Goal: Task Accomplishment & Management: Complete application form

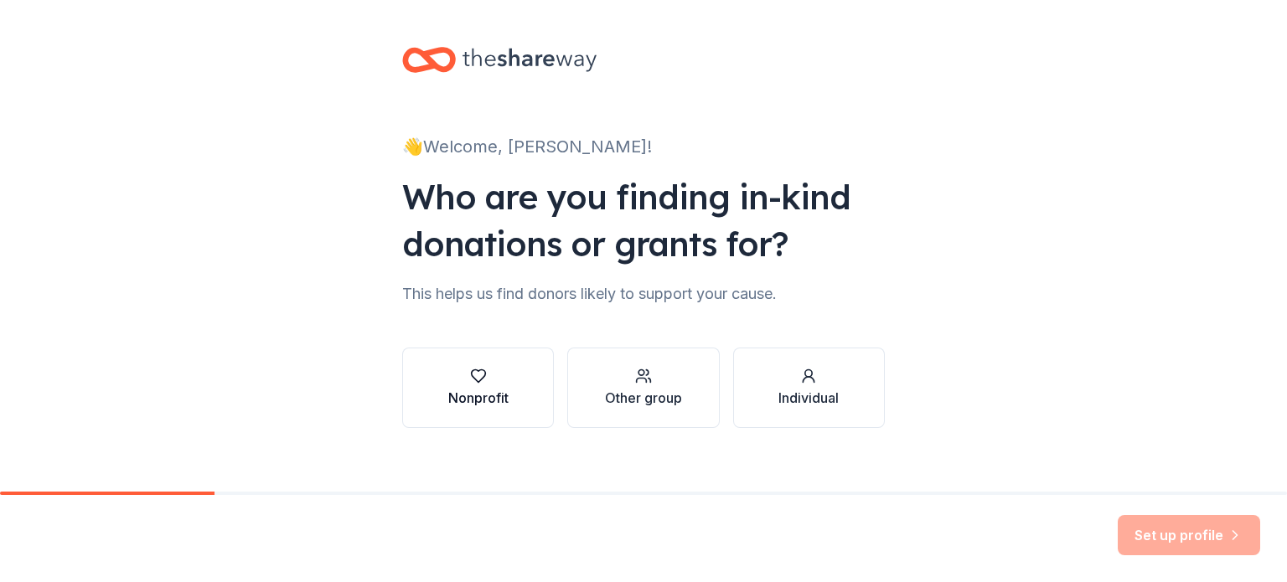
click at [467, 412] on button "Nonprofit" at bounding box center [478, 388] width 152 height 80
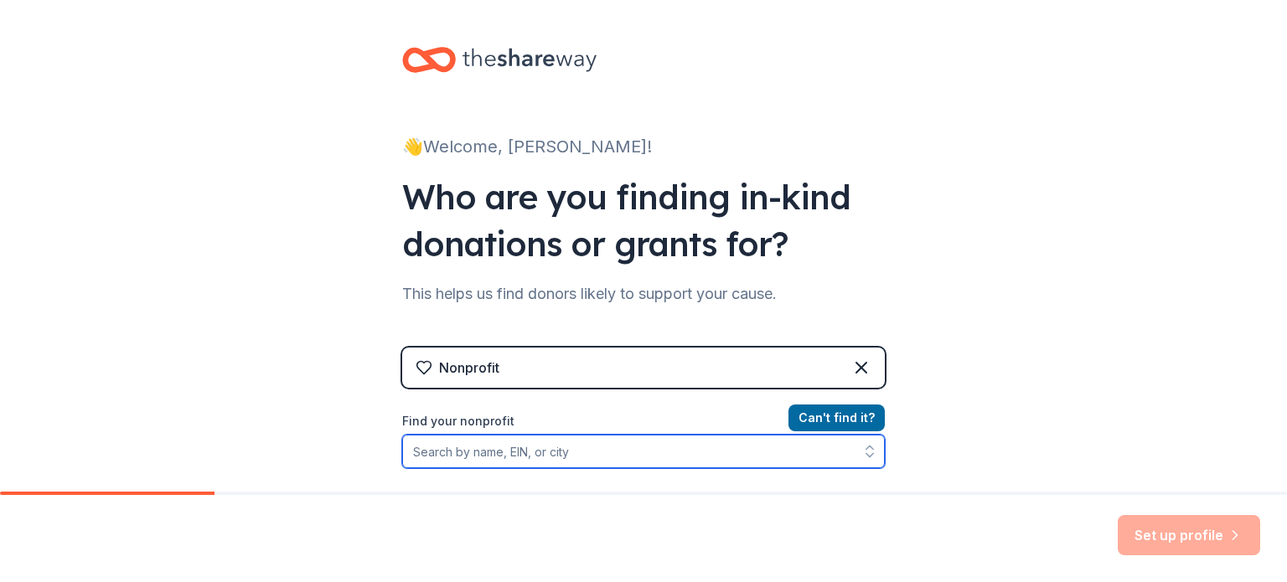
click at [539, 453] on input "Find your nonprofit" at bounding box center [643, 452] width 483 height 34
paste input "My name is [PERSON_NAME] and I’m organizing a charity Basket Auction & Pocketbo…"
type input "My name is [PERSON_NAME] and I’m organizing a charity Basket Auction & Pocketbo…"
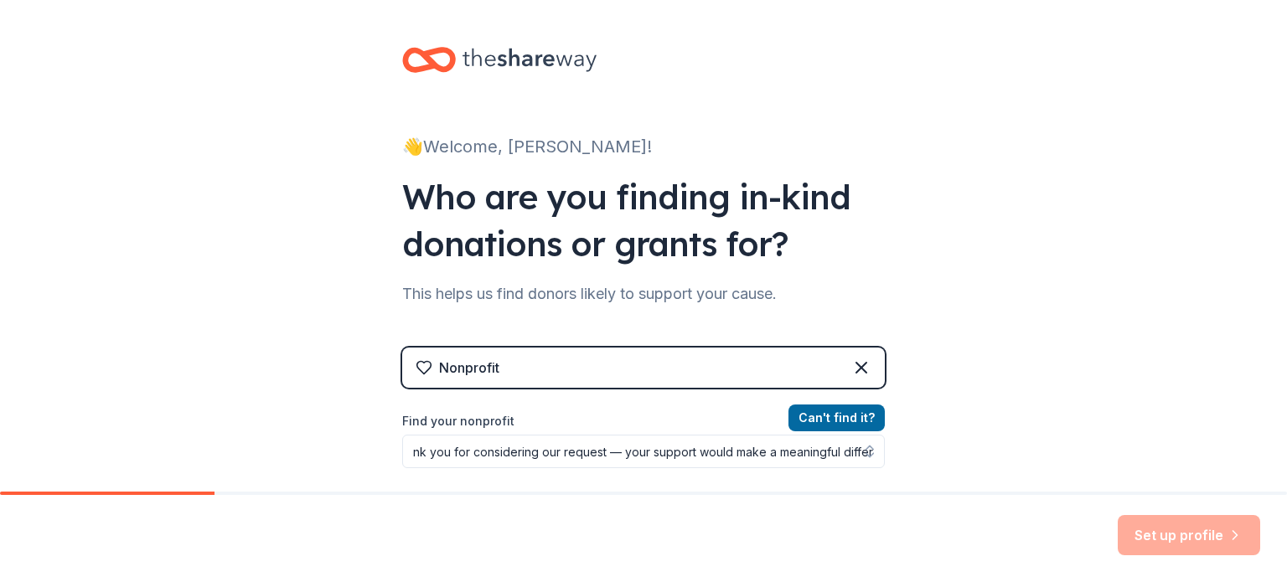
click at [696, 50] on div at bounding box center [643, 59] width 483 height 39
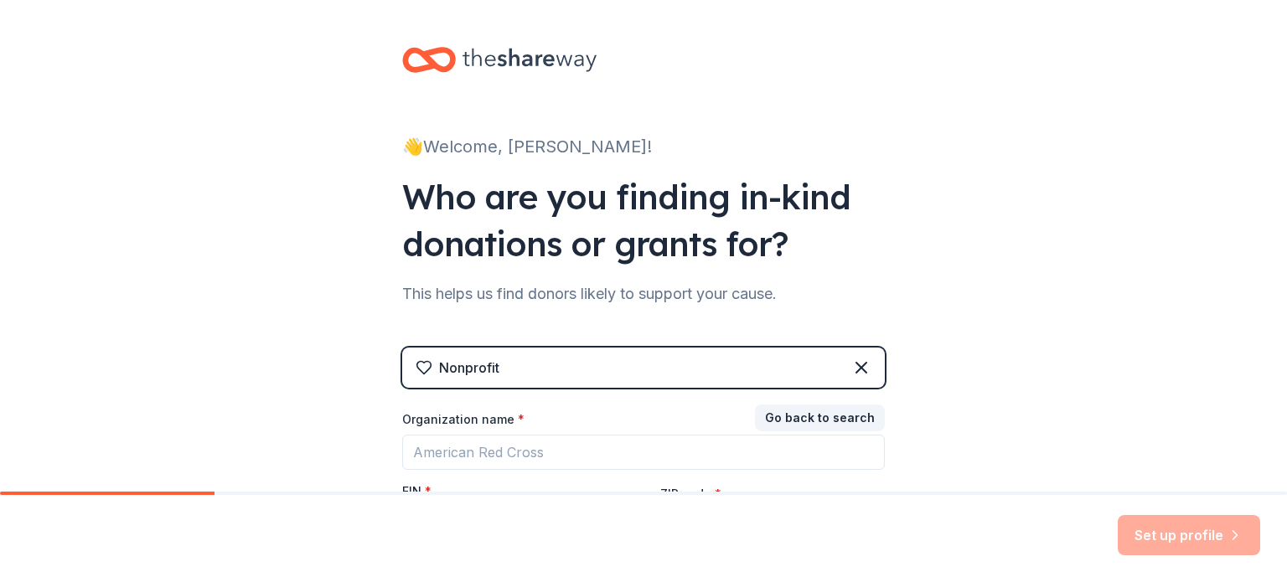
scroll to position [198, 0]
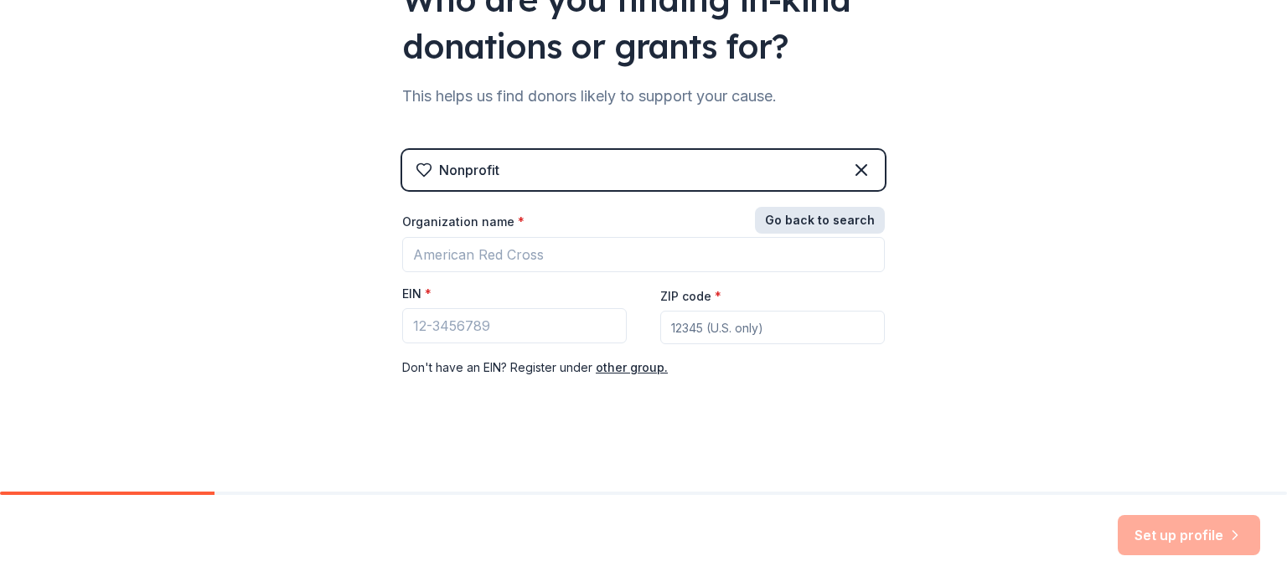
click at [835, 213] on button "Go back to search" at bounding box center [820, 220] width 130 height 27
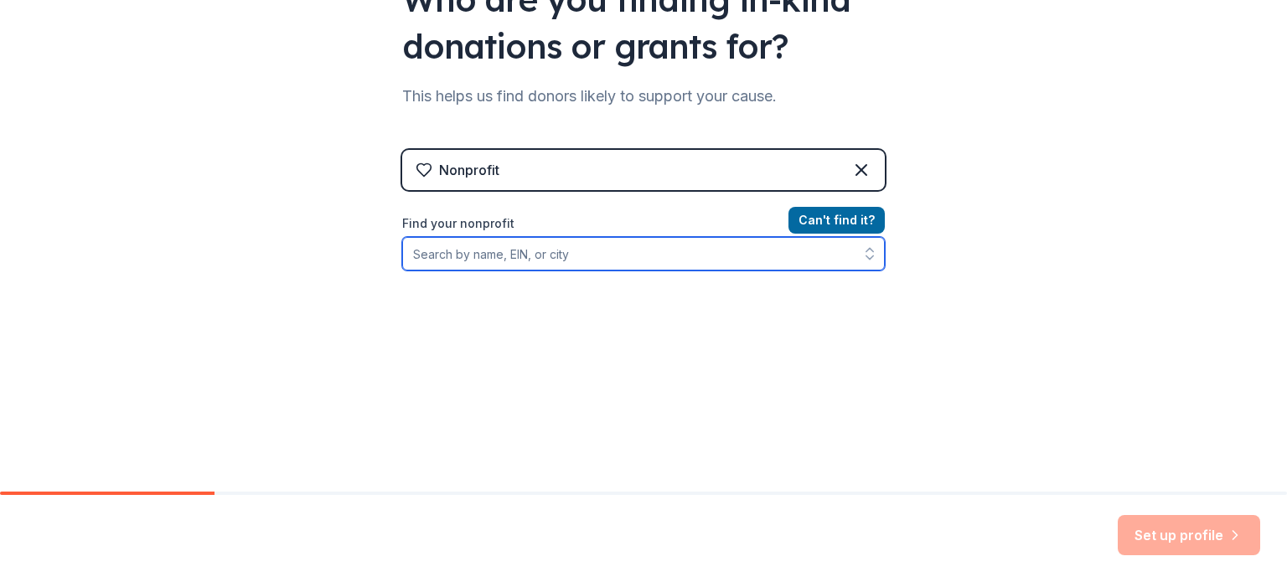
click at [673, 257] on input "Find your nonprofit" at bounding box center [643, 254] width 483 height 34
type input "b"
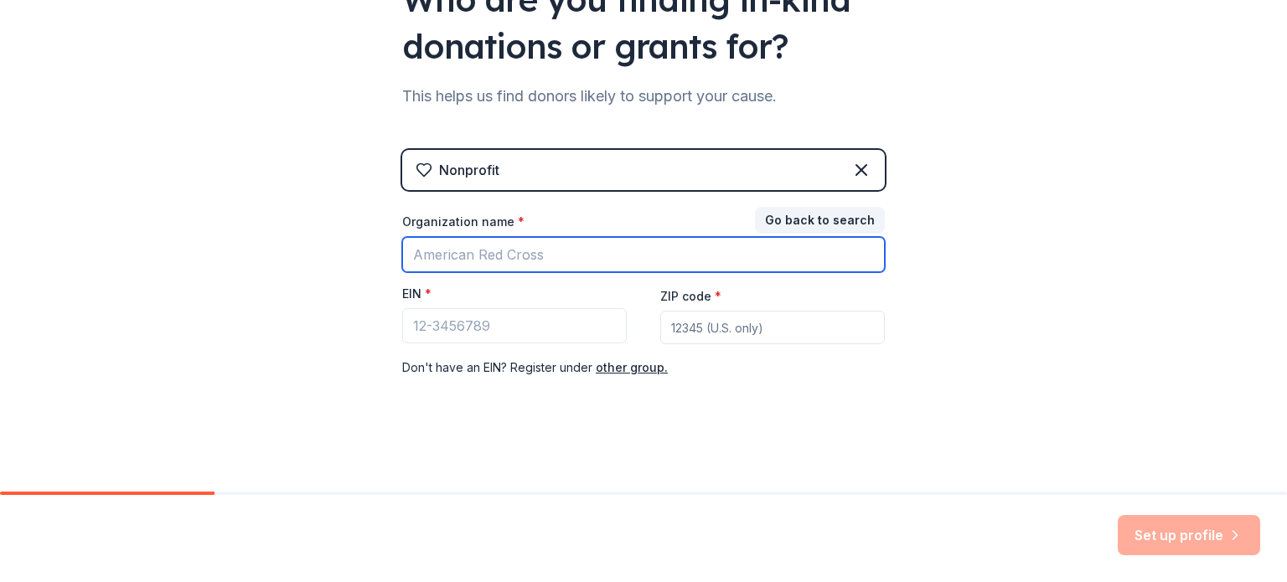
click at [597, 241] on input "Organization name *" at bounding box center [643, 254] width 483 height 35
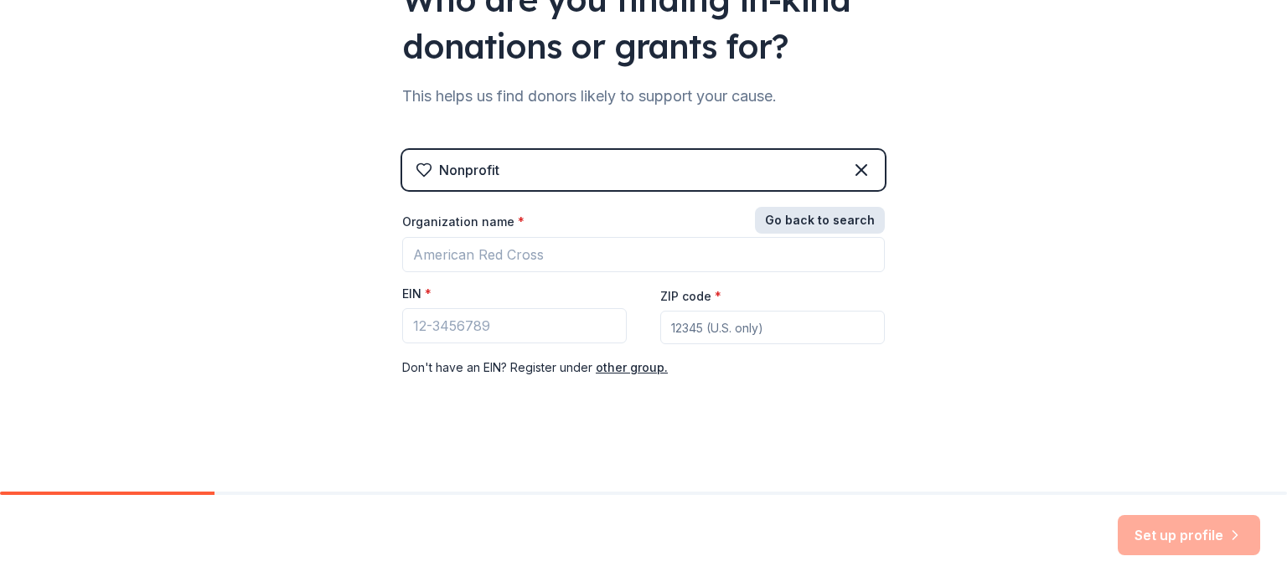
click at [793, 212] on button "Go back to search" at bounding box center [820, 220] width 130 height 27
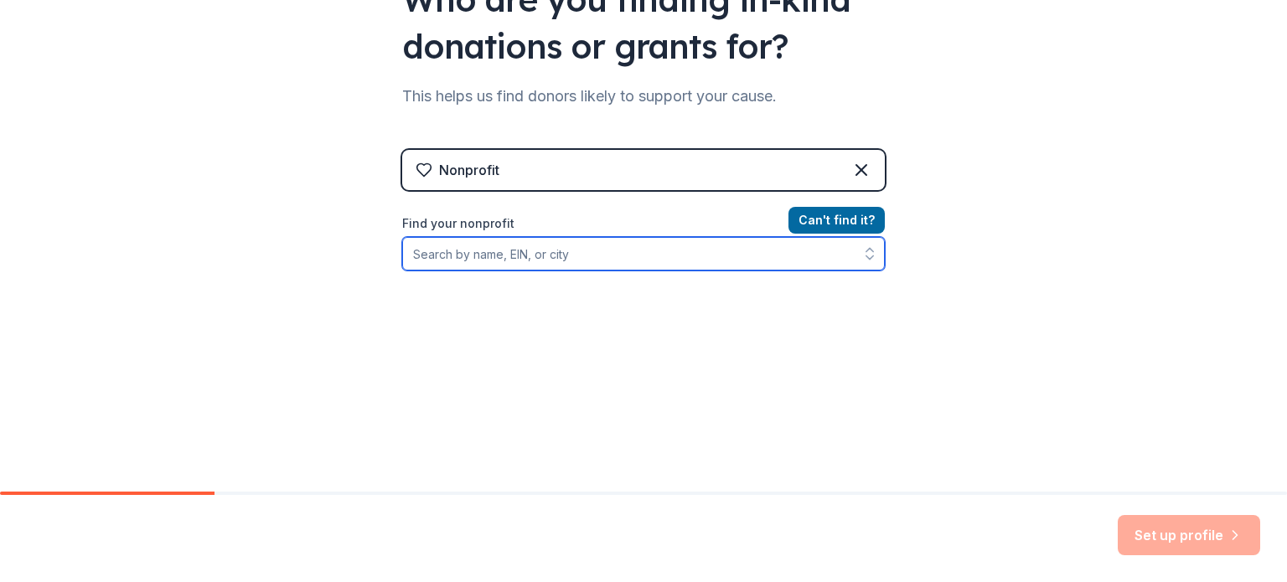
click at [695, 257] on input "Find your nonprofit" at bounding box center [643, 254] width 483 height 34
click at [865, 253] on icon "button" at bounding box center [869, 253] width 17 height 17
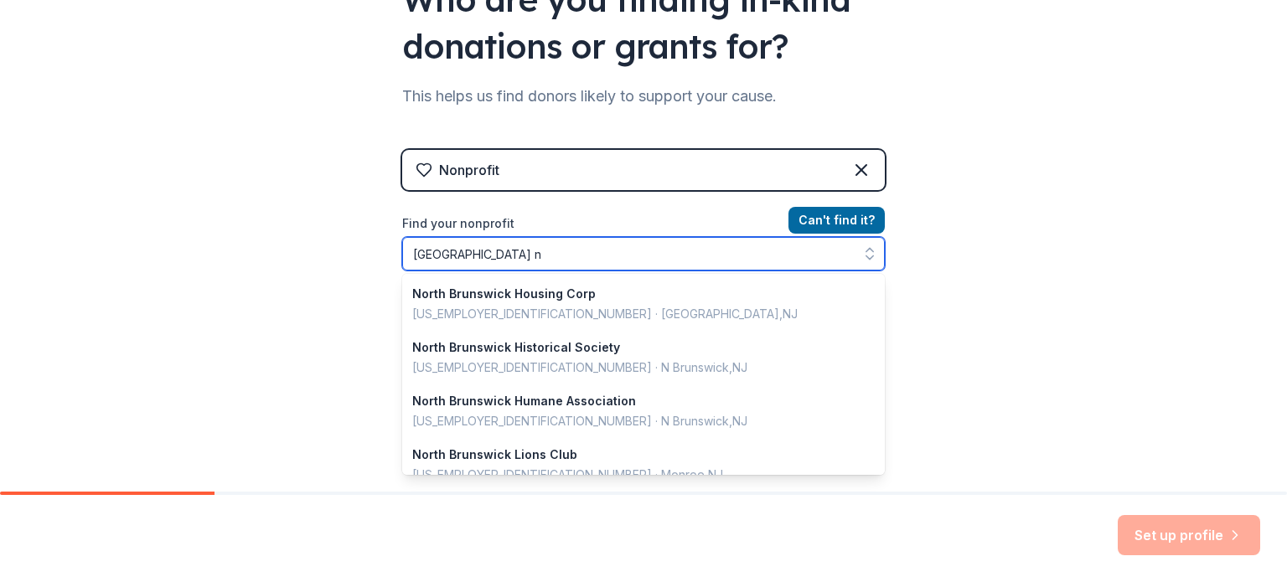
type input "north brunswick nj"
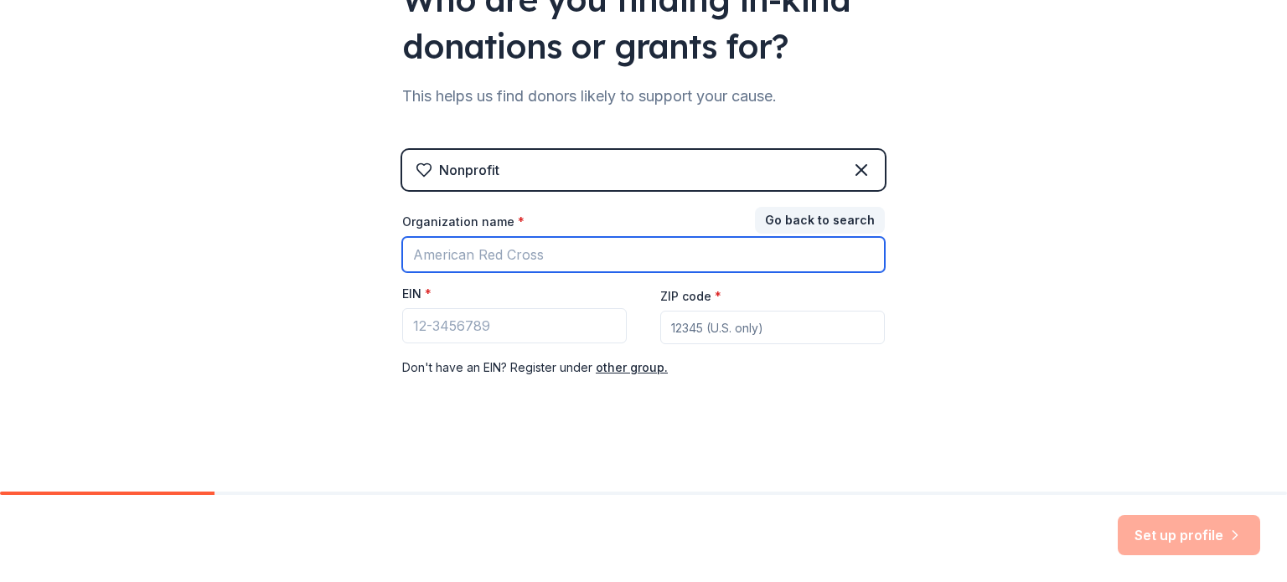
click at [522, 268] on input "Organization name *" at bounding box center [643, 254] width 483 height 35
type input "North Brunswick Townnship School District"
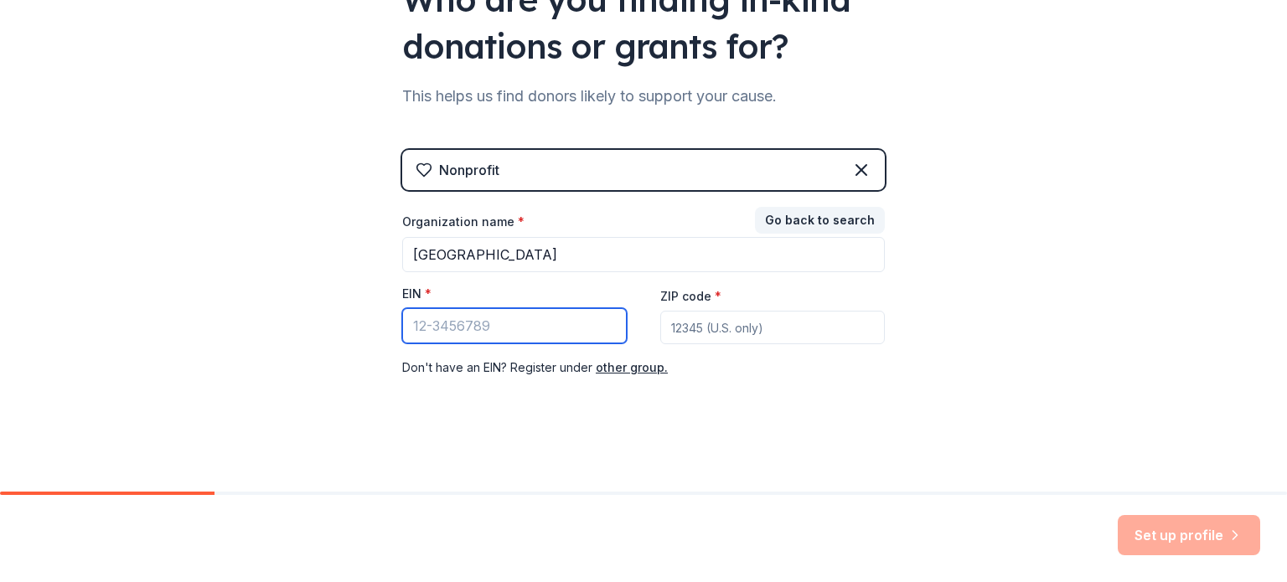
click at [512, 321] on input "EIN *" at bounding box center [514, 325] width 225 height 35
paste input "22-6002155"
type input "22-6002155"
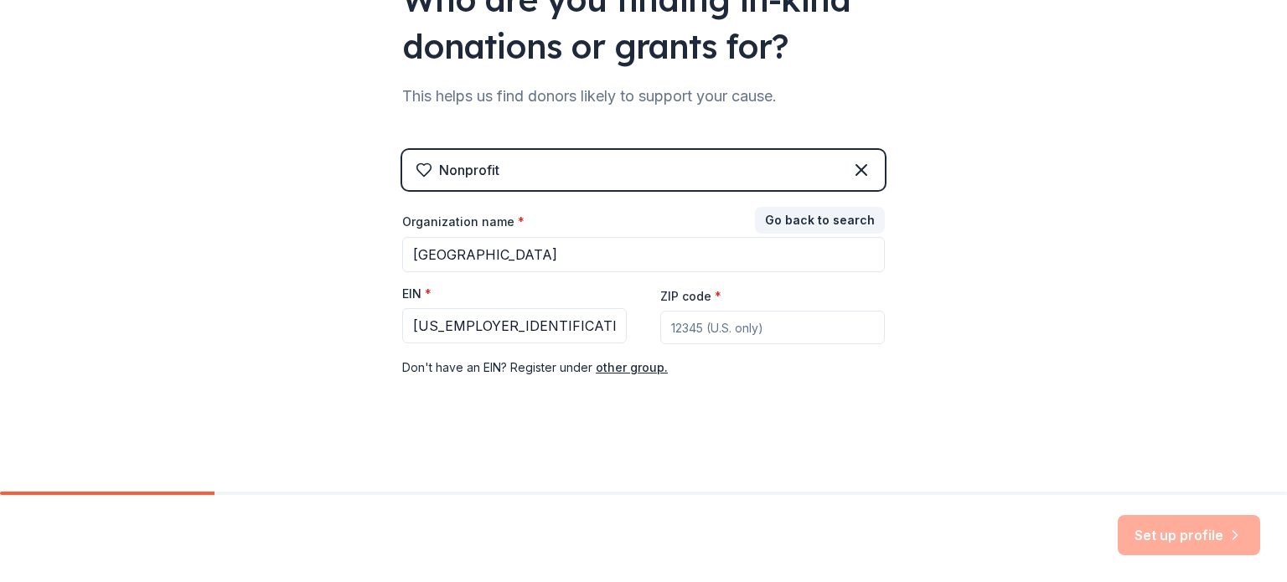
click at [693, 322] on input "ZIP code *" at bounding box center [772, 328] width 225 height 34
type input "08902"
click at [1202, 538] on button "Set up profile" at bounding box center [1188, 535] width 142 height 40
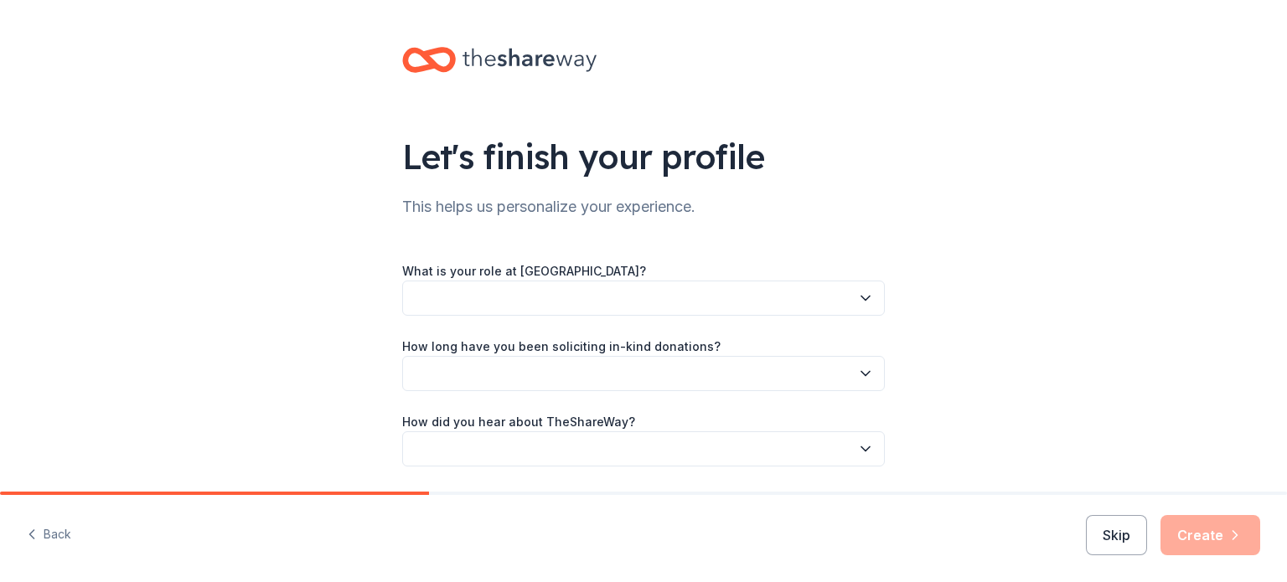
click at [754, 297] on button "button" at bounding box center [643, 298] width 483 height 35
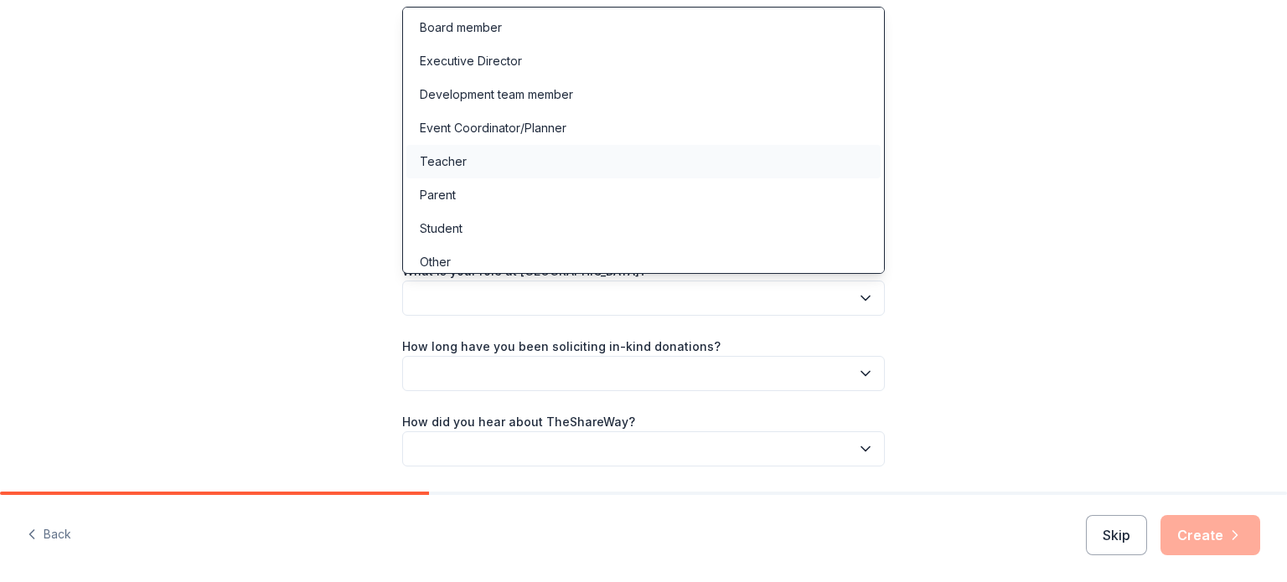
click at [713, 160] on div "Teacher" at bounding box center [643, 162] width 474 height 34
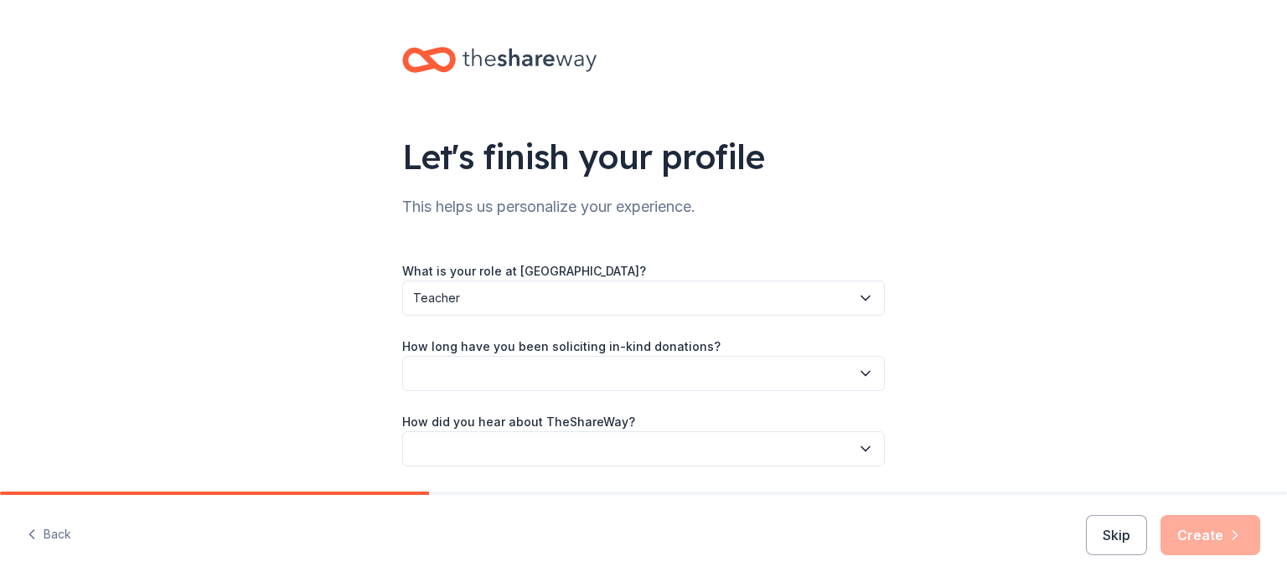
click at [658, 367] on button "button" at bounding box center [643, 373] width 483 height 35
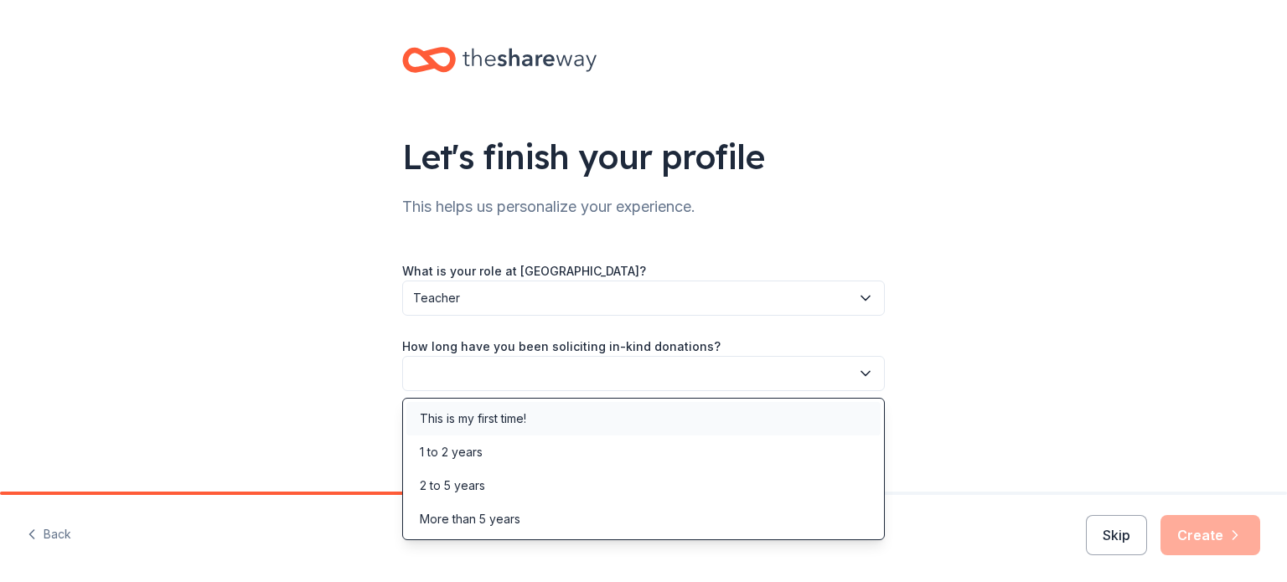
click at [644, 421] on div "This is my first time!" at bounding box center [643, 419] width 474 height 34
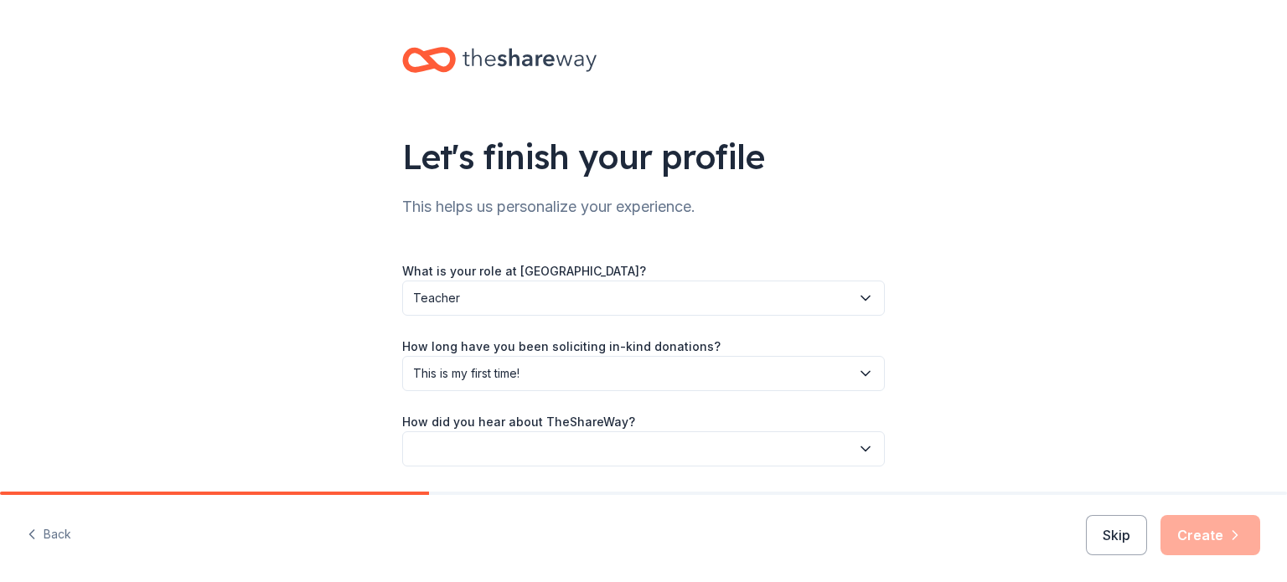
scroll to position [54, 0]
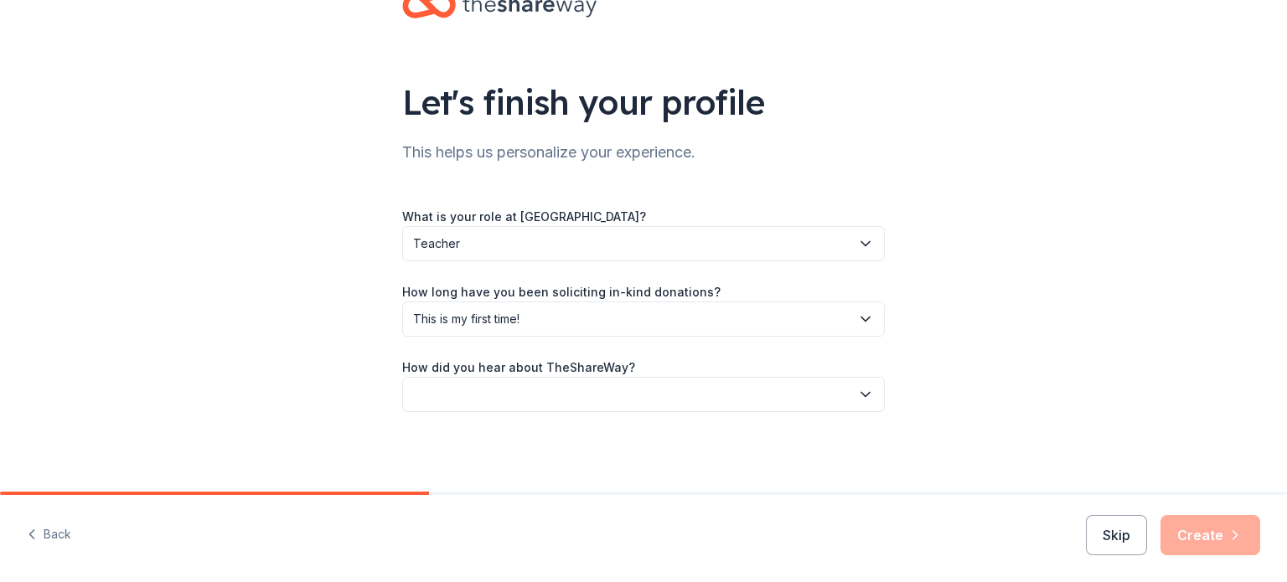
click at [632, 387] on button "button" at bounding box center [643, 394] width 483 height 35
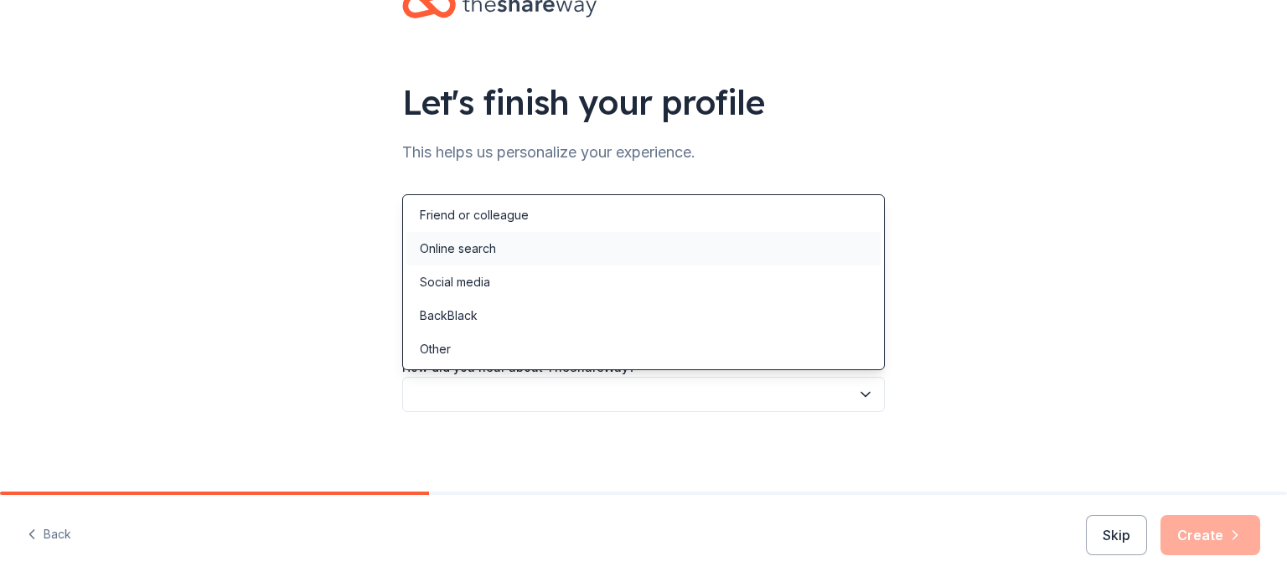
click at [631, 250] on div "Online search" at bounding box center [643, 249] width 474 height 34
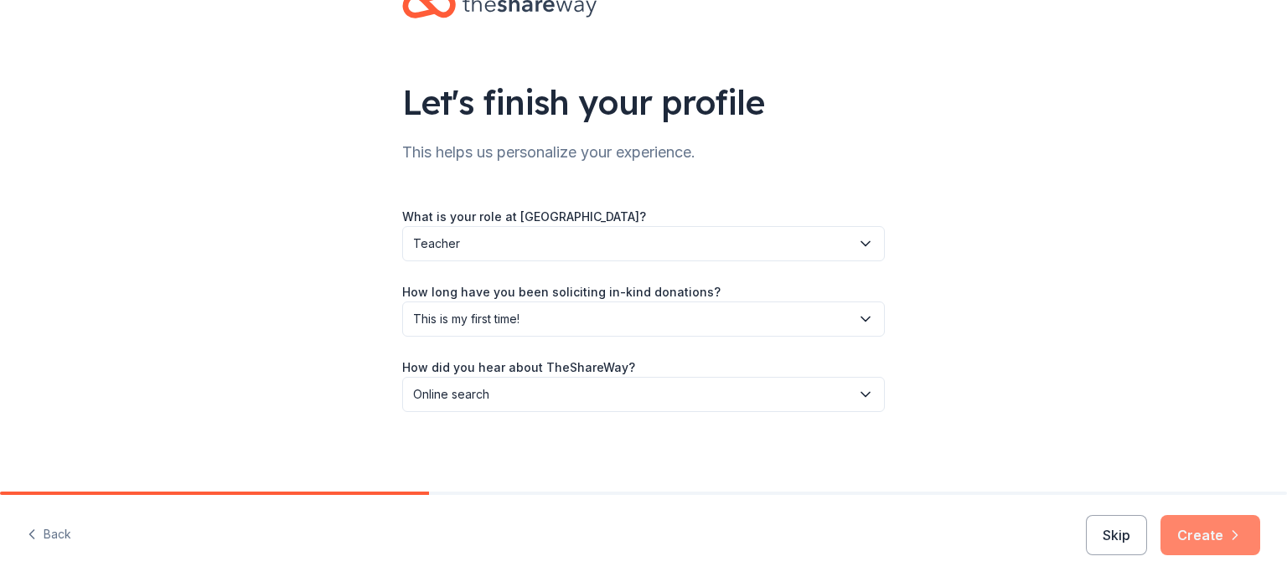
click at [1234, 536] on icon "button" at bounding box center [1234, 535] width 17 height 17
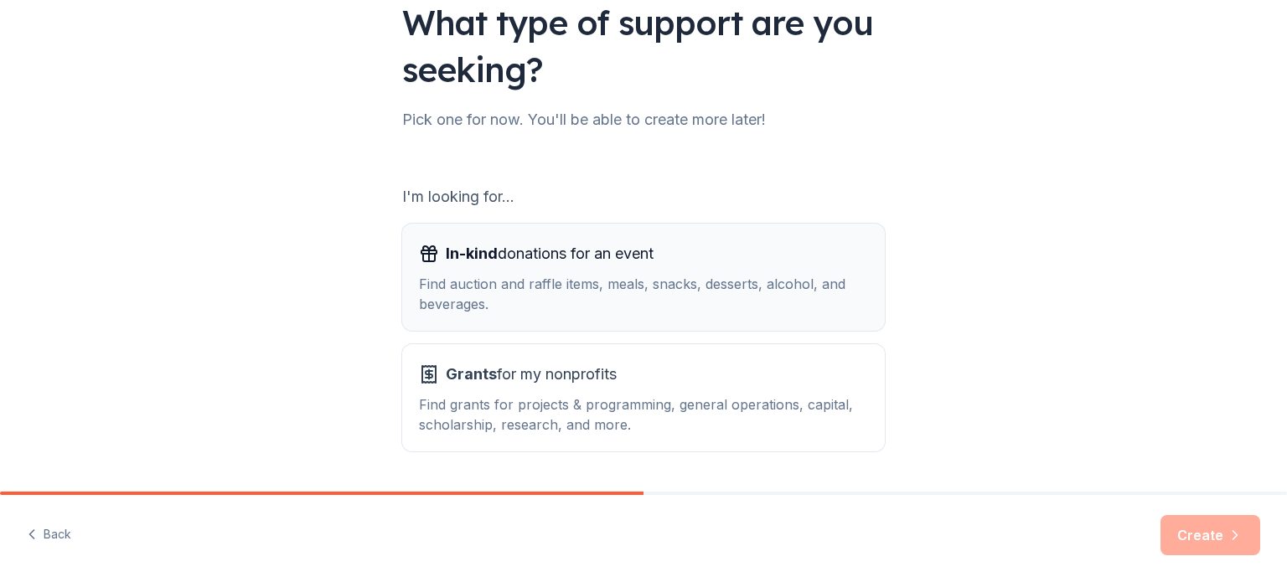
click at [778, 315] on button "In-kind donations for an event Find auction and raffle items, meals, snacks, de…" at bounding box center [643, 277] width 483 height 107
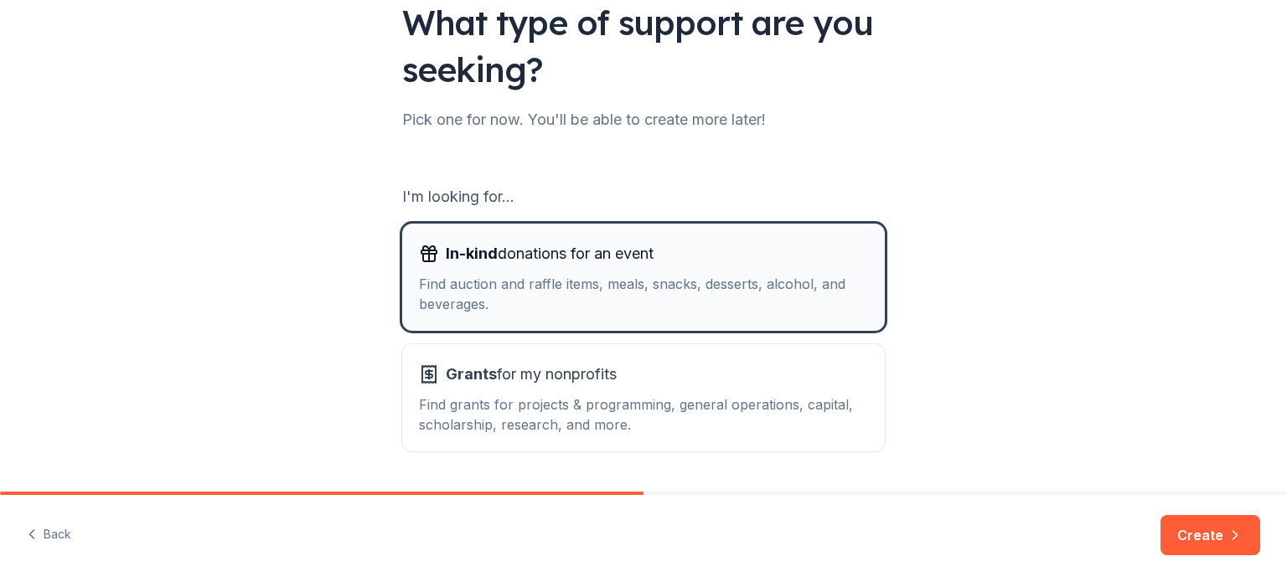
scroll to position [184, 0]
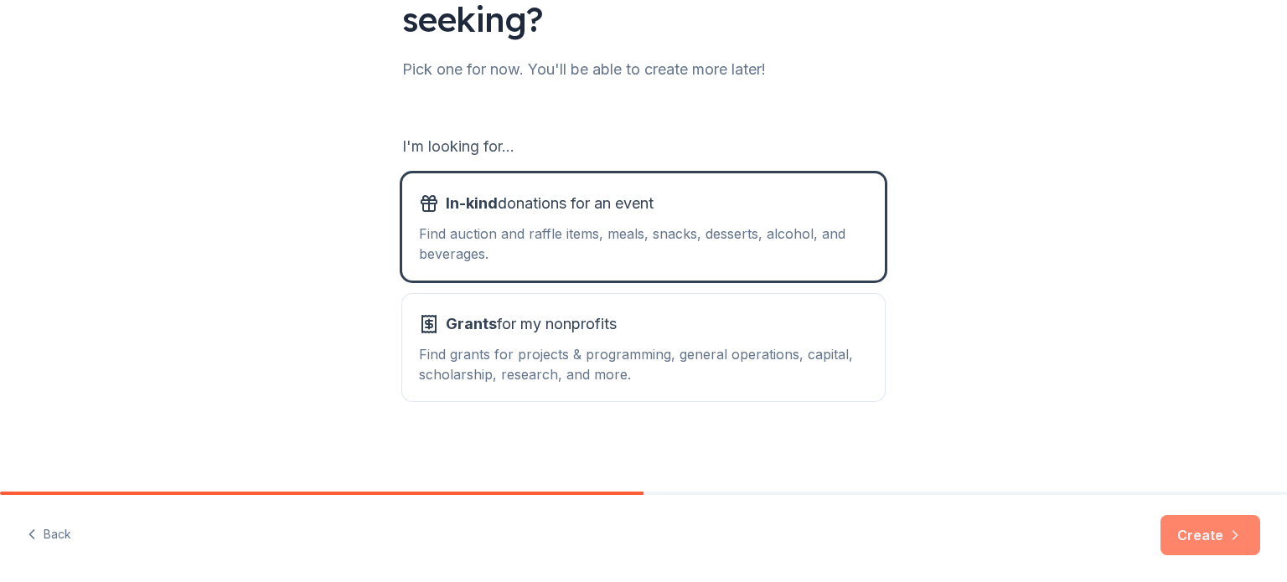
click at [1182, 548] on button "Create" at bounding box center [1210, 535] width 100 height 40
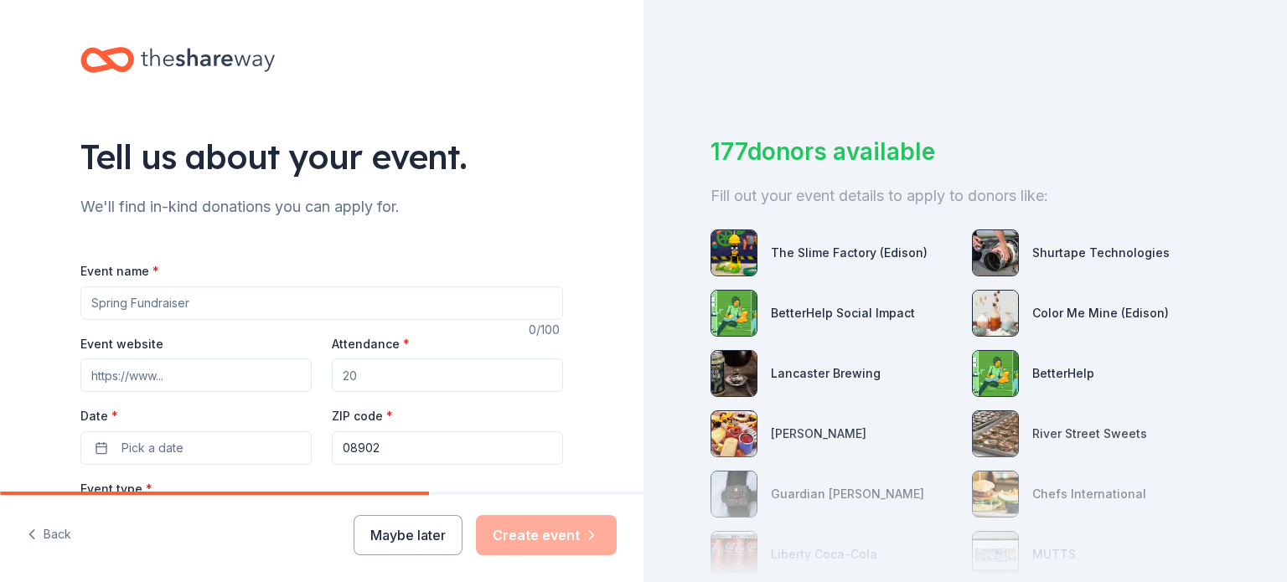
click at [292, 296] on input "Event name *" at bounding box center [321, 303] width 483 height 34
click at [192, 369] on input "Event website" at bounding box center [195, 376] width 231 height 34
type input "https://www.nbtschools.org/"
click at [385, 357] on div "Attendance *" at bounding box center [447, 362] width 231 height 59
click at [384, 364] on input "Attendance *" at bounding box center [447, 376] width 231 height 34
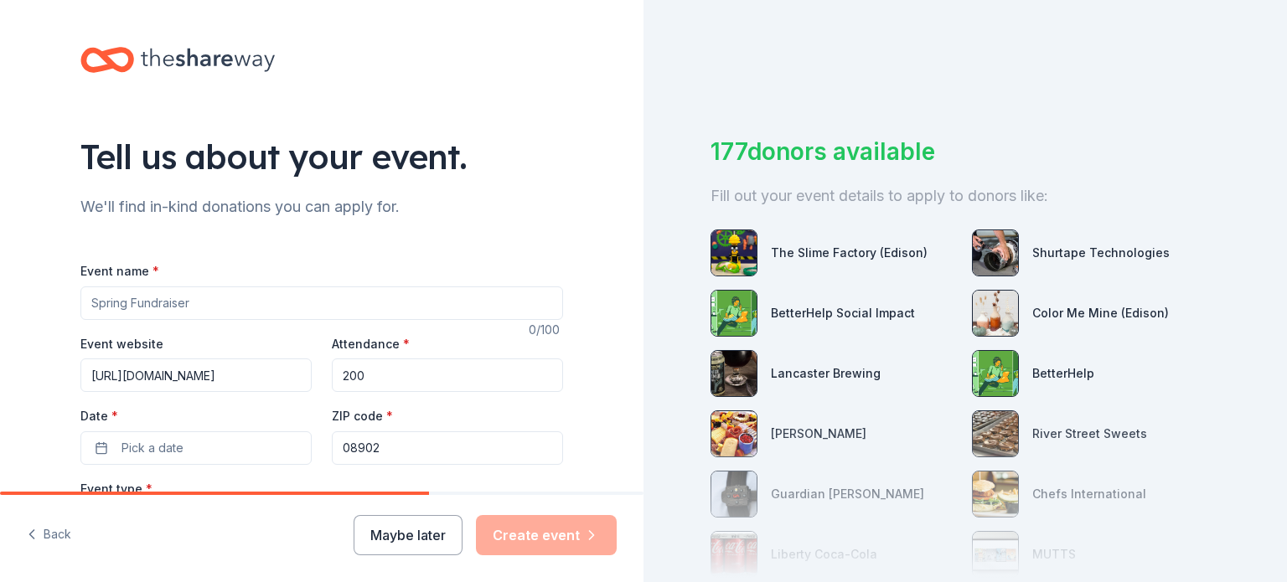
type input "200"
click at [183, 425] on label "Date *" at bounding box center [195, 416] width 231 height 17
click at [183, 431] on button "Pick a date" at bounding box center [195, 448] width 231 height 34
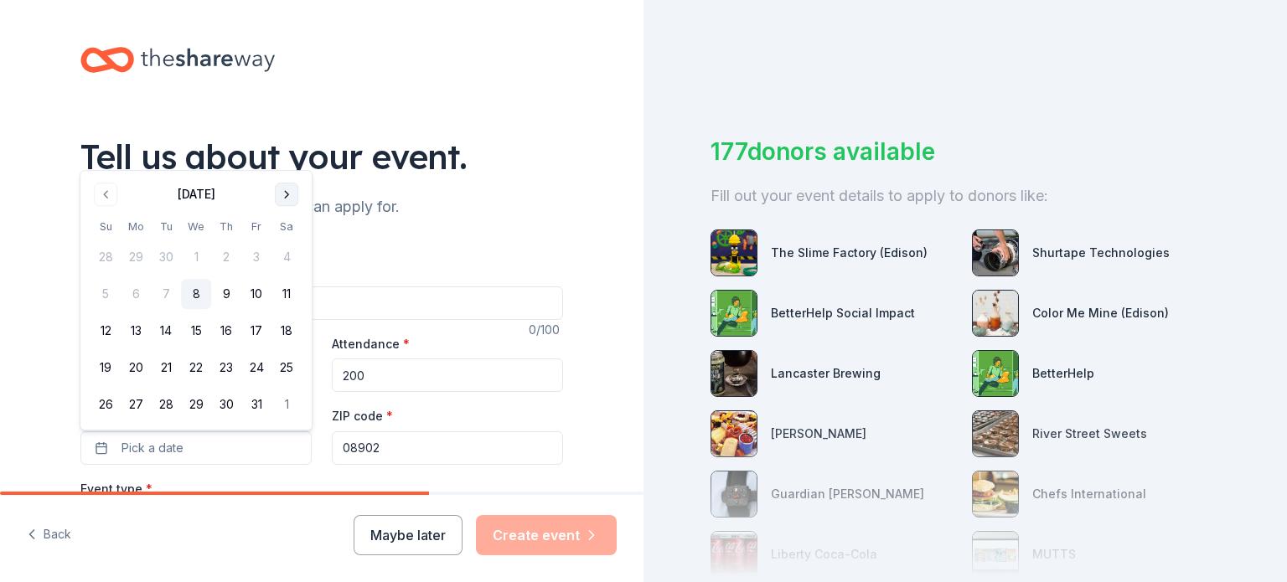
click at [288, 201] on button "Go to next month" at bounding box center [286, 194] width 23 height 23
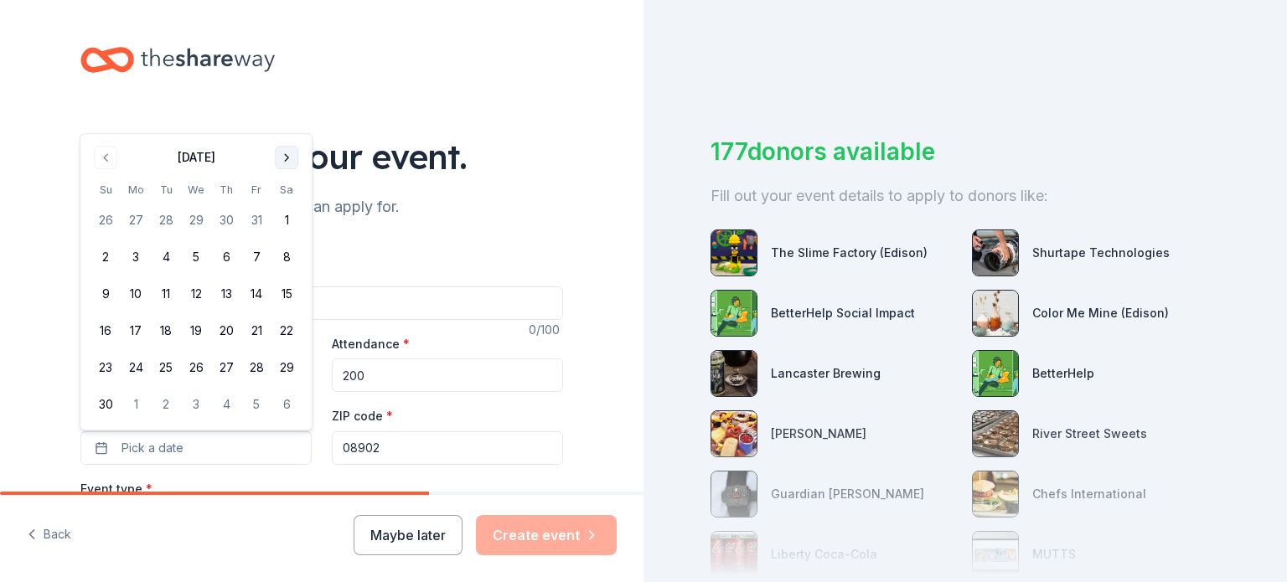
click at [288, 201] on tbody "26 27 28 29 30 31 1 2 3 4 5 6 7 8 9 10 11 12 13 14 15 16 17 18 19 20 21 22 23 2…" at bounding box center [195, 309] width 211 height 221
click at [293, 157] on button "Go to next month" at bounding box center [286, 157] width 23 height 23
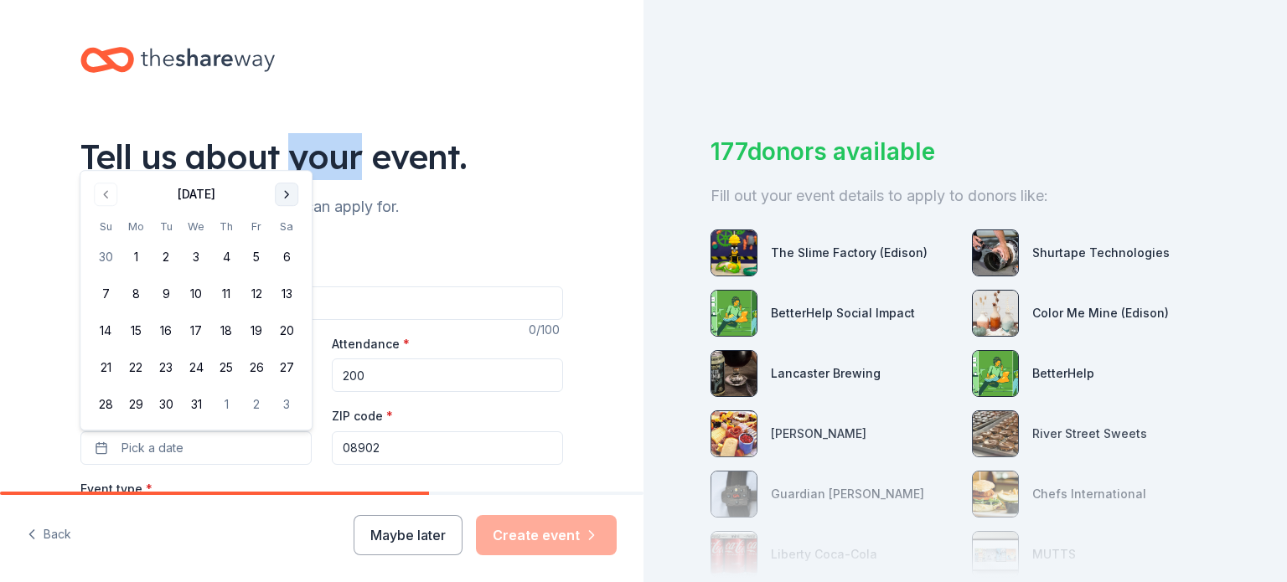
click at [293, 157] on div "Tell us about your event." at bounding box center [321, 156] width 483 height 47
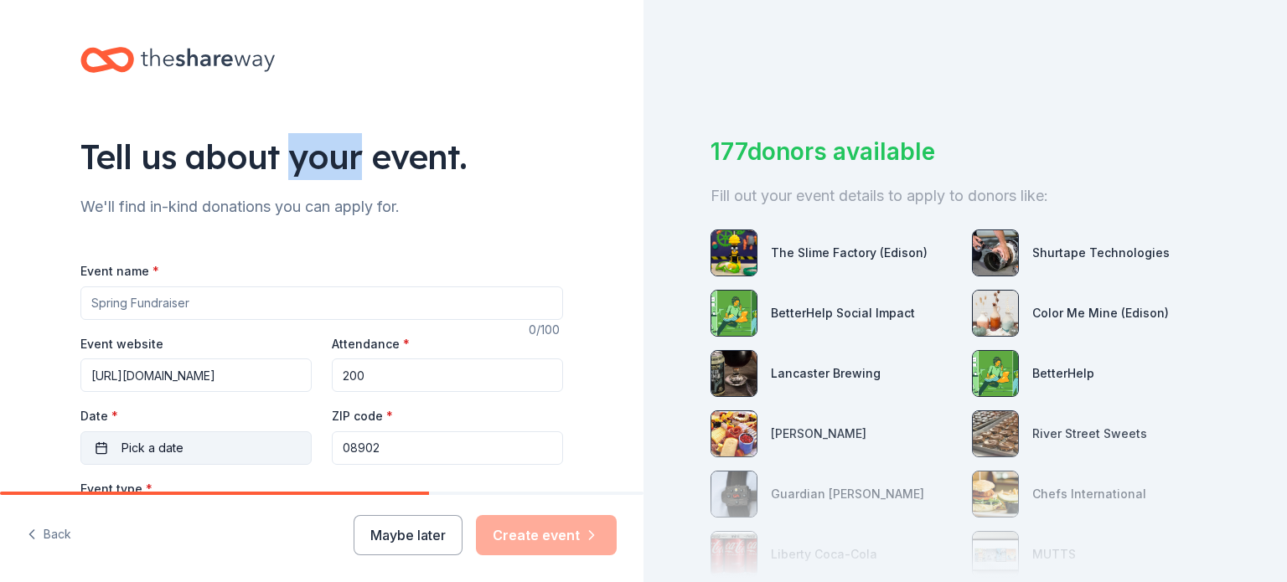
click at [256, 441] on button "Pick a date" at bounding box center [195, 448] width 231 height 34
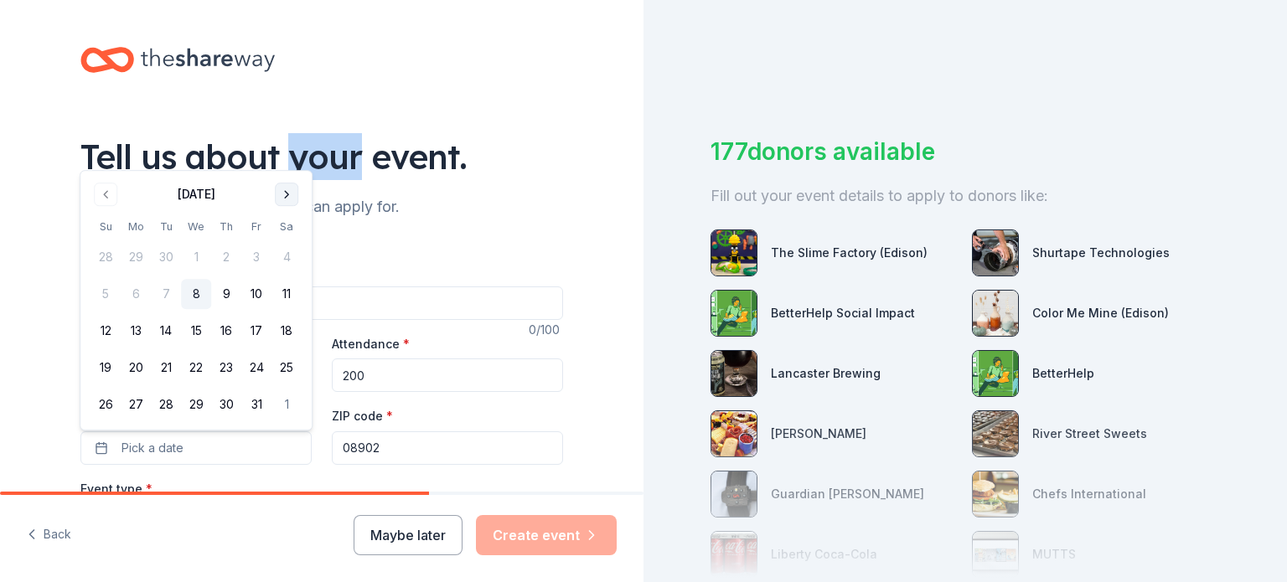
click at [286, 199] on button "Go to next month" at bounding box center [286, 194] width 23 height 23
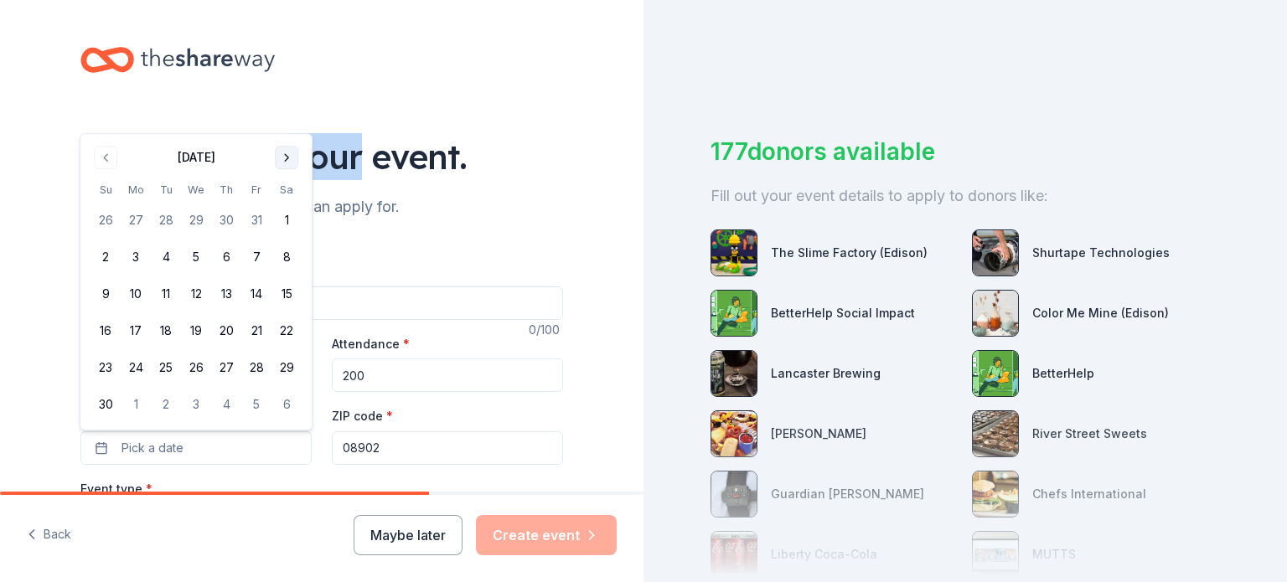
click at [286, 165] on button "Go to next month" at bounding box center [286, 157] width 23 height 23
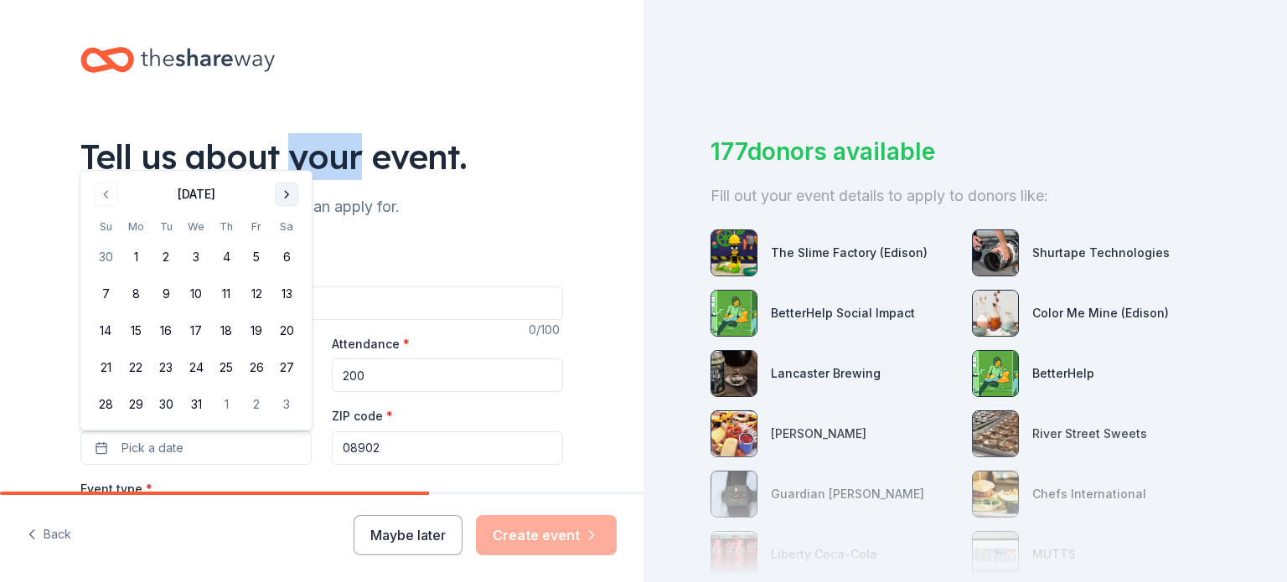
click at [289, 184] on button "Go to next month" at bounding box center [286, 194] width 23 height 23
click at [288, 183] on button "Go to next month" at bounding box center [286, 194] width 23 height 23
click at [262, 285] on button "6" at bounding box center [256, 294] width 30 height 30
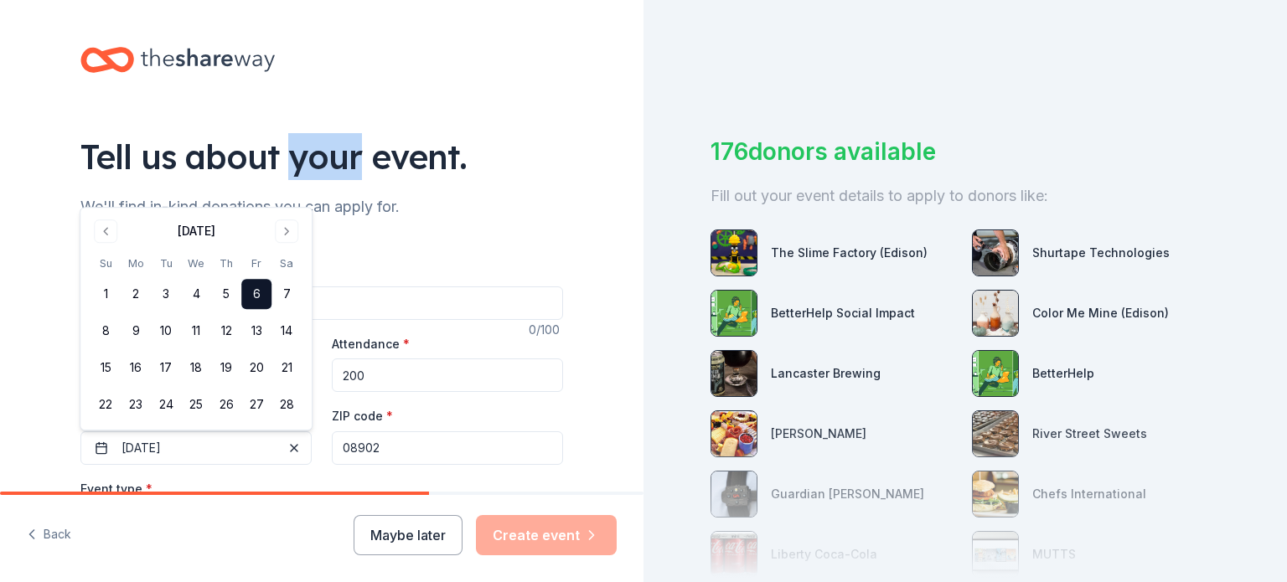
click at [3, 261] on div "Tell us about your event. We'll find in-kind donations you can apply for. Event…" at bounding box center [321, 557] width 643 height 1115
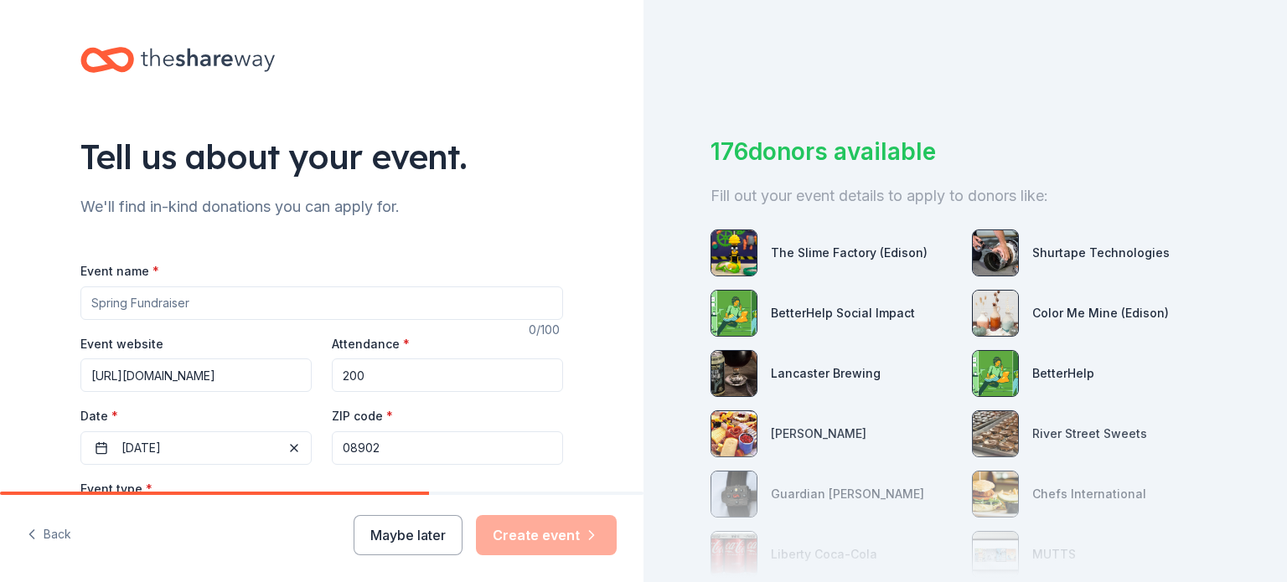
click at [97, 301] on input "Event name *" at bounding box center [321, 303] width 483 height 34
click at [314, 310] on input "Event name *" at bounding box center [321, 303] width 483 height 34
paste input "Pocket Book Bingo and Basket Auction"
click at [85, 309] on input "Pocket Book Bingo and Basket Auction" at bounding box center [321, 303] width 483 height 34
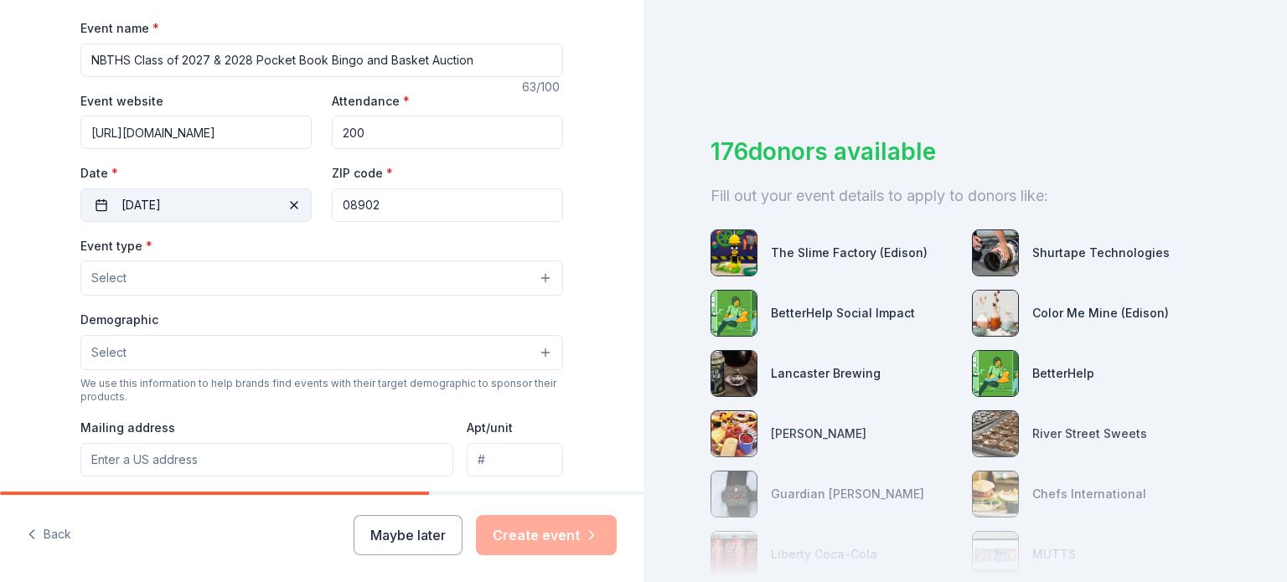
scroll to position [245, 0]
type input "NBTHS Class of 2027 & 2028 Pocket Book Bingo and Basket Auction"
click at [157, 281] on button "Select" at bounding box center [321, 275] width 483 height 35
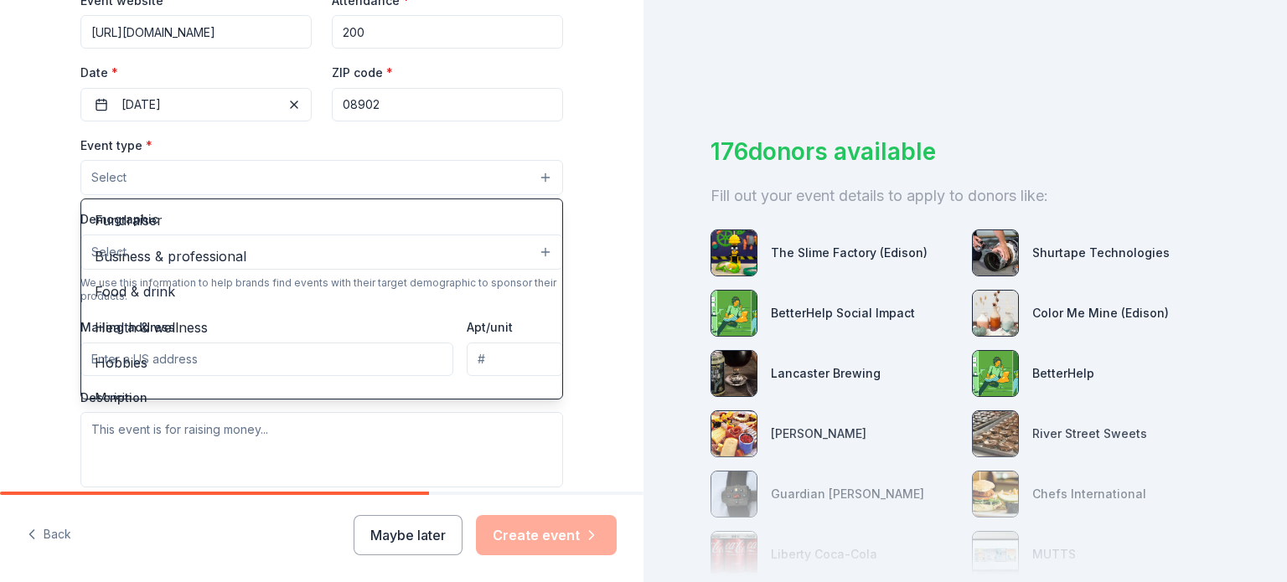
scroll to position [352, 0]
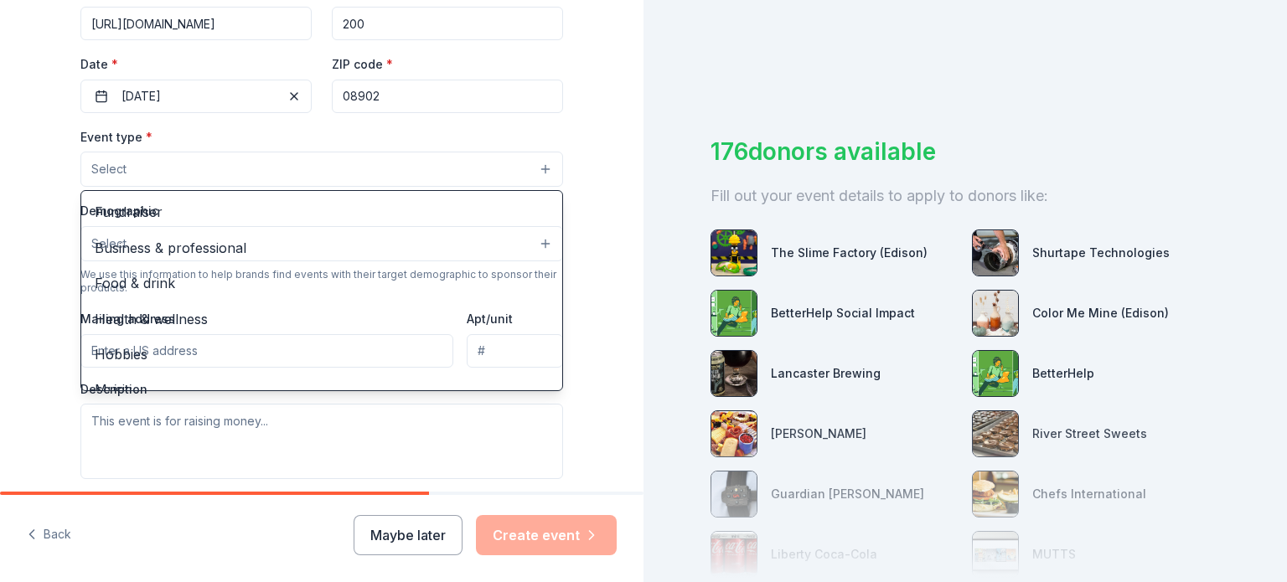
click at [369, 177] on button "Select" at bounding box center [321, 169] width 483 height 35
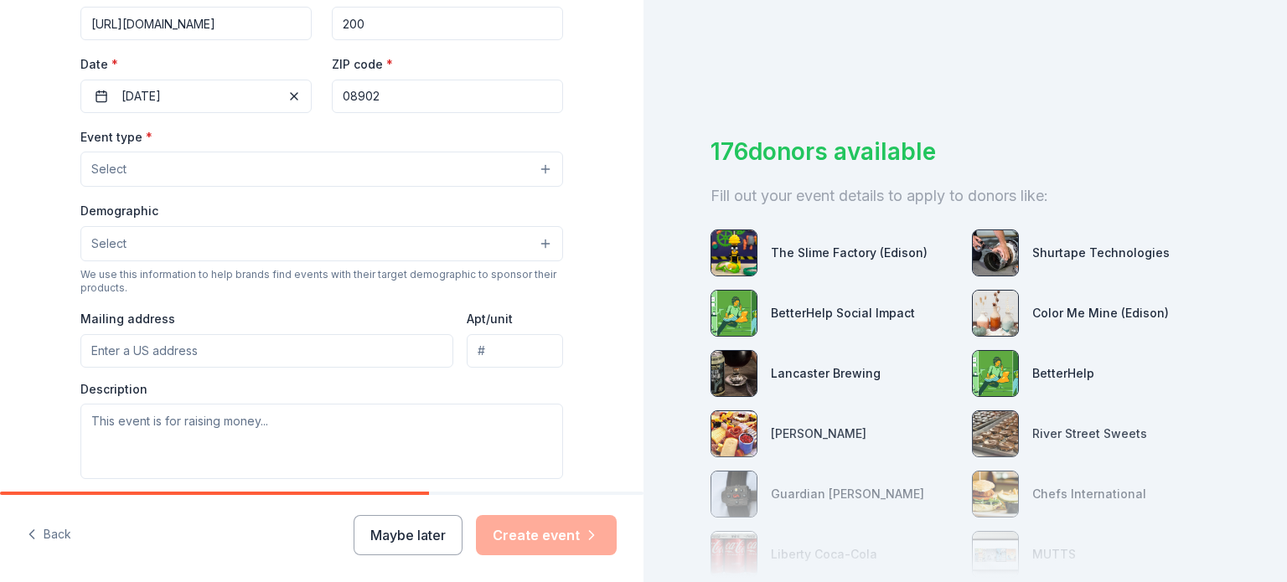
click at [347, 246] on button "Select" at bounding box center [321, 243] width 483 height 35
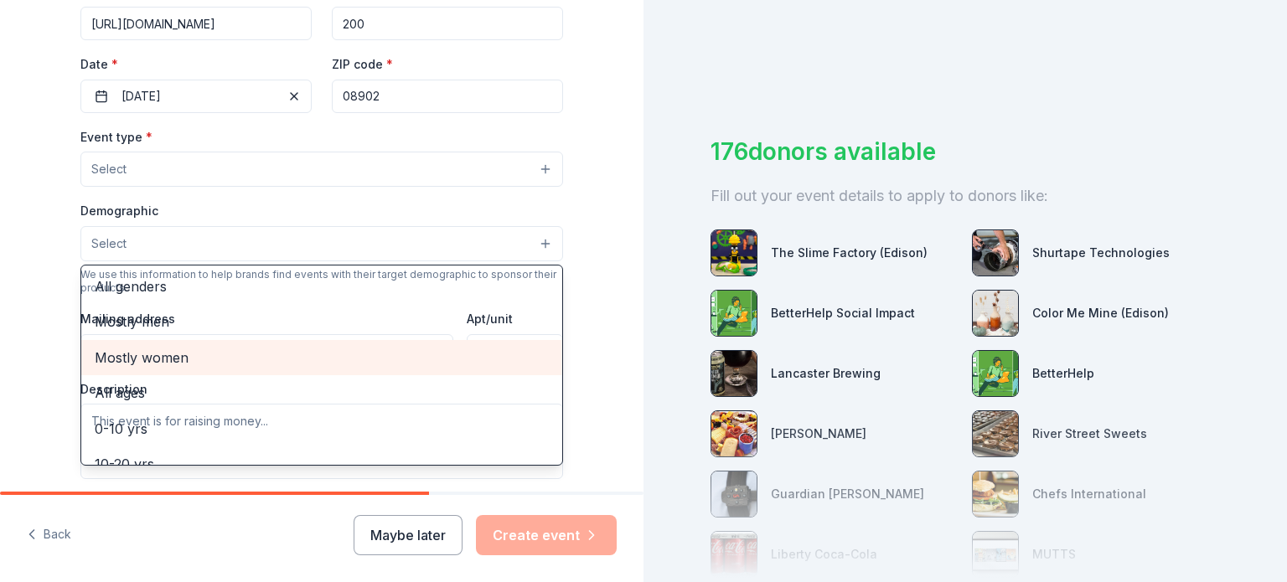
click at [290, 369] on span "Mostly women" at bounding box center [322, 358] width 454 height 22
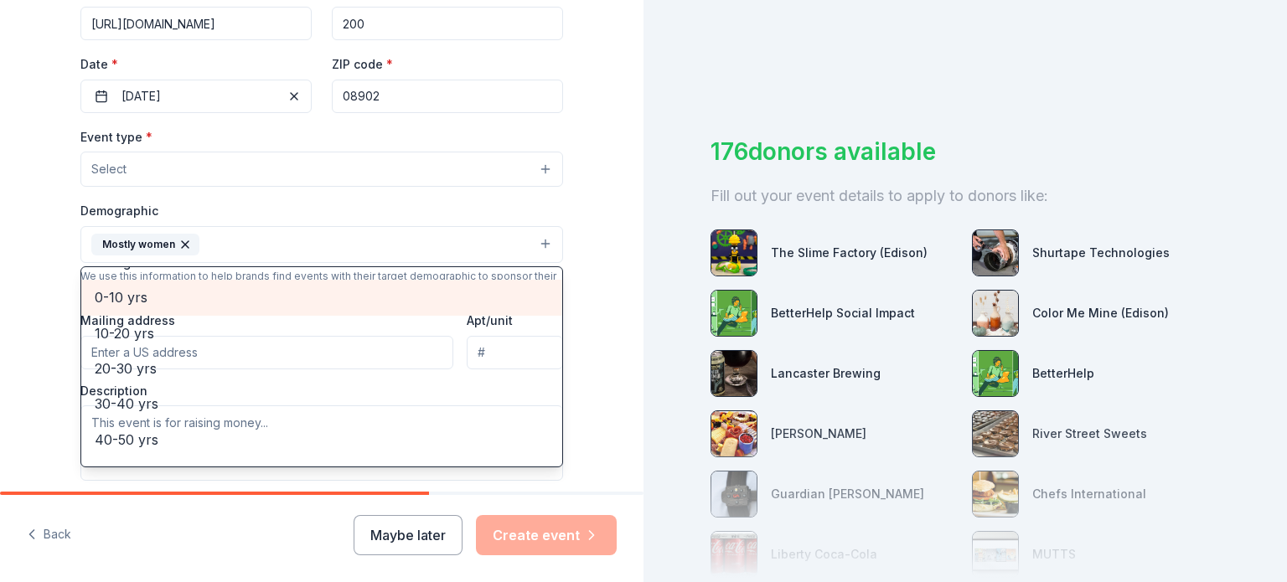
scroll to position [97, 0]
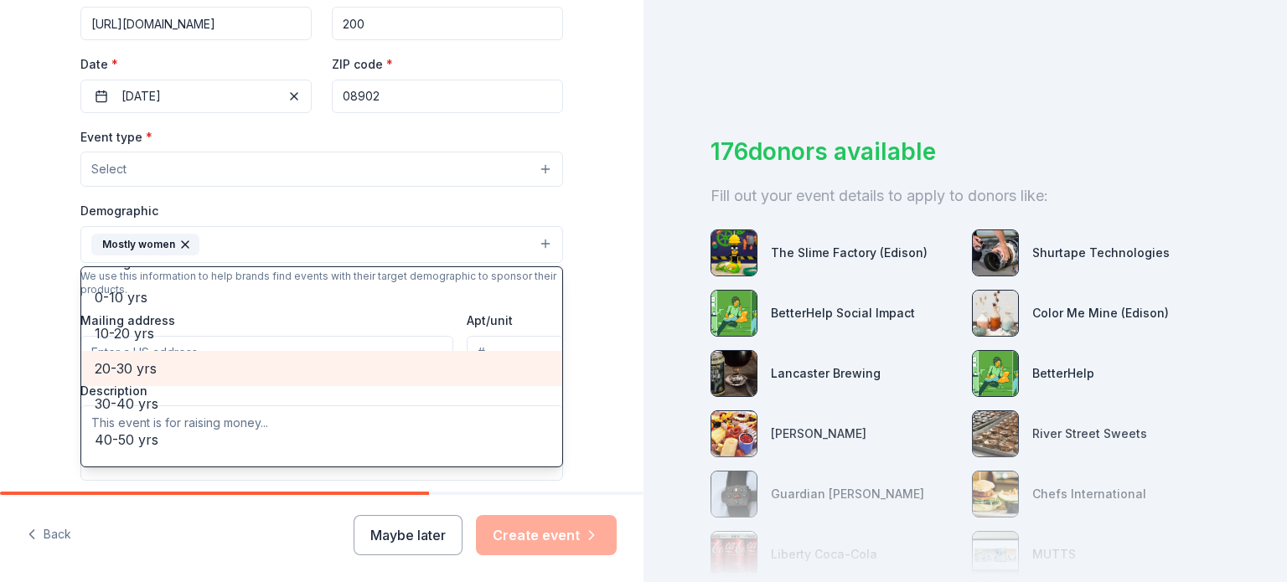
click at [249, 379] on span "20-30 yrs" at bounding box center [322, 369] width 454 height 22
click at [248, 379] on span "30-40 yrs" at bounding box center [322, 369] width 454 height 22
click at [247, 379] on span "40-50 yrs" at bounding box center [322, 369] width 454 height 22
click at [247, 379] on span "50-60 yrs" at bounding box center [322, 369] width 454 height 22
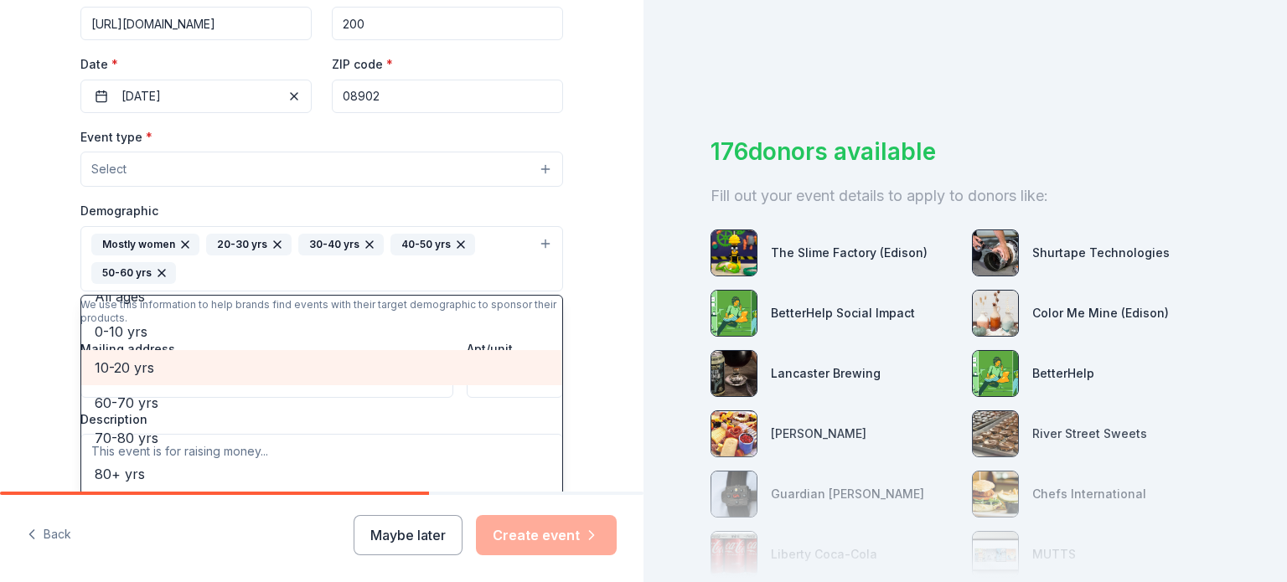
scroll to position [90, 0]
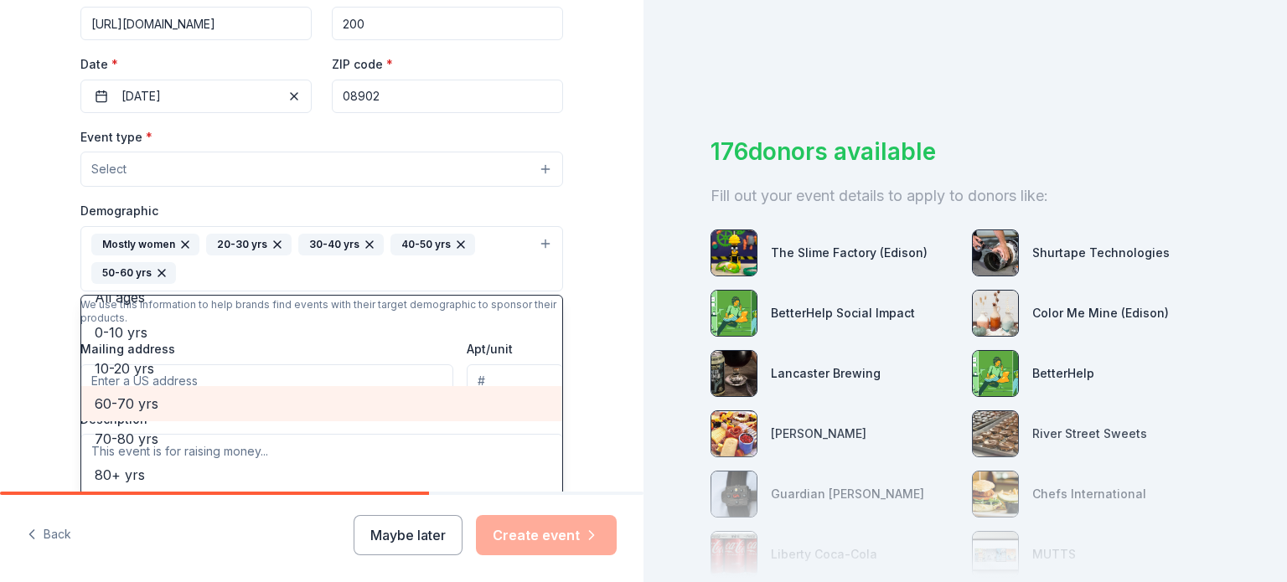
click at [242, 413] on span "60-70 yrs" at bounding box center [322, 404] width 454 height 22
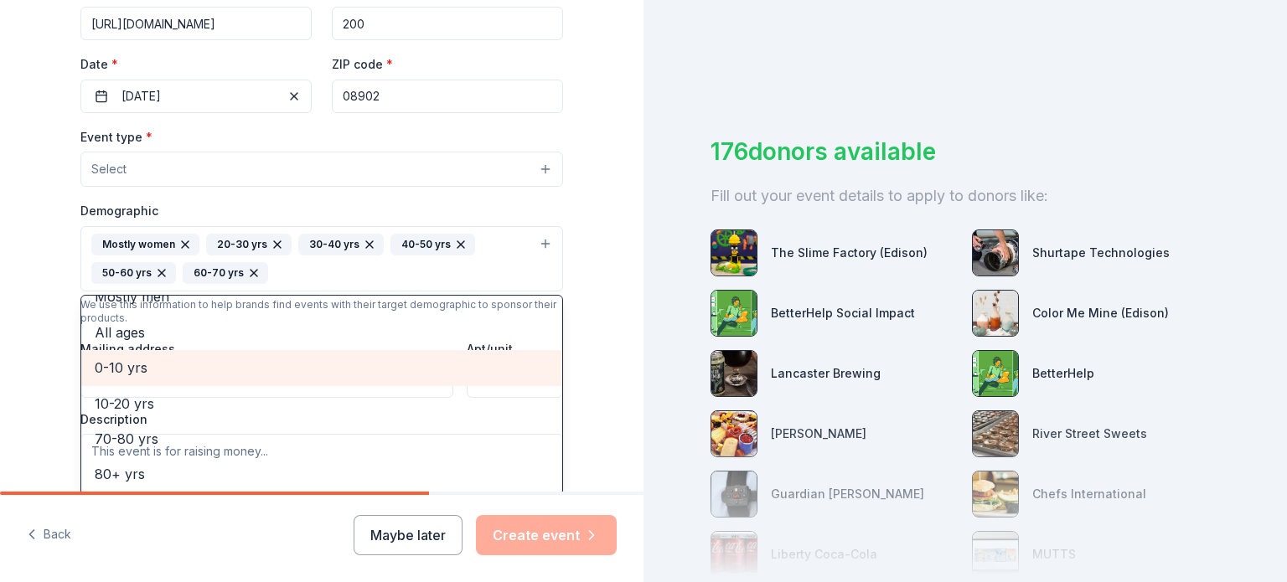
scroll to position [0, 0]
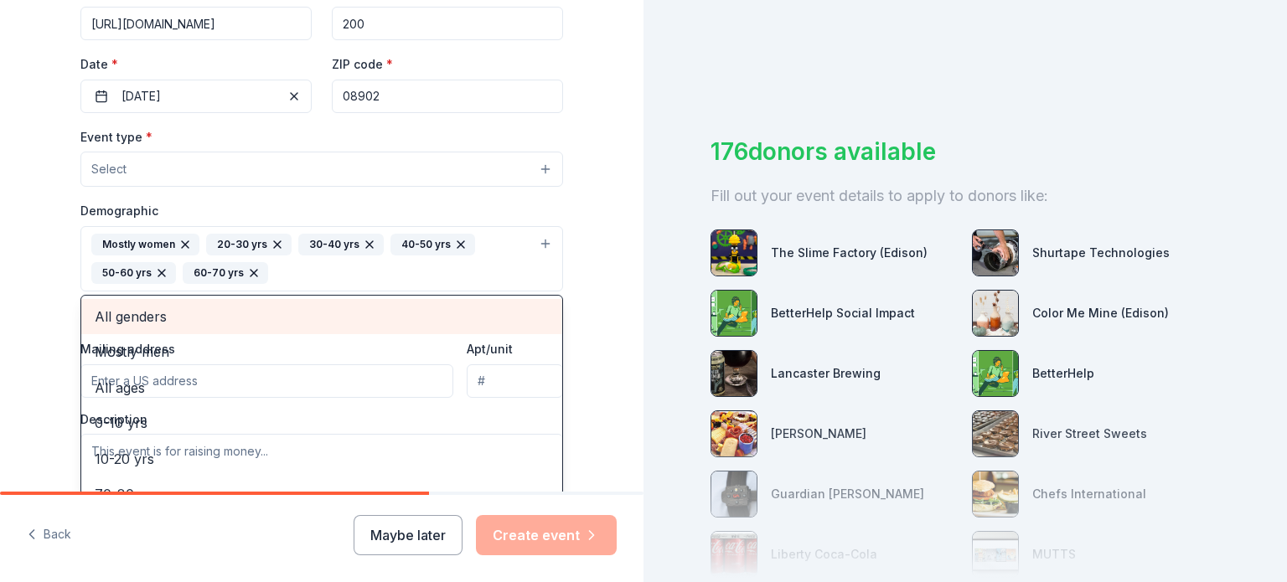
click at [143, 316] on span "All genders" at bounding box center [322, 317] width 454 height 22
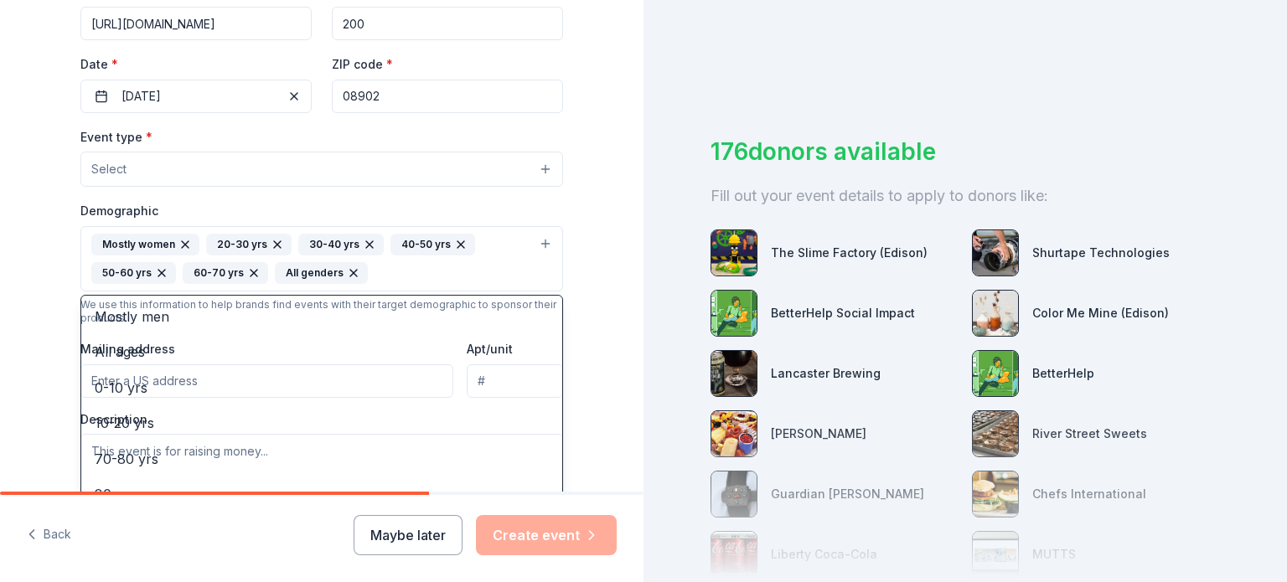
click at [51, 273] on div "Tell us about your event. We'll find in-kind donations you can apply for. Event…" at bounding box center [321, 220] width 643 height 1145
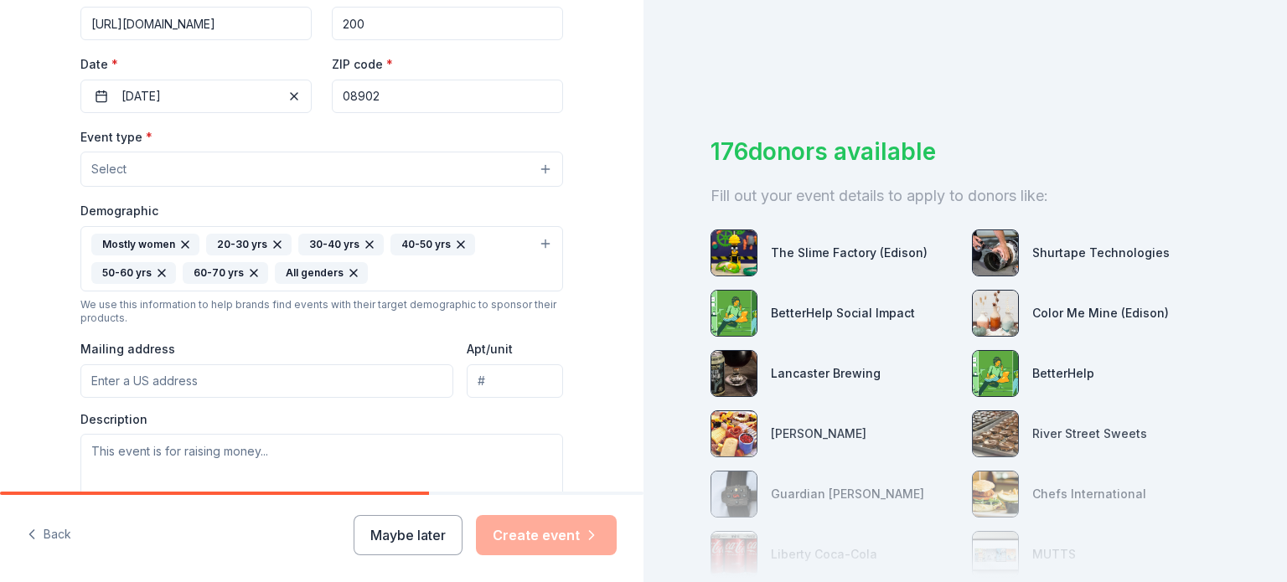
click at [179, 173] on button "Select" at bounding box center [321, 169] width 483 height 35
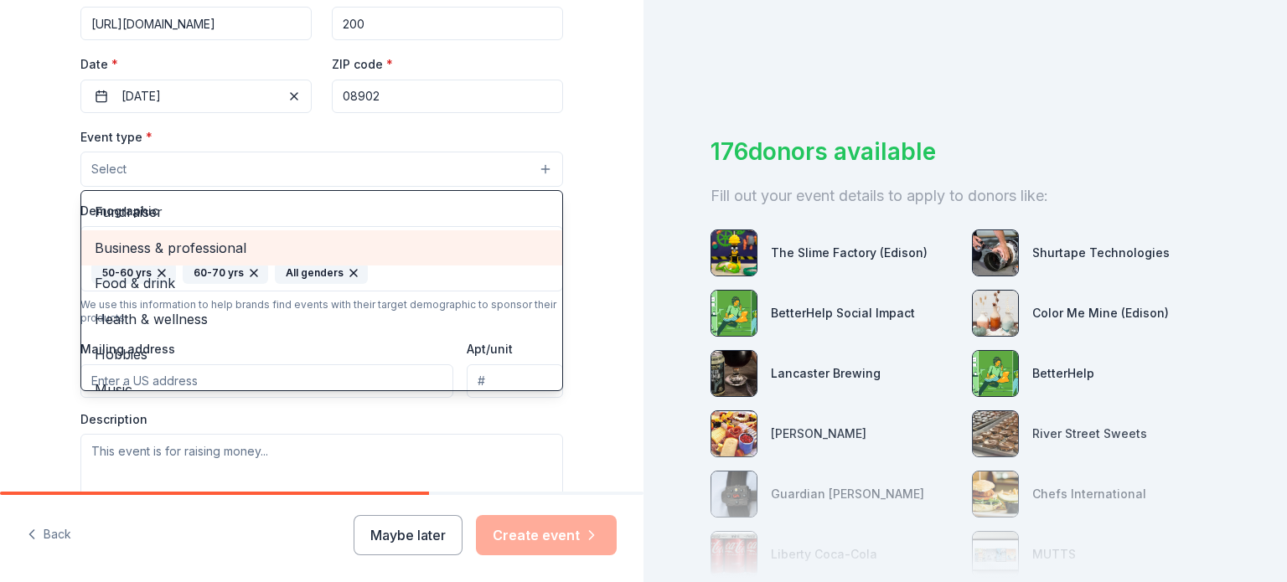
click at [176, 253] on span "Business & professional" at bounding box center [322, 248] width 454 height 22
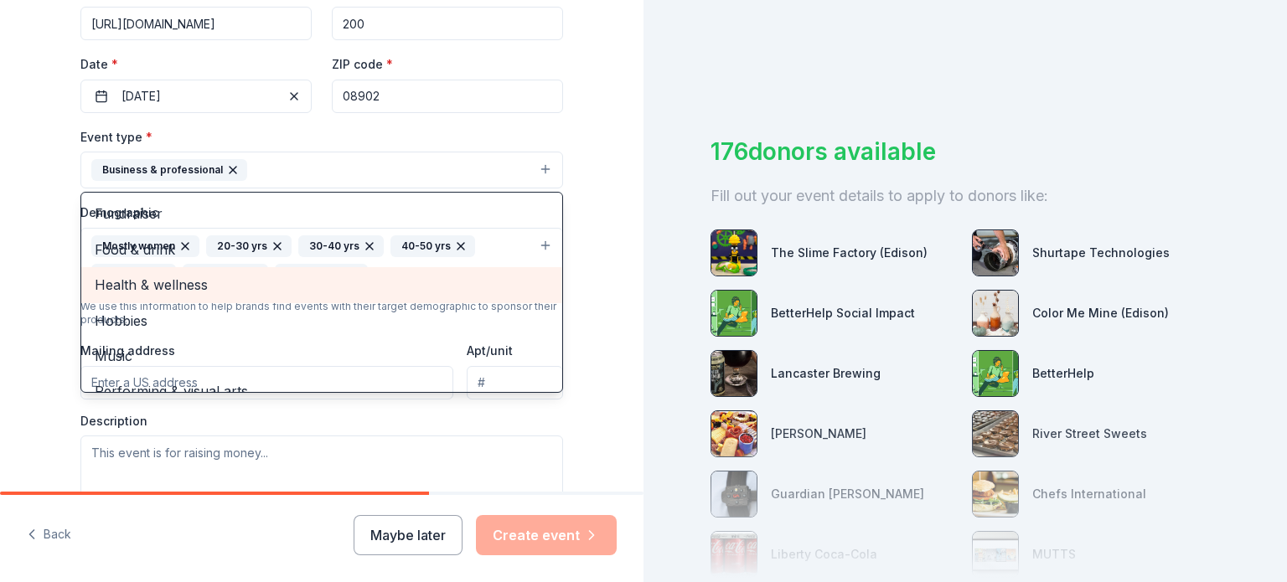
click at [187, 287] on span "Health & wellness" at bounding box center [322, 285] width 454 height 22
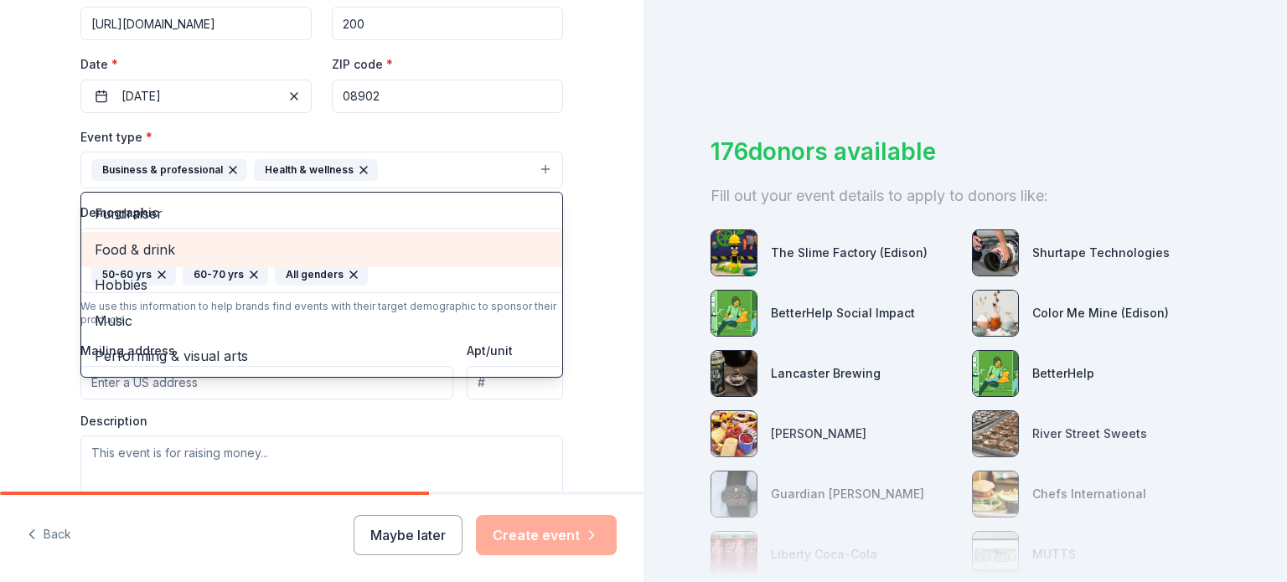
click at [183, 259] on span "Food & drink" at bounding box center [322, 250] width 454 height 22
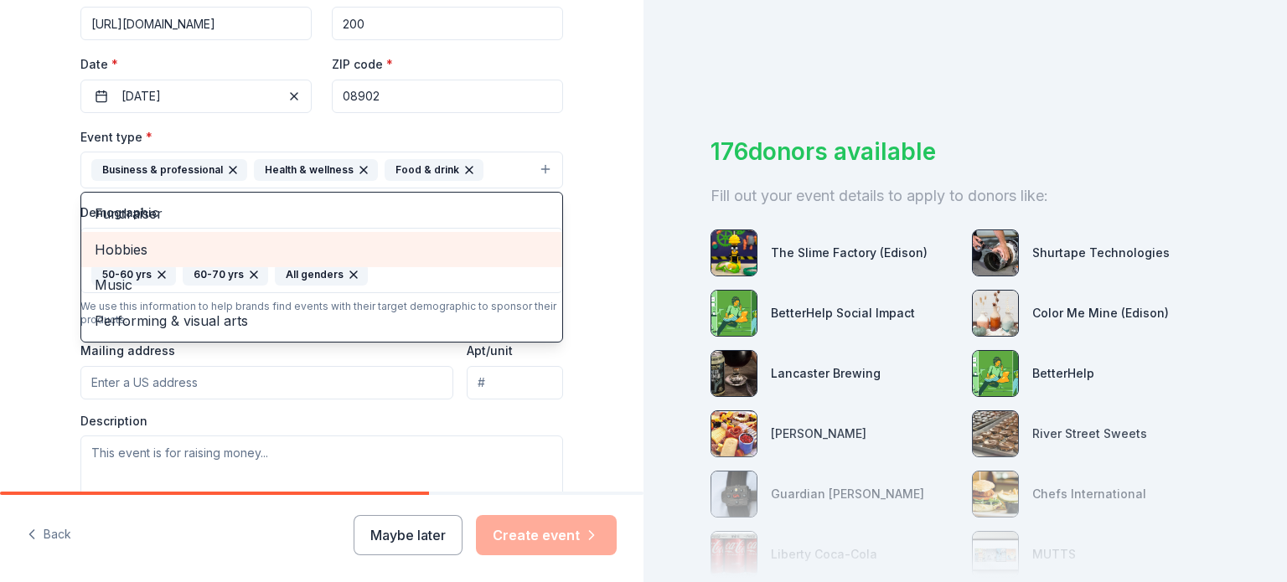
click at [179, 254] on span "Hobbies" at bounding box center [322, 250] width 454 height 22
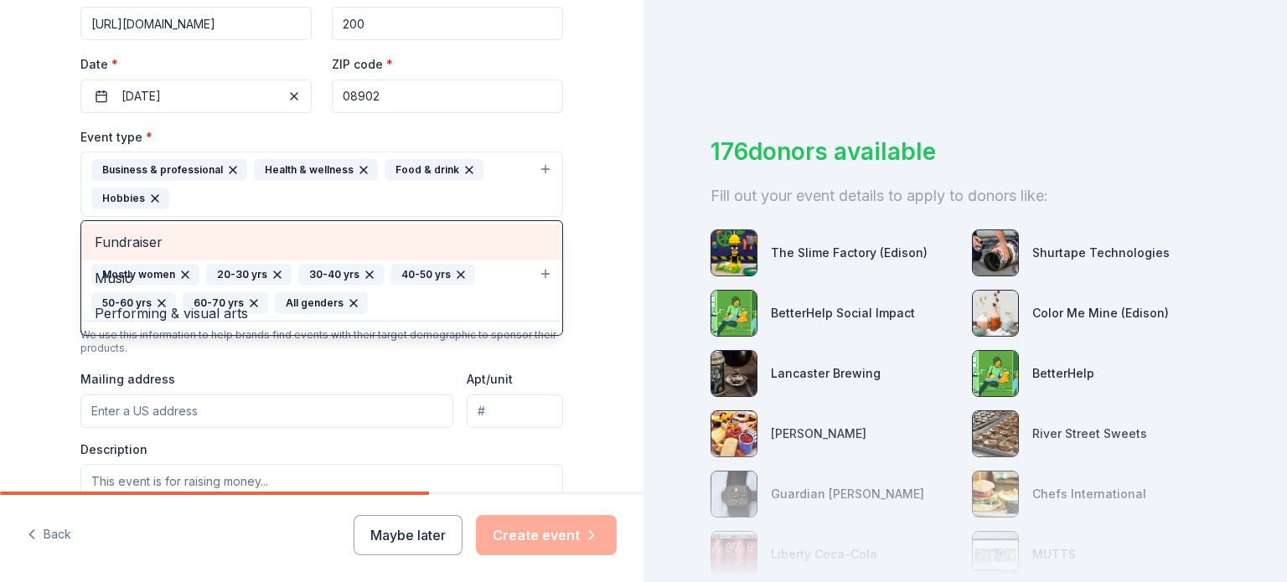
click at [177, 253] on span "Fundraiser" at bounding box center [322, 242] width 454 height 22
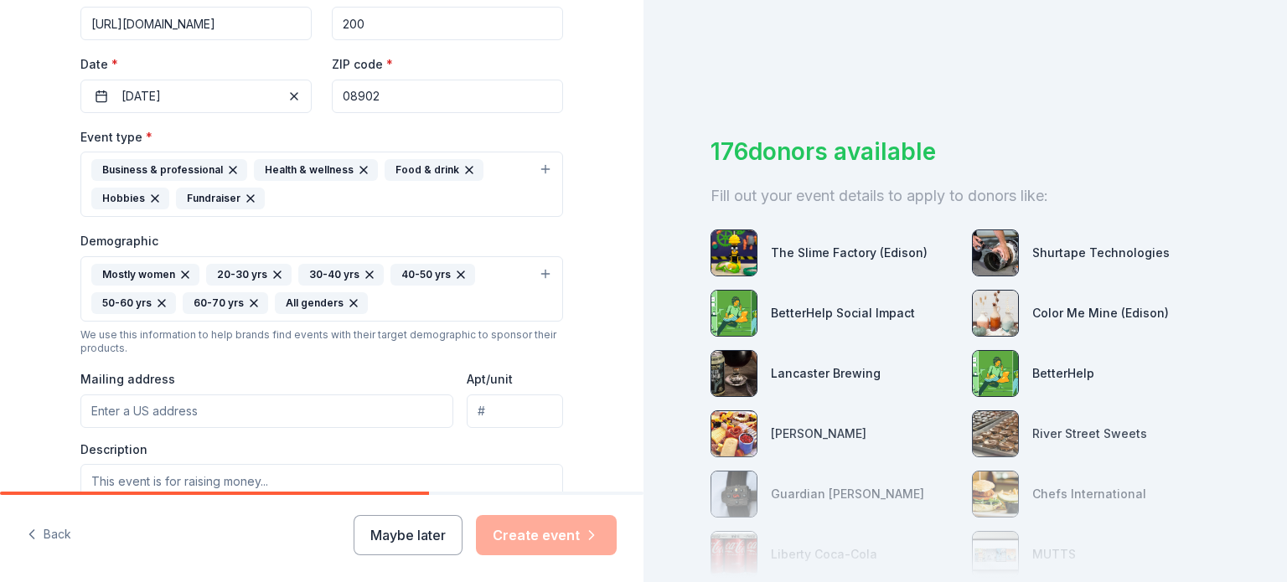
click at [230, 172] on icon "button" at bounding box center [233, 170] width 7 height 7
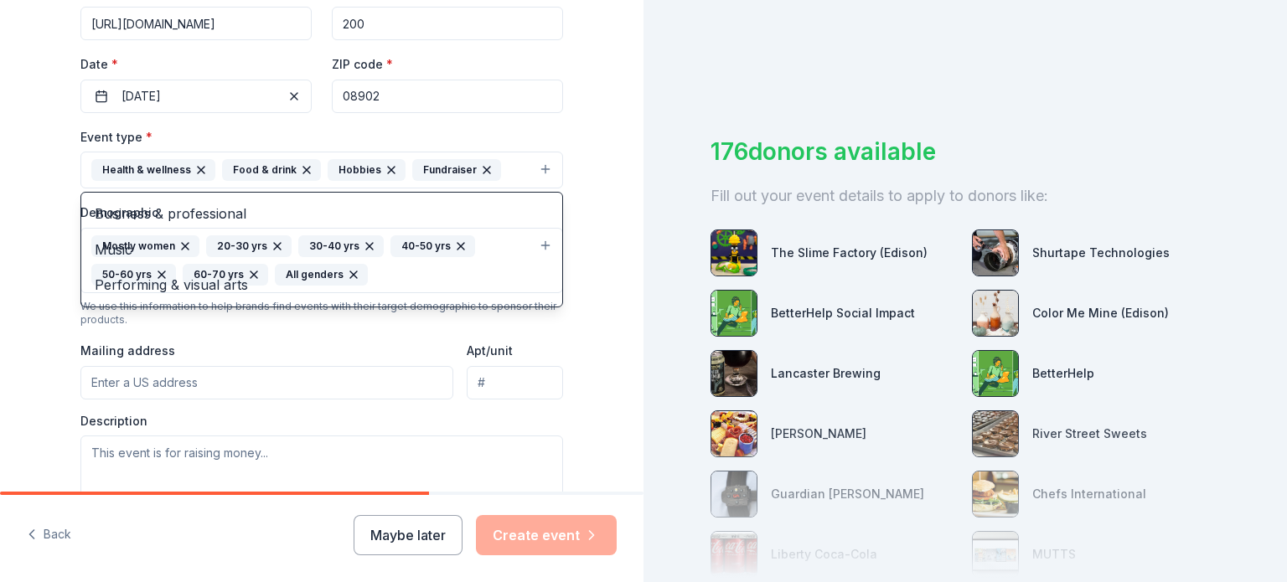
click at [201, 173] on icon "button" at bounding box center [200, 169] width 13 height 13
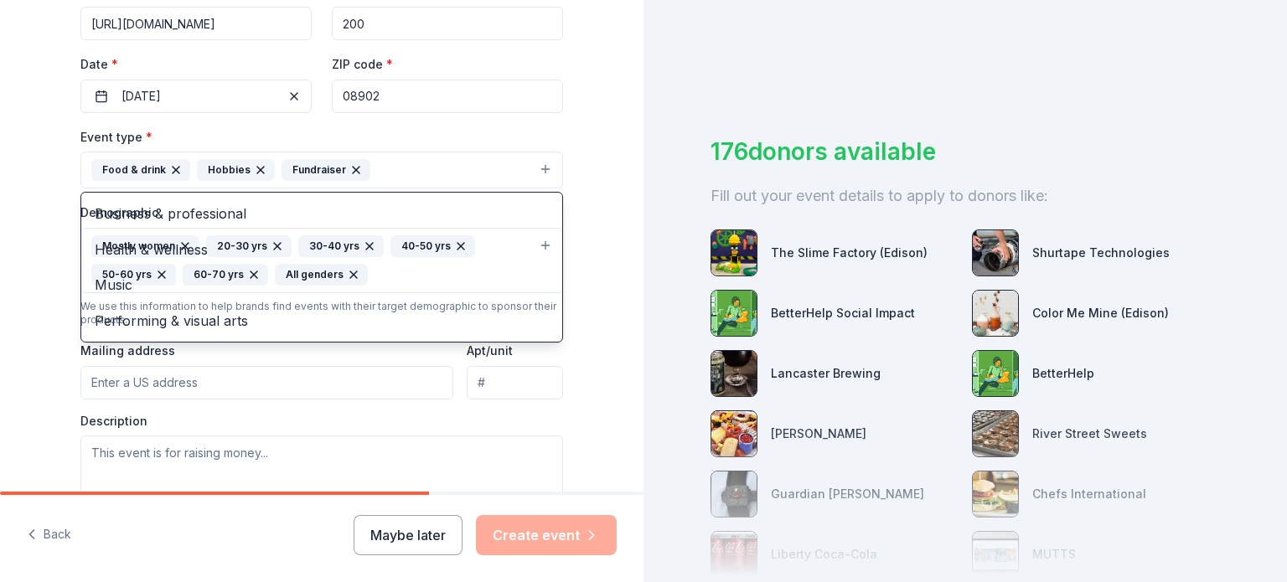
click at [177, 173] on icon "button" at bounding box center [175, 169] width 13 height 13
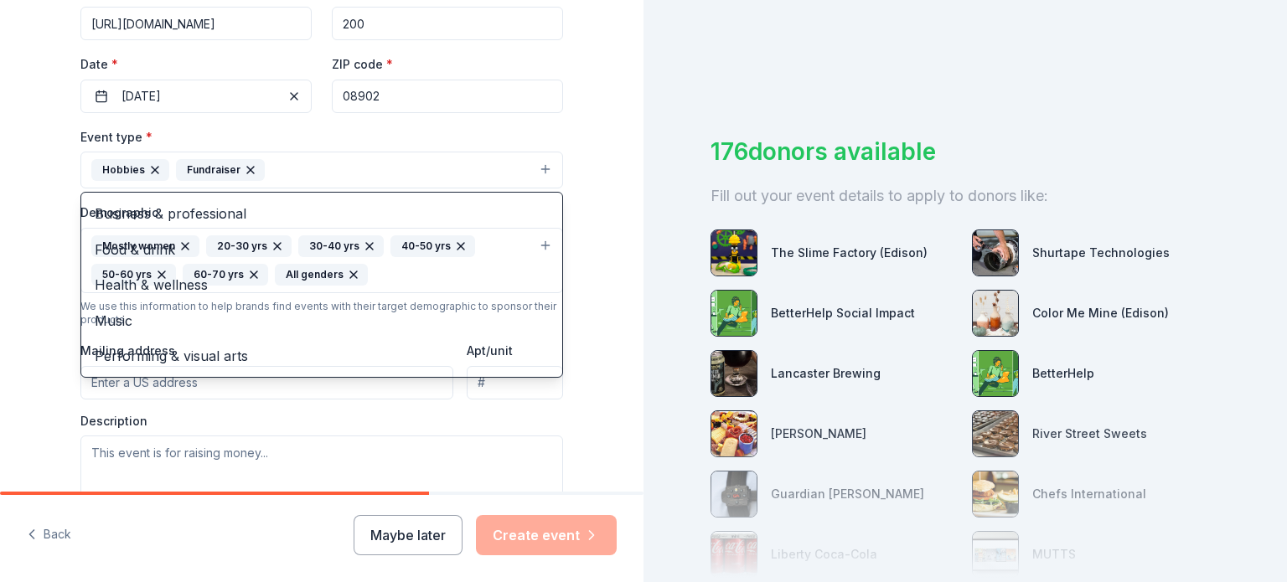
click at [156, 172] on icon "button" at bounding box center [154, 169] width 13 height 13
click at [176, 172] on div "Fundraiser" at bounding box center [220, 170] width 89 height 22
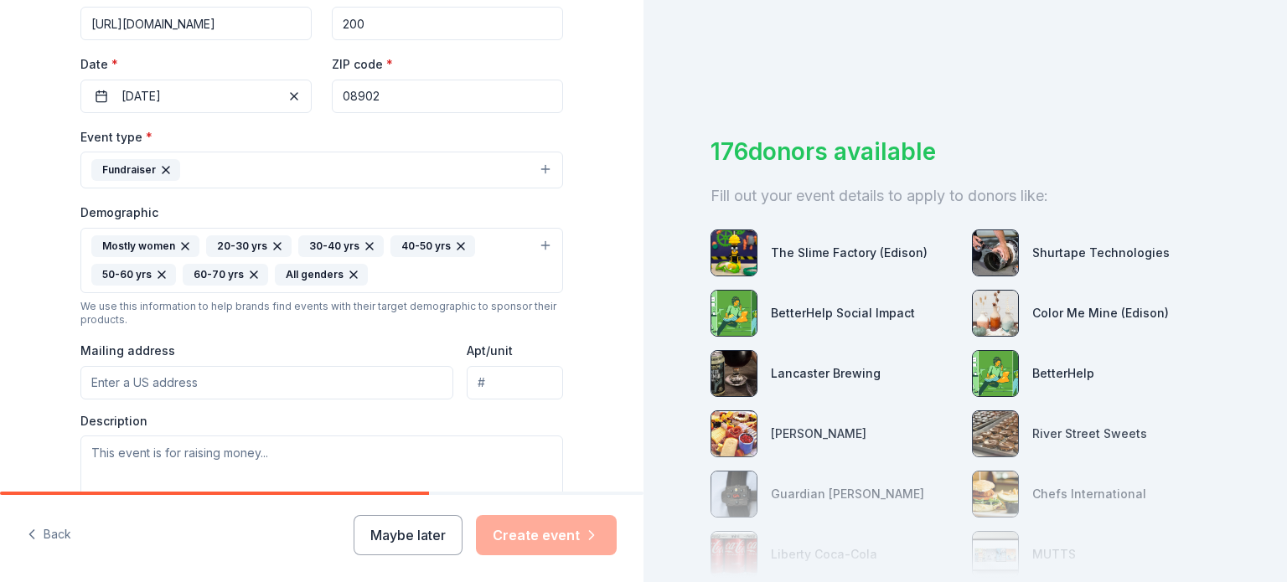
click at [218, 185] on button "Fundraiser" at bounding box center [321, 170] width 483 height 37
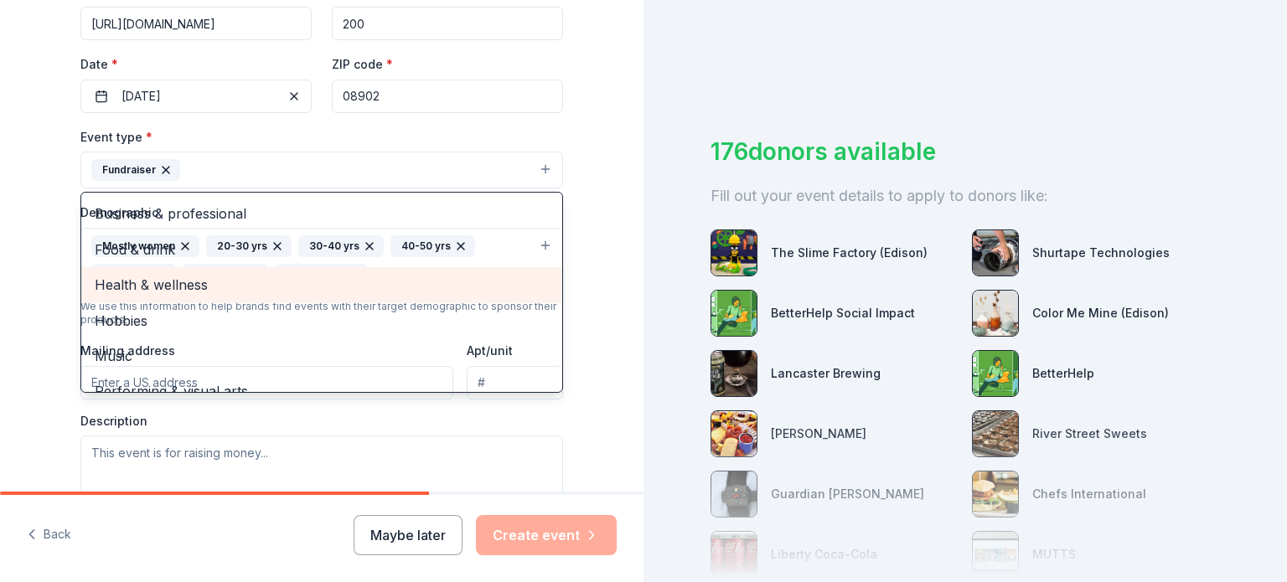
scroll to position [20, 0]
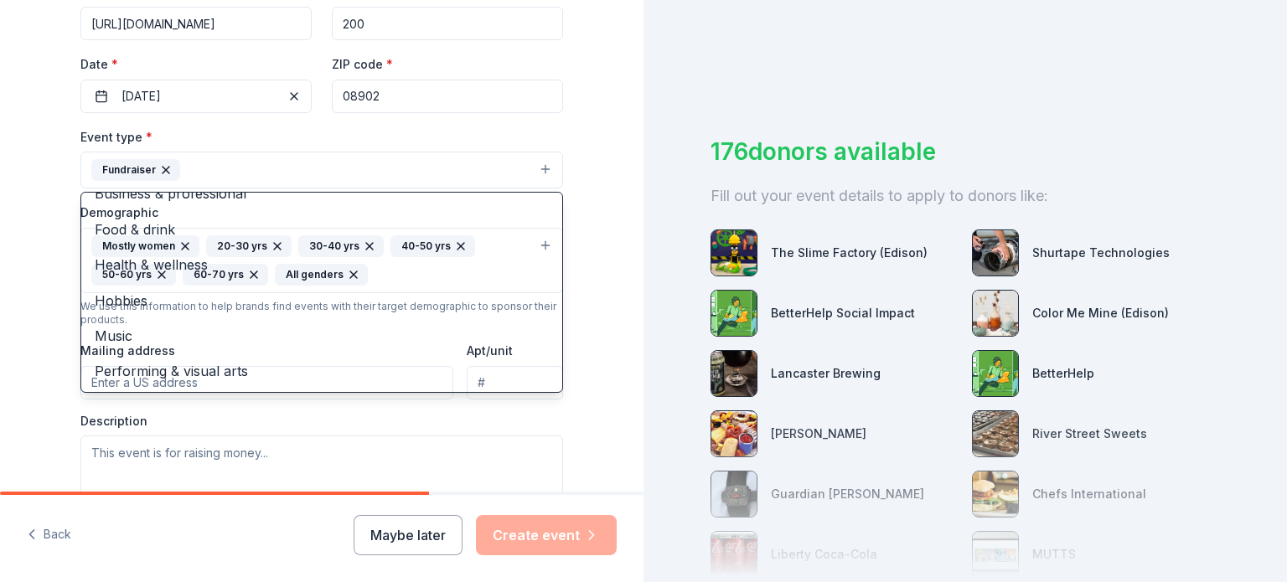
click at [28, 201] on div "Tell us about your event. We'll find in-kind donations you can apply for. Event…" at bounding box center [321, 221] width 643 height 1147
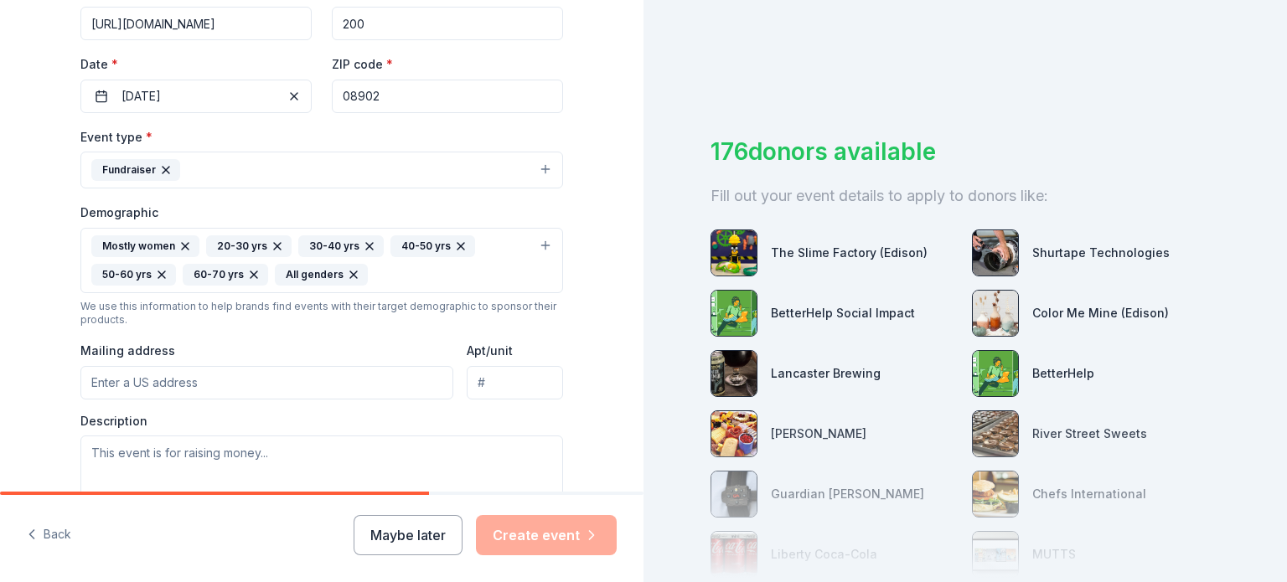
scroll to position [354, 0]
click at [107, 375] on input "Mailing address" at bounding box center [266, 381] width 373 height 34
type input "98 Raider Road"
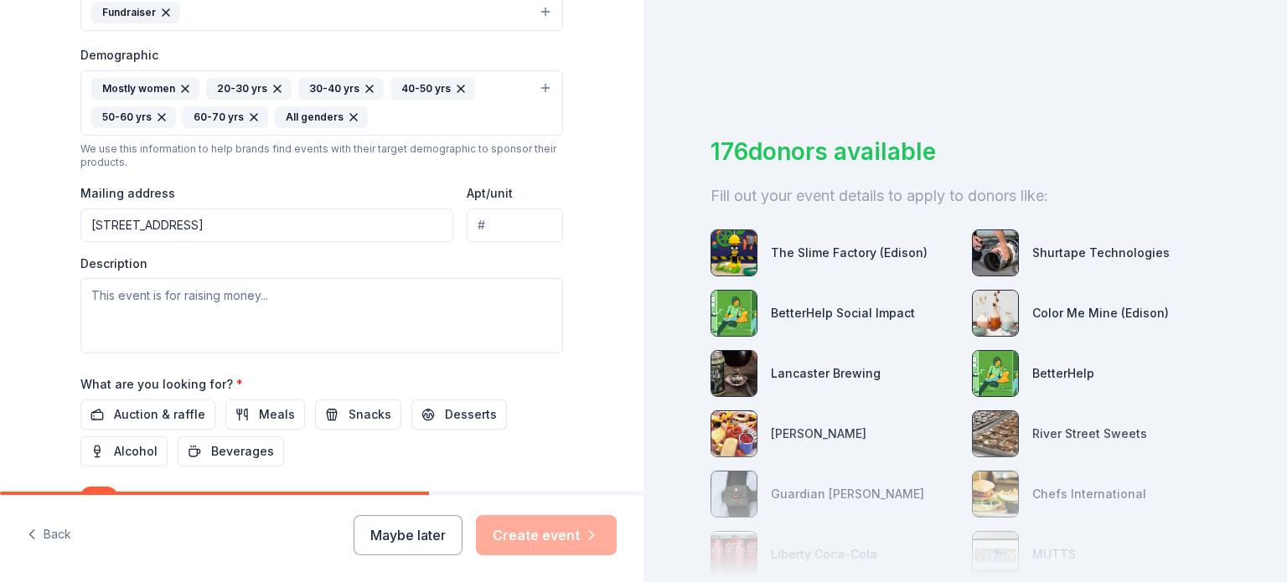
scroll to position [518, 0]
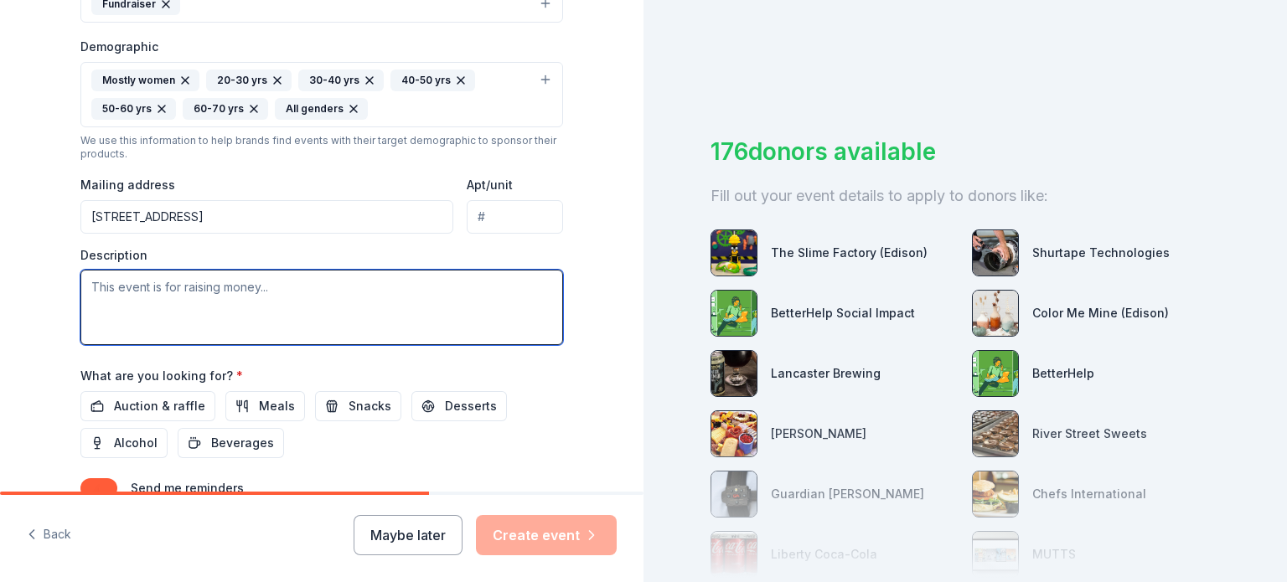
click at [250, 298] on textarea at bounding box center [321, 307] width 483 height 75
click at [271, 295] on textarea at bounding box center [321, 307] width 483 height 75
paste textarea "The North Brunswick Township High School Class of 2027 and 2028 are preparing f…"
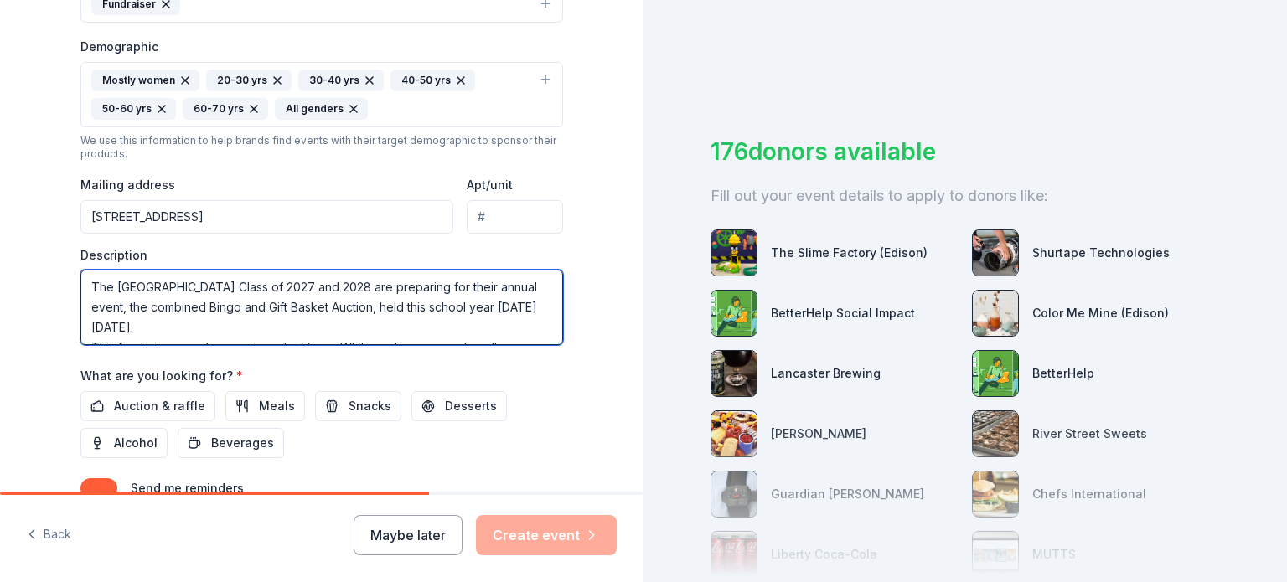
scroll to position [7, 0]
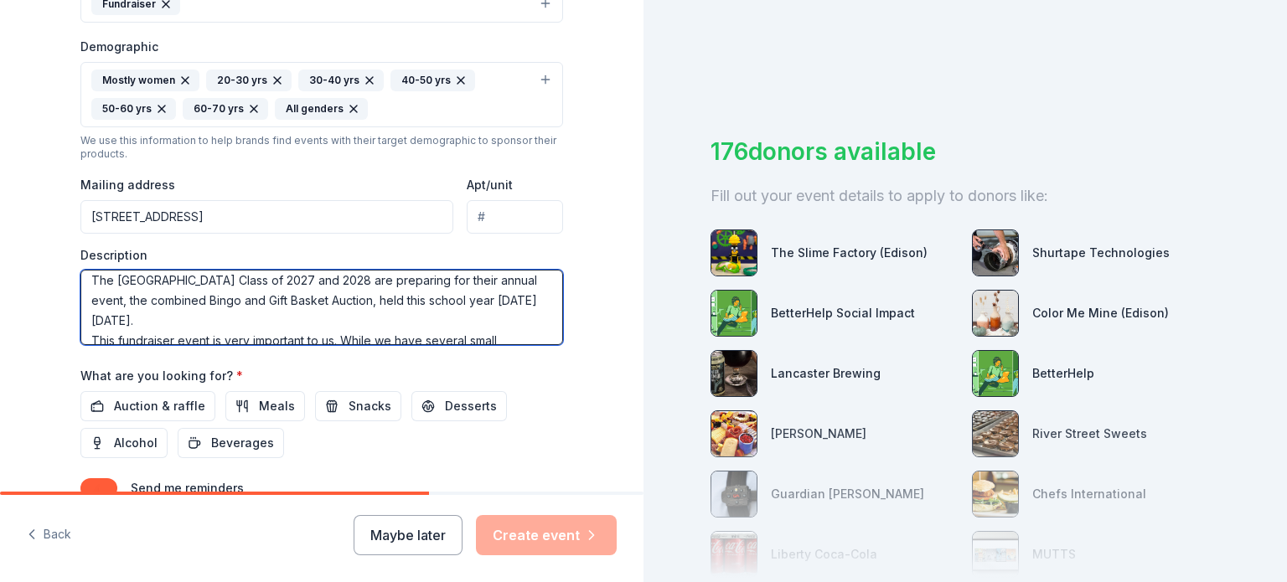
click at [85, 325] on textarea "The North Brunswick Township High School Class of 2027 and 2028 are preparing f…" at bounding box center [321, 307] width 483 height 75
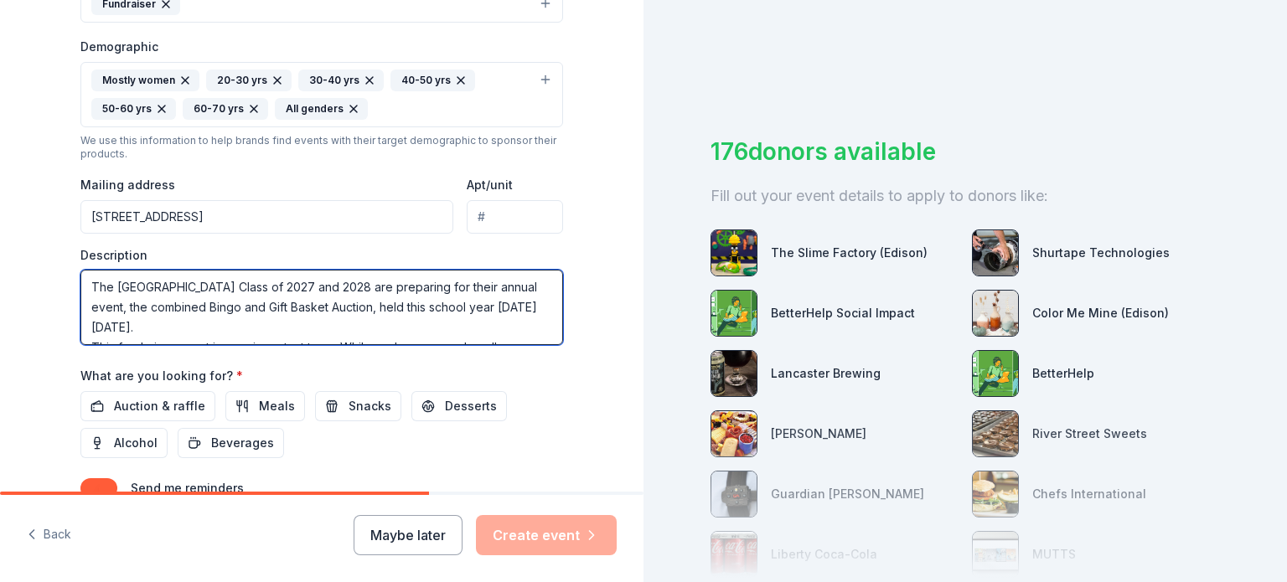
click at [84, 332] on textarea "The North Brunswick Township High School Class of 2027 and 2028 are preparing f…" at bounding box center [321, 307] width 483 height 75
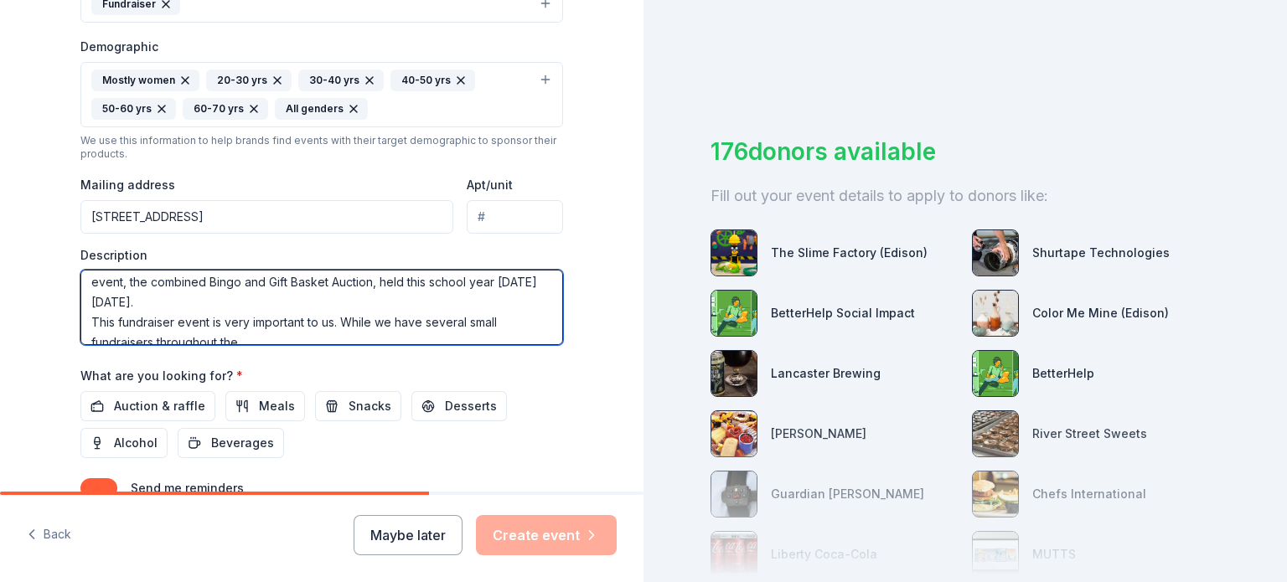
scroll to position [26, 0]
click at [88, 330] on textarea "The North Brunswick Township High School Class of 2027 and 2028 are preparing f…" at bounding box center [321, 307] width 483 height 75
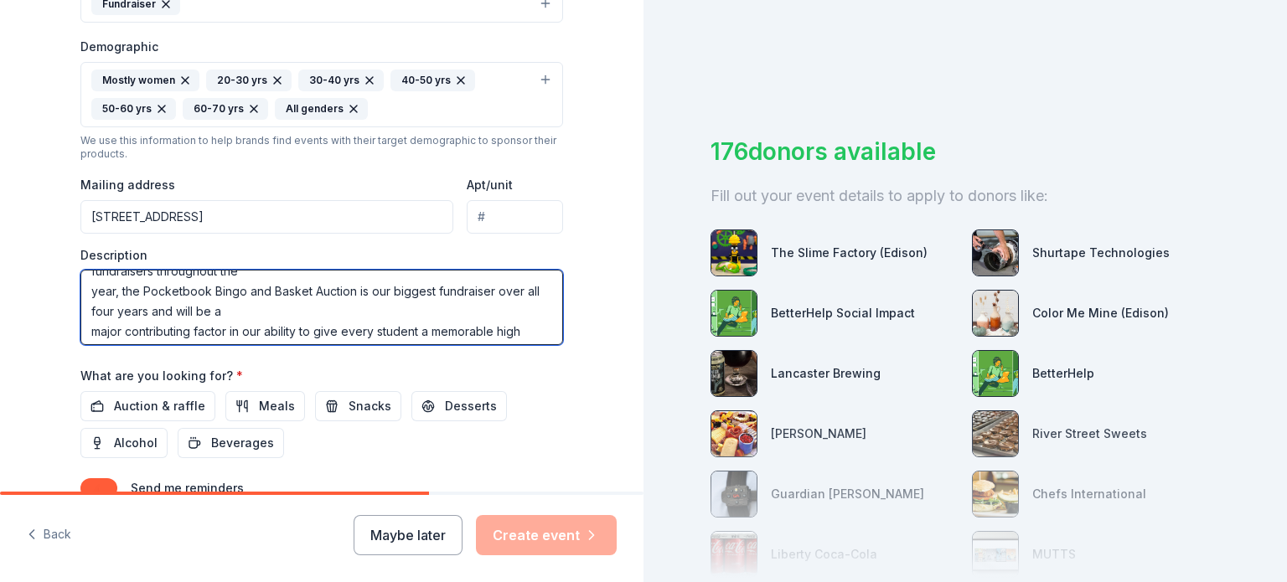
scroll to position [77, 0]
click at [89, 335] on textarea "The North Brunswick Township High School Class of 2027 and 2028 are preparing f…" at bounding box center [321, 307] width 483 height 75
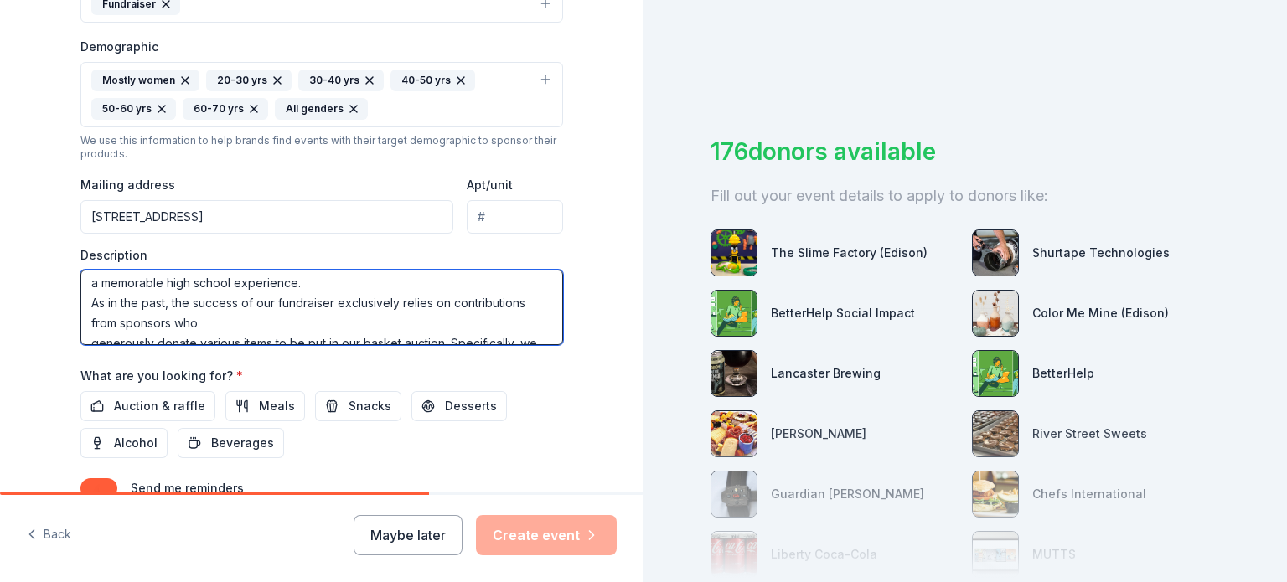
scroll to position [133, 0]
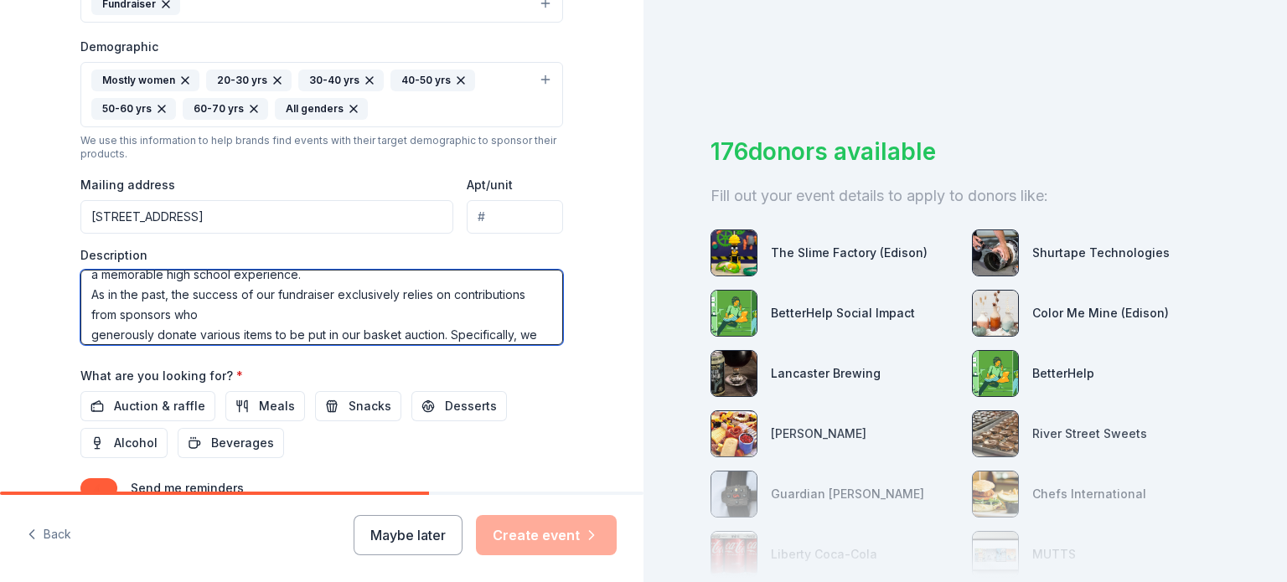
click at [90, 304] on textarea "The North Brunswick Township High School Class of 2027 and 2028 are preparing f…" at bounding box center [321, 307] width 483 height 75
click at [90, 333] on textarea "The North Brunswick Township High School Class of 2027 and 2028 are preparing f…" at bounding box center [321, 307] width 483 height 75
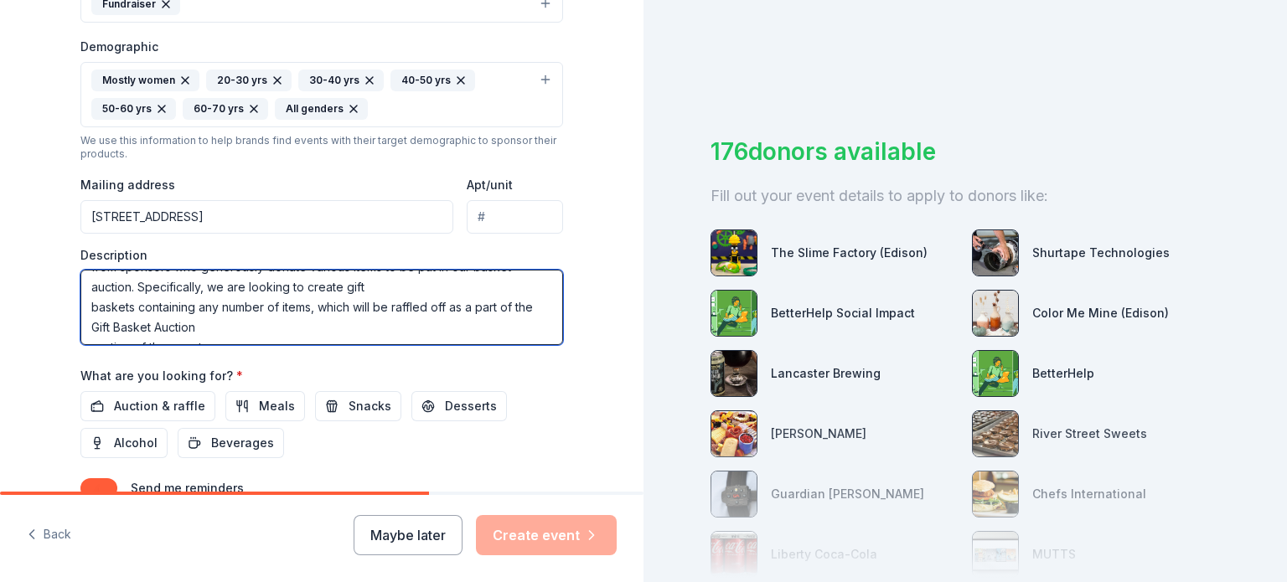
scroll to position [188, 0]
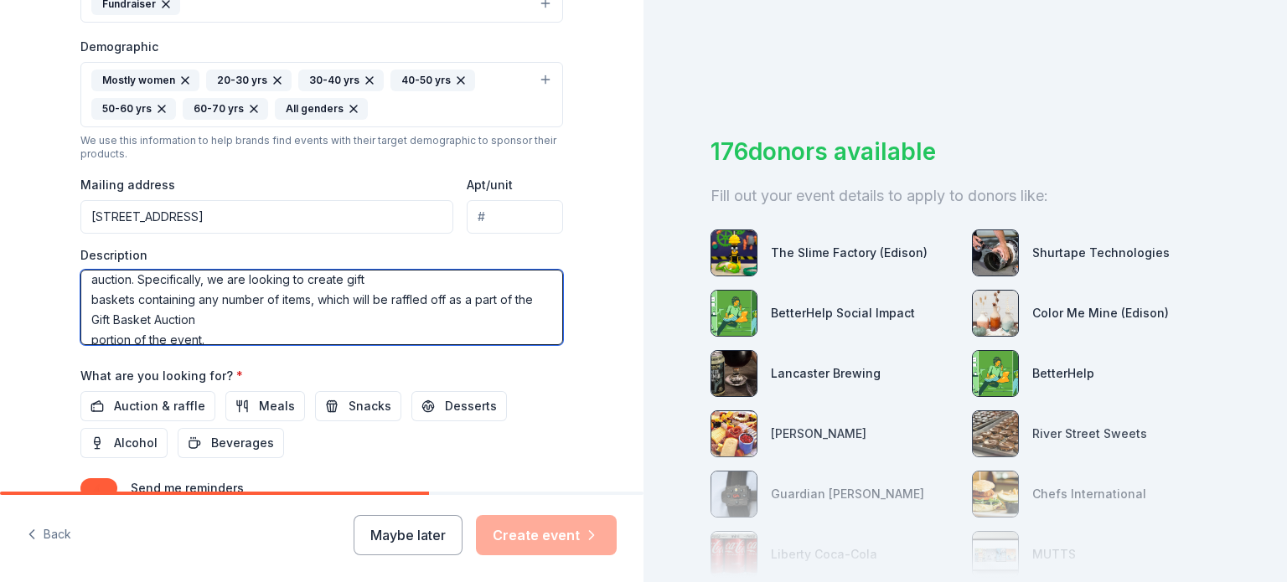
click at [90, 330] on textarea "The North Brunswick Township High School Class of 2027 and 2028 are preparing f…" at bounding box center [321, 307] width 483 height 75
click at [90, 339] on textarea "The North Brunswick Township High School Class of 2027 and 2028 are preparing f…" at bounding box center [321, 307] width 483 height 75
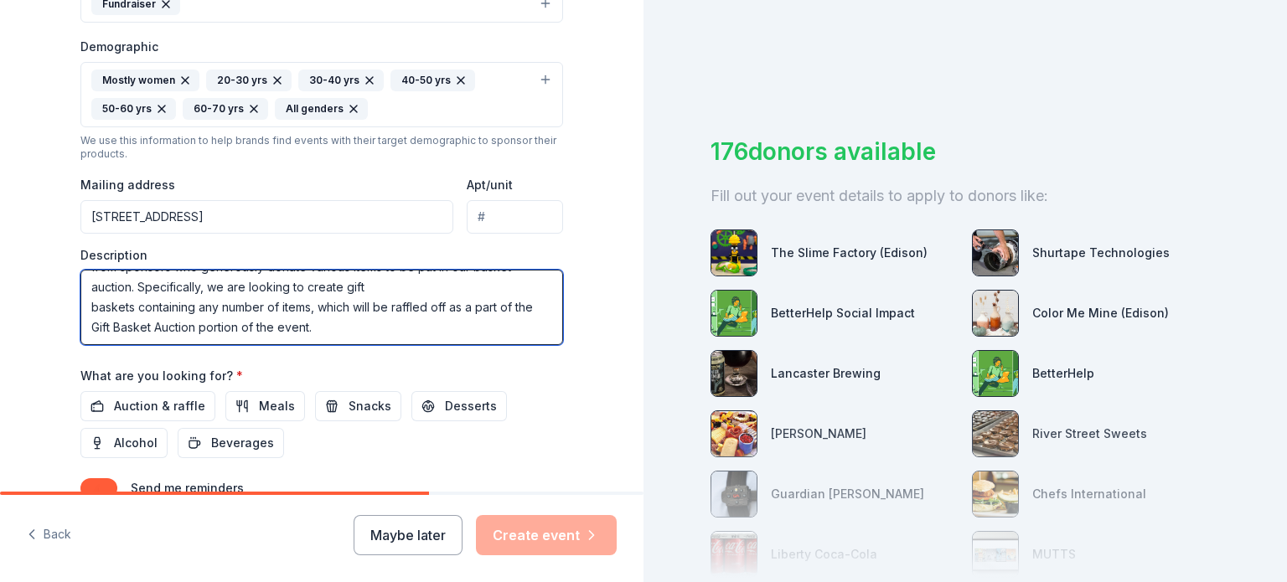
scroll to position [180, 0]
type textarea "The North Brunswick Township High School Class of 2027 and 2028 are preparing f…"
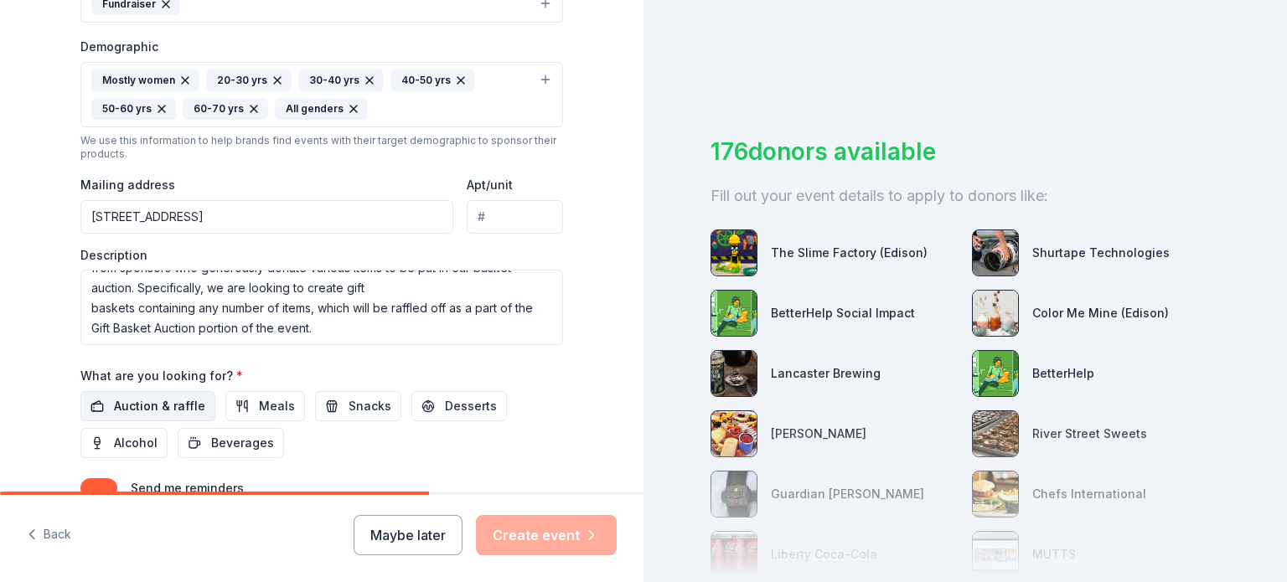
click at [164, 405] on span "Auction & raffle" at bounding box center [159, 406] width 91 height 20
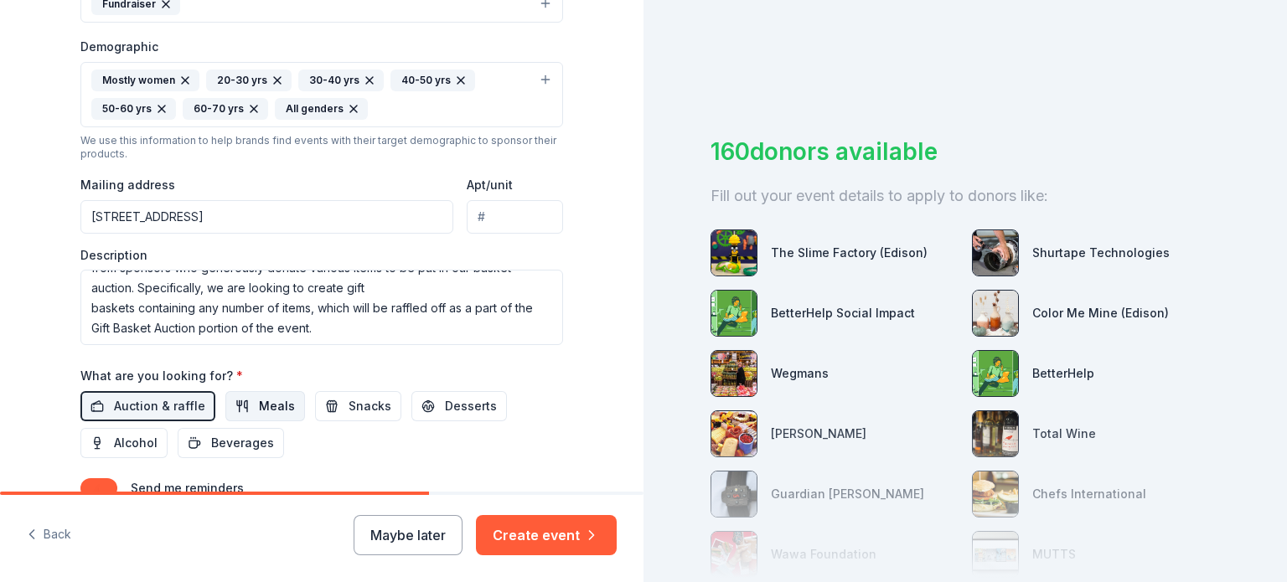
click at [273, 408] on span "Meals" at bounding box center [277, 406] width 36 height 20
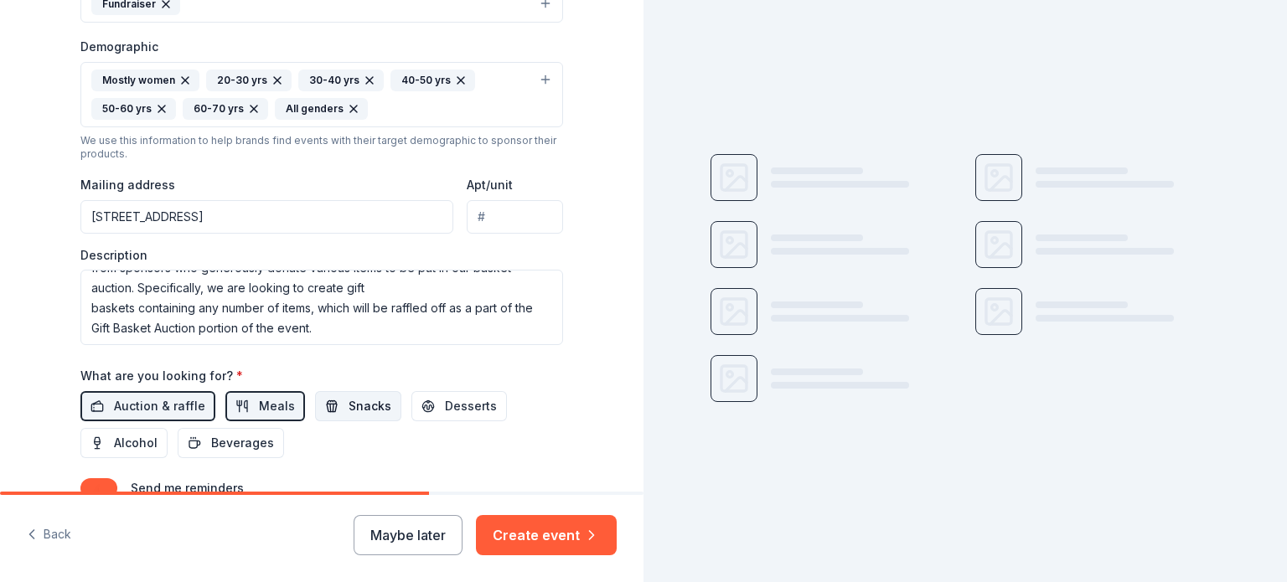
click at [322, 409] on button "Snacks" at bounding box center [358, 406] width 86 height 30
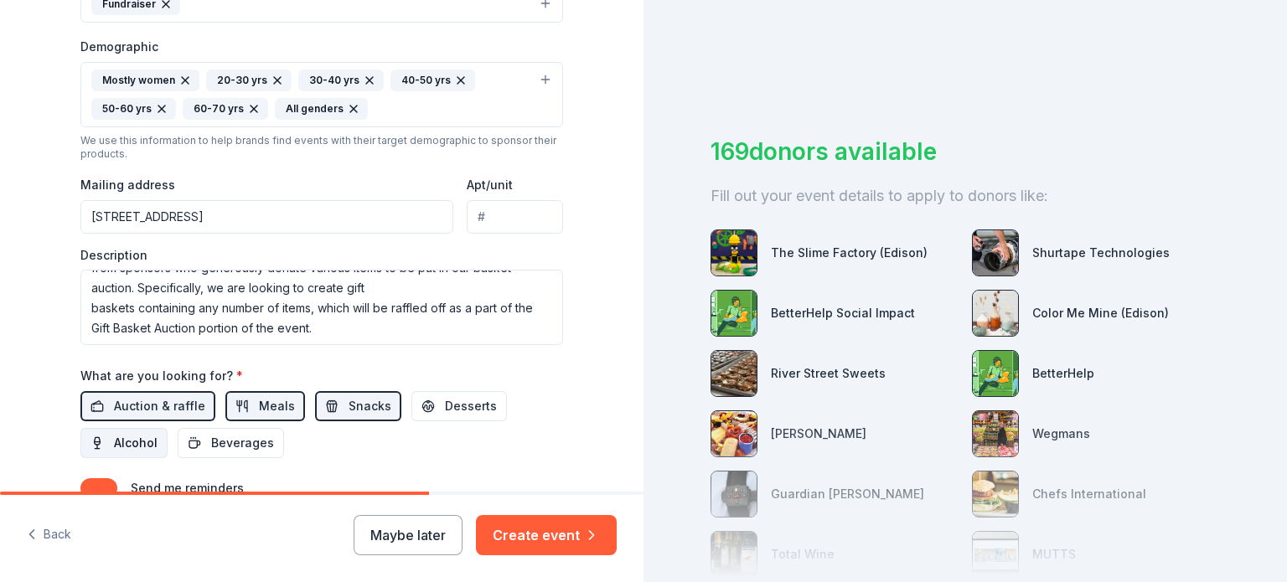
click at [146, 437] on span "Alcohol" at bounding box center [136, 443] width 44 height 20
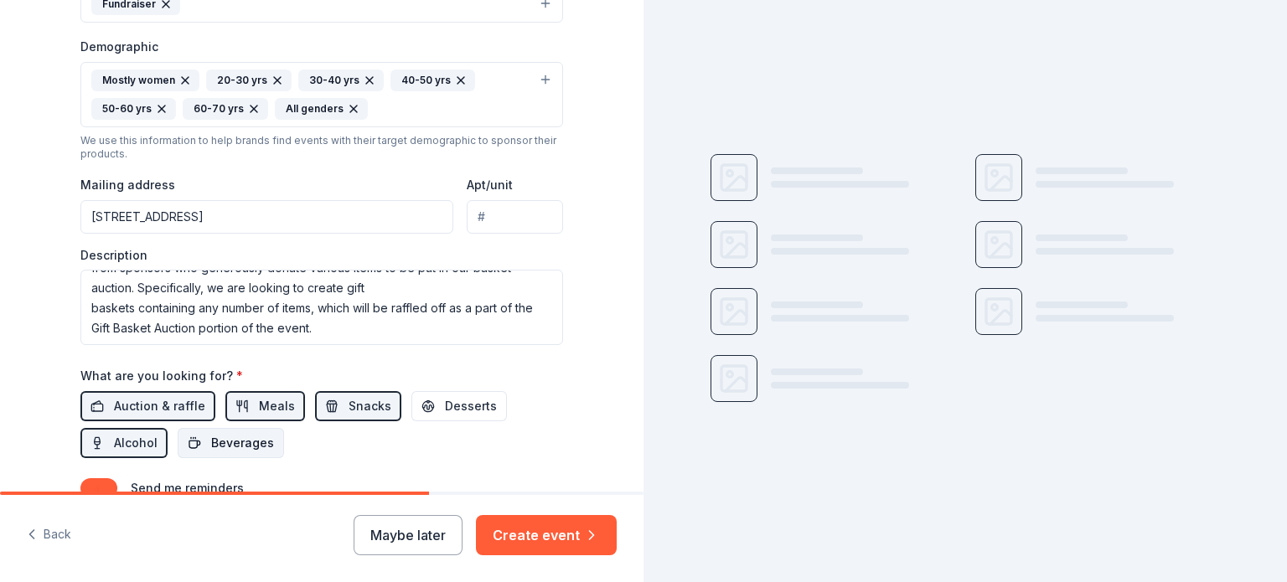
click at [204, 451] on button "Beverages" at bounding box center [231, 443] width 106 height 30
click at [449, 408] on span "Desserts" at bounding box center [471, 406] width 52 height 20
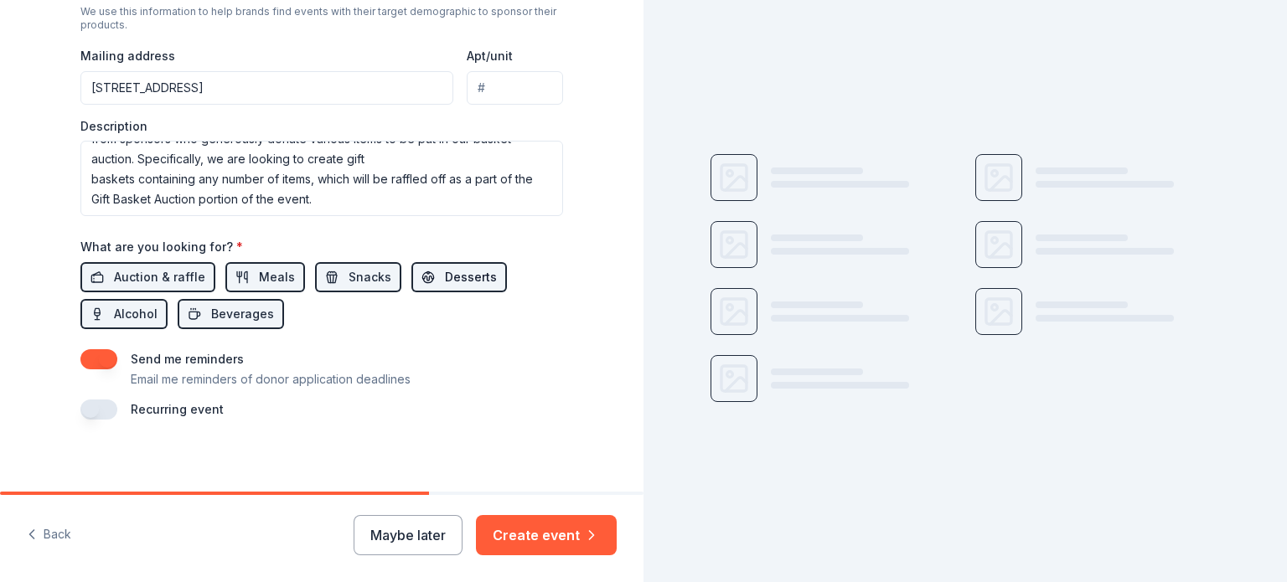
scroll to position [658, 0]
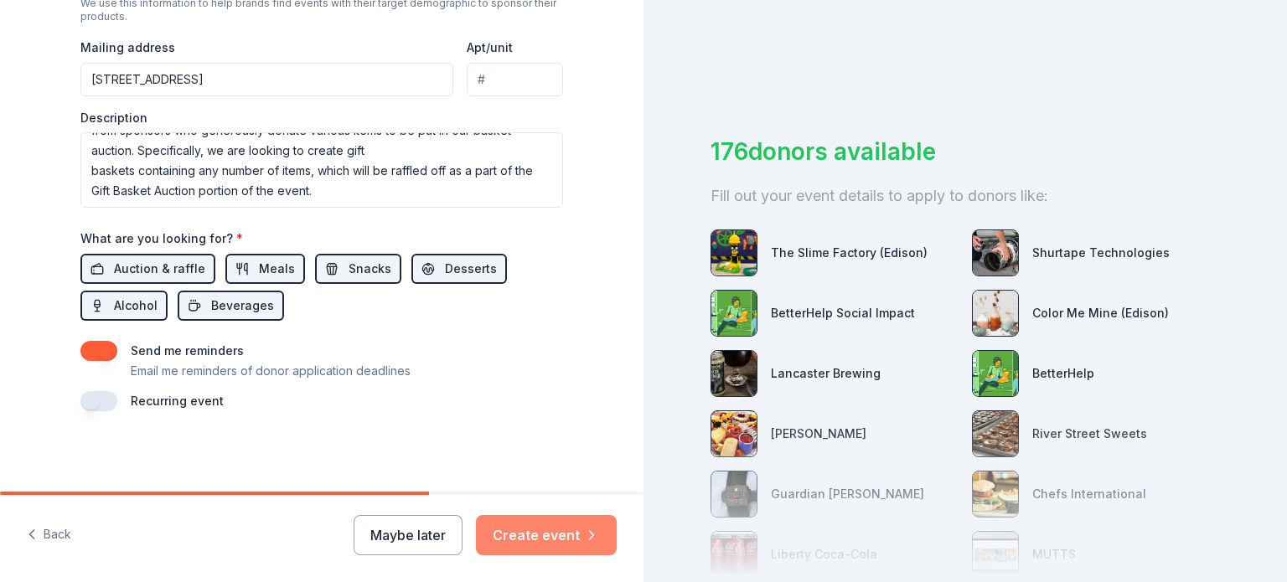
click at [549, 533] on button "Create event" at bounding box center [546, 535] width 141 height 40
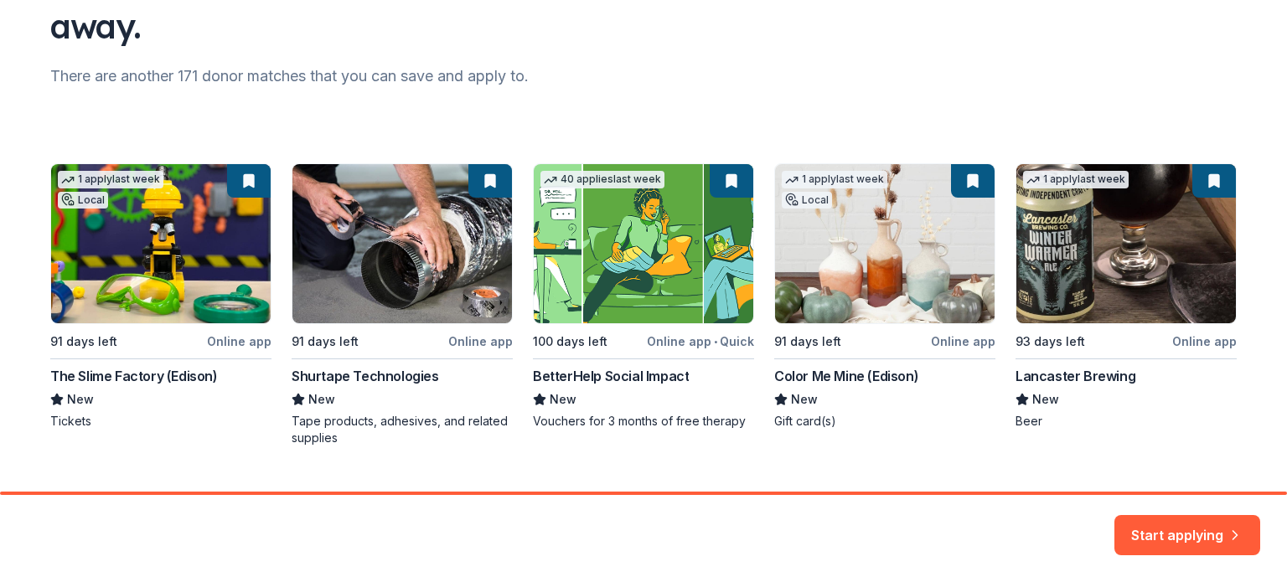
scroll to position [212, 0]
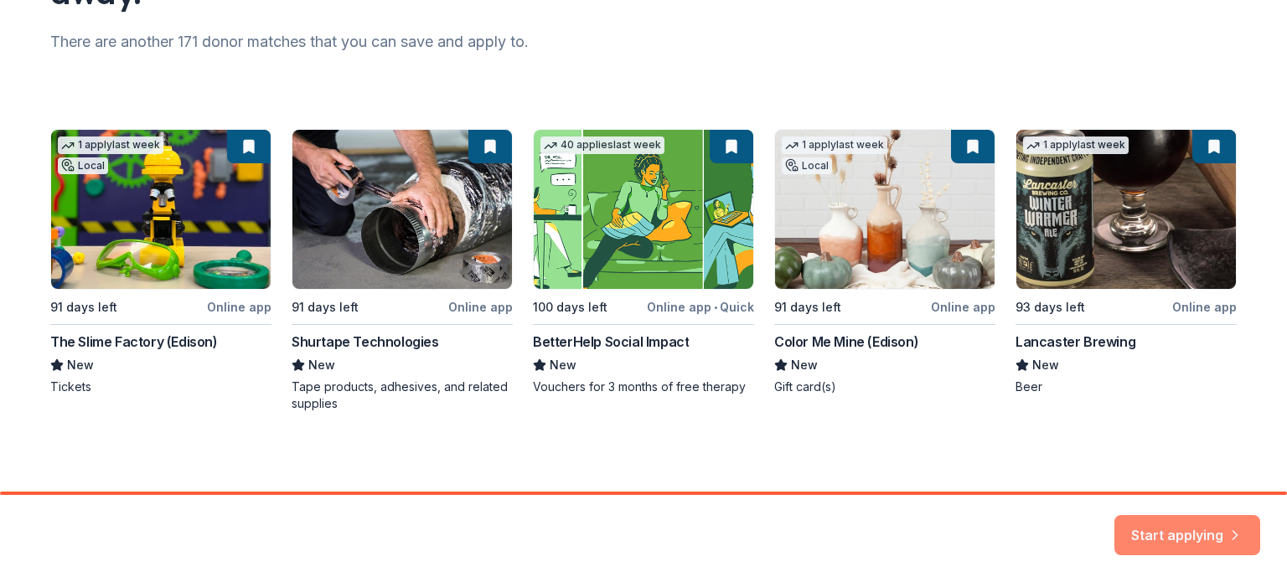
click at [1200, 532] on button "Start applying" at bounding box center [1187, 533] width 146 height 40
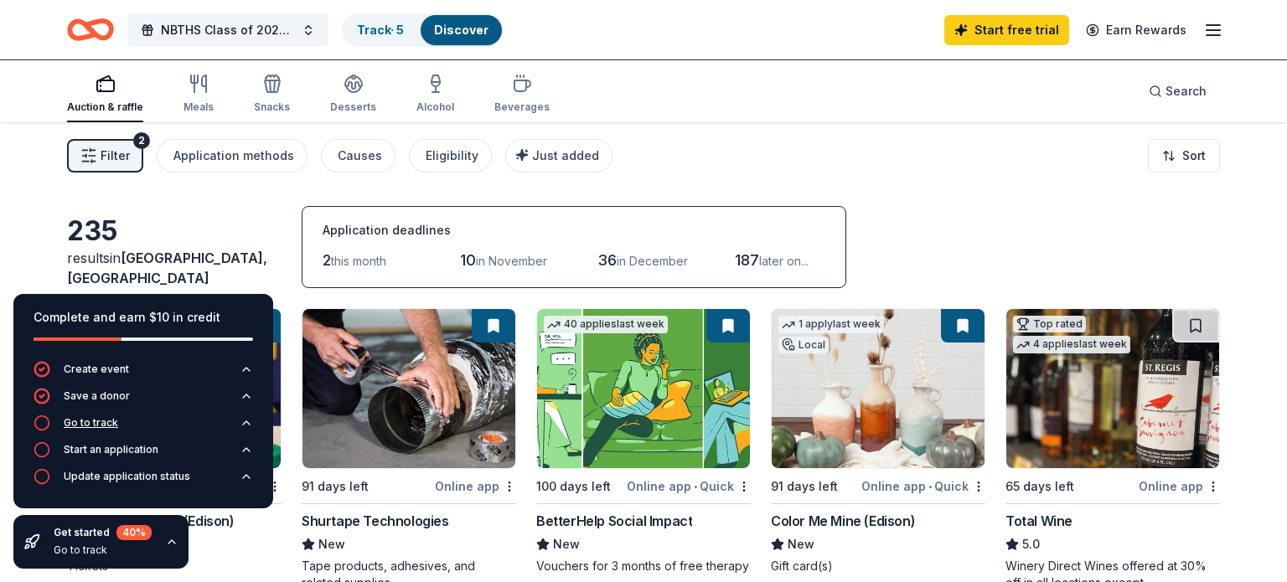
click at [240, 427] on icon "button" at bounding box center [246, 422] width 13 height 13
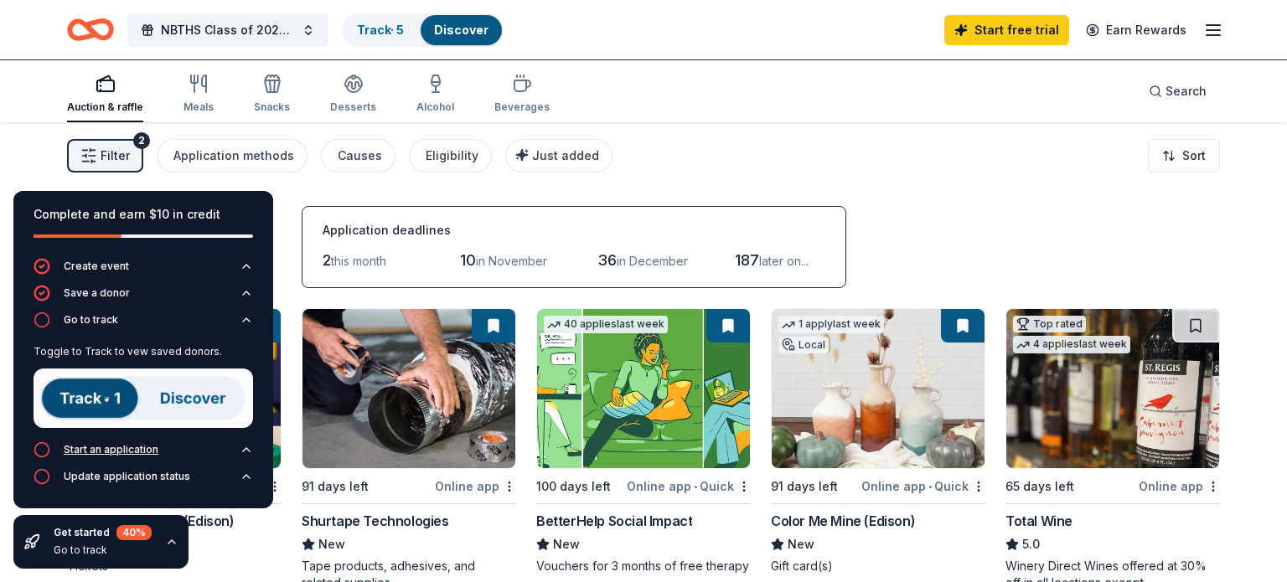
click at [85, 452] on div "Start an application" at bounding box center [111, 449] width 95 height 13
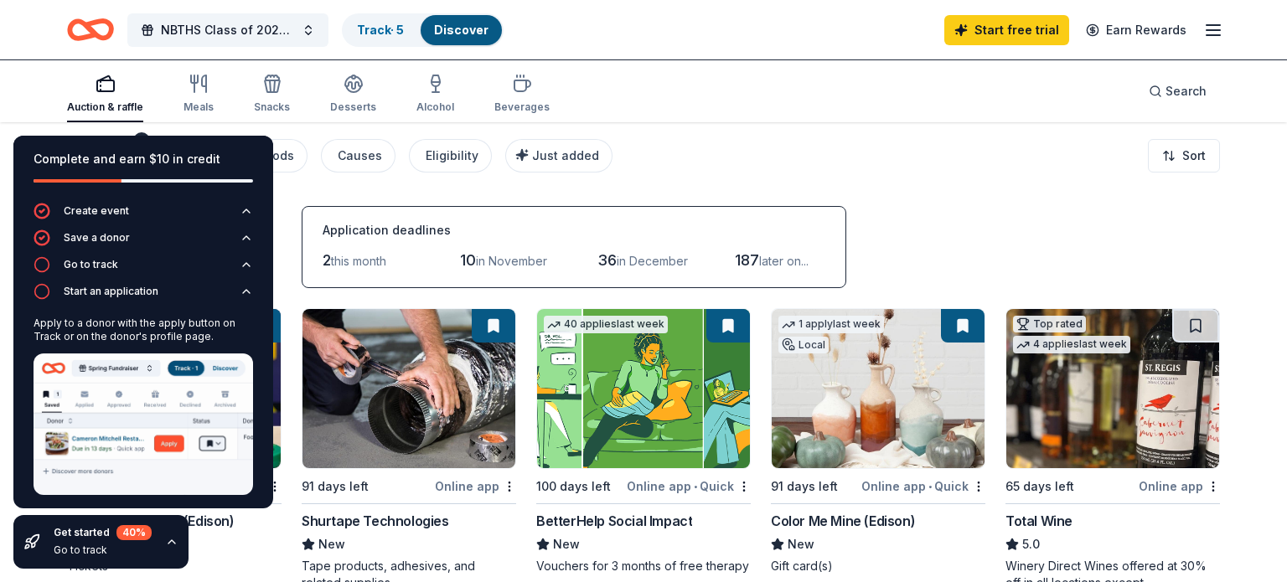
click at [634, 143] on div "Filter 2 Application methods Causes Eligibility Just added Sort" at bounding box center [643, 155] width 1287 height 67
click at [172, 548] on icon "button" at bounding box center [171, 541] width 13 height 13
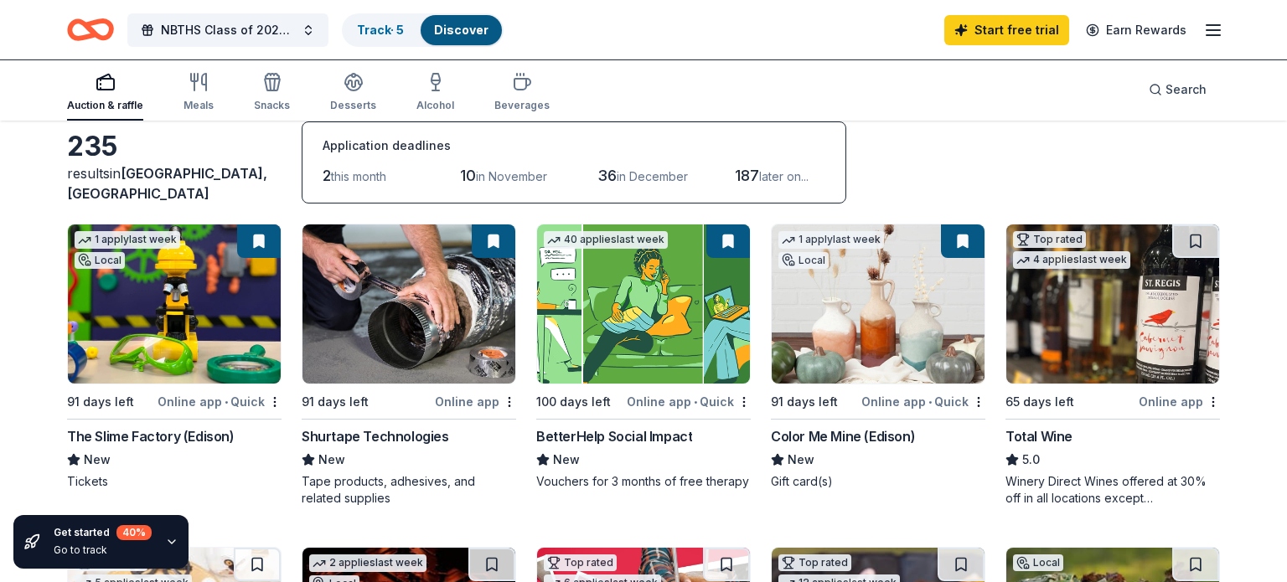
scroll to position [82, 0]
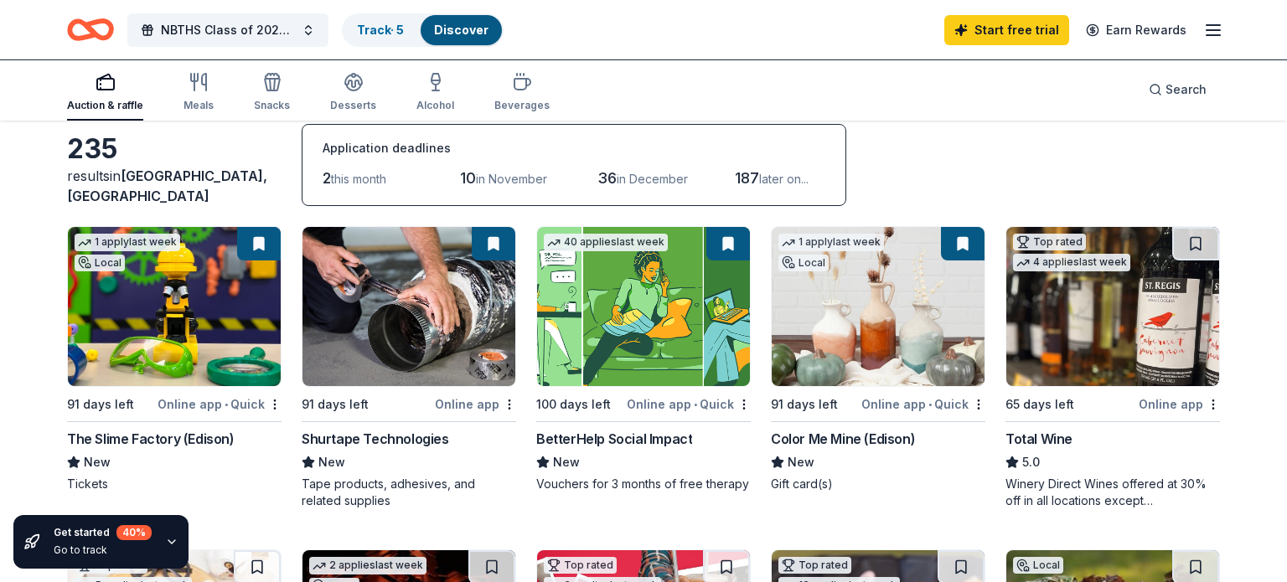
click at [1095, 315] on img at bounding box center [1112, 306] width 213 height 159
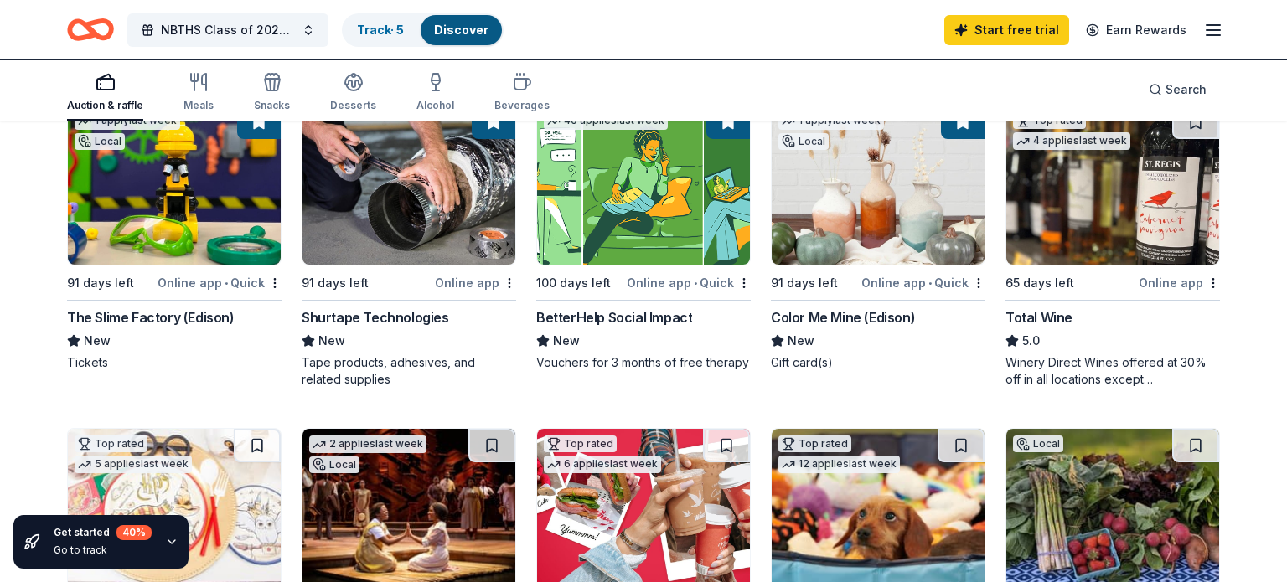
scroll to position [204, 0]
click at [218, 314] on div "The Slime Factory (Edison)" at bounding box center [151, 317] width 168 height 20
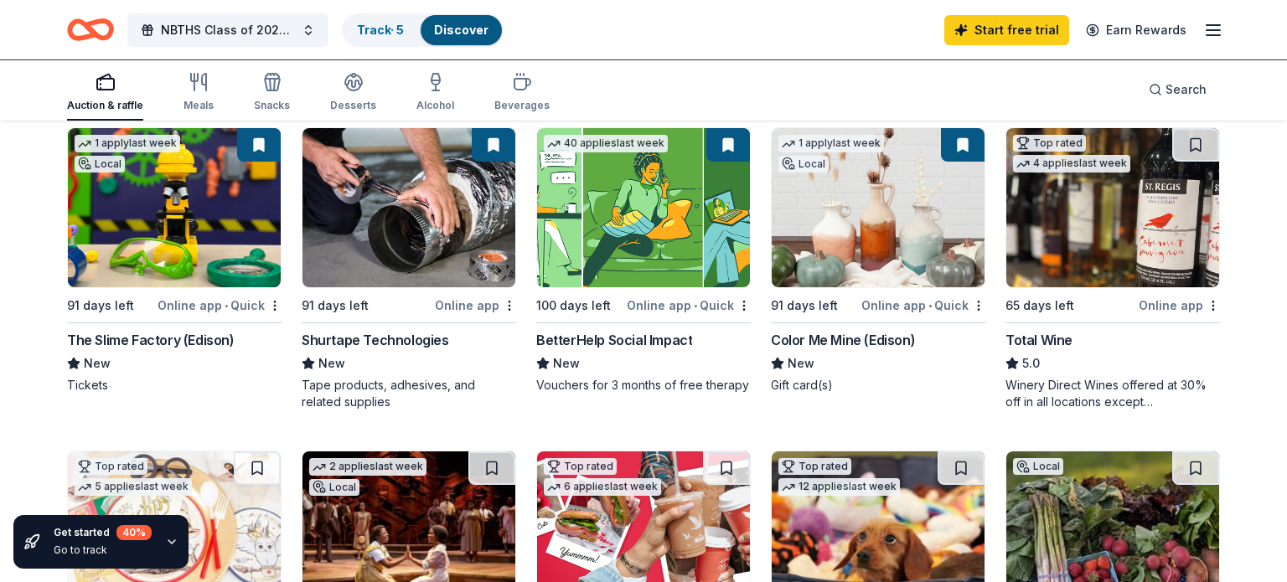
scroll to position [176, 0]
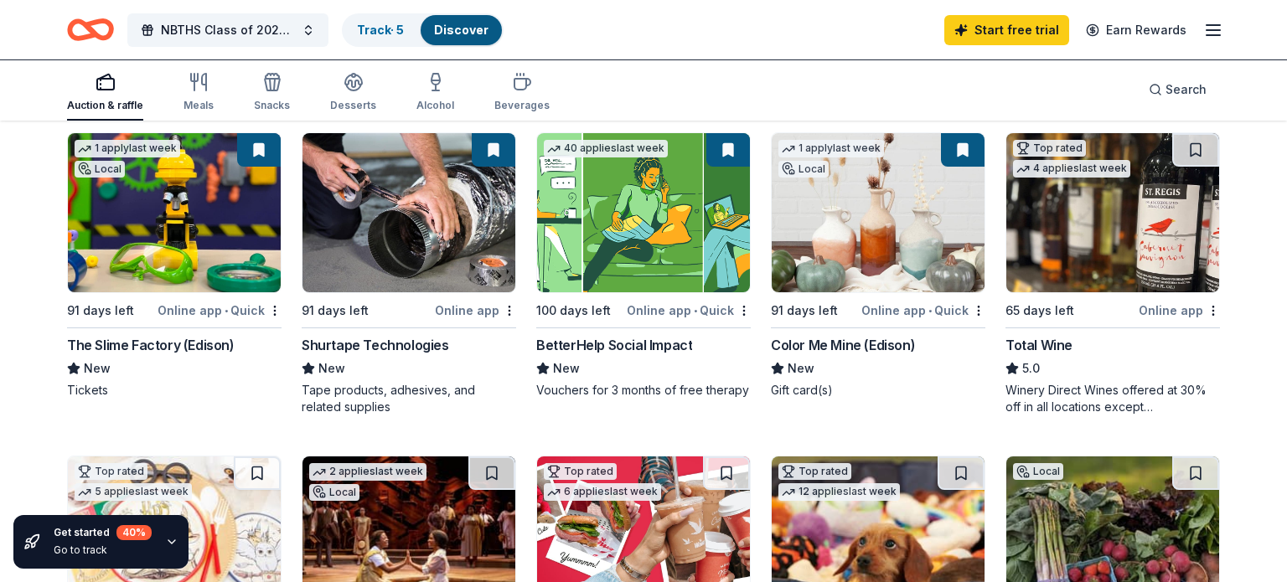
click at [809, 207] on img at bounding box center [878, 212] width 213 height 159
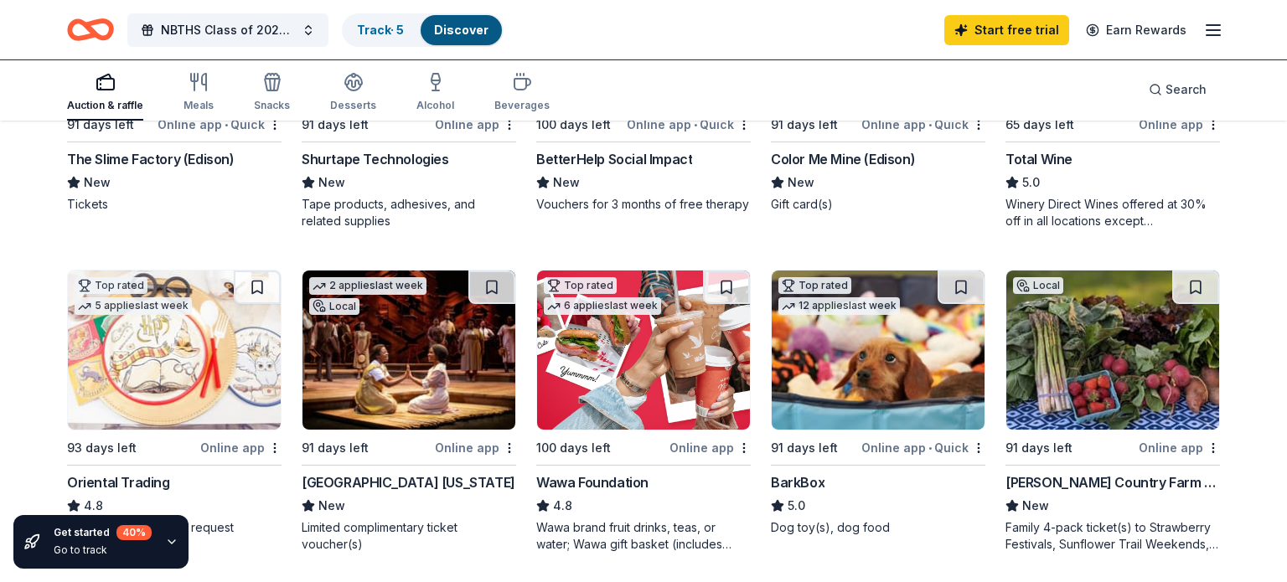
scroll to position [370, 0]
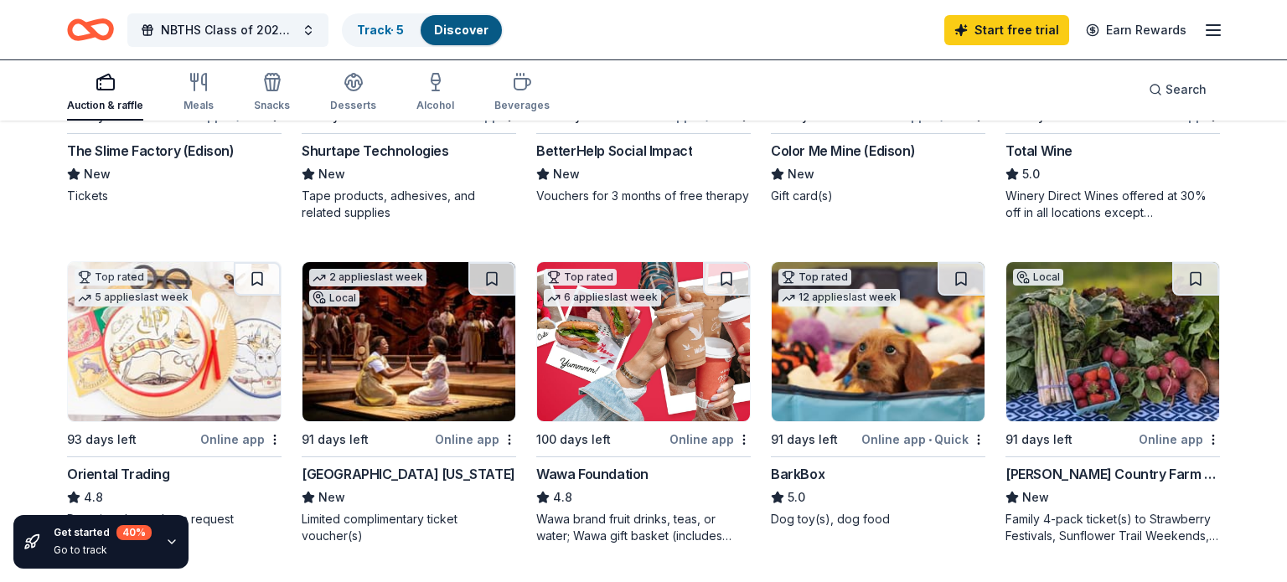
click at [424, 339] on img at bounding box center [408, 341] width 213 height 159
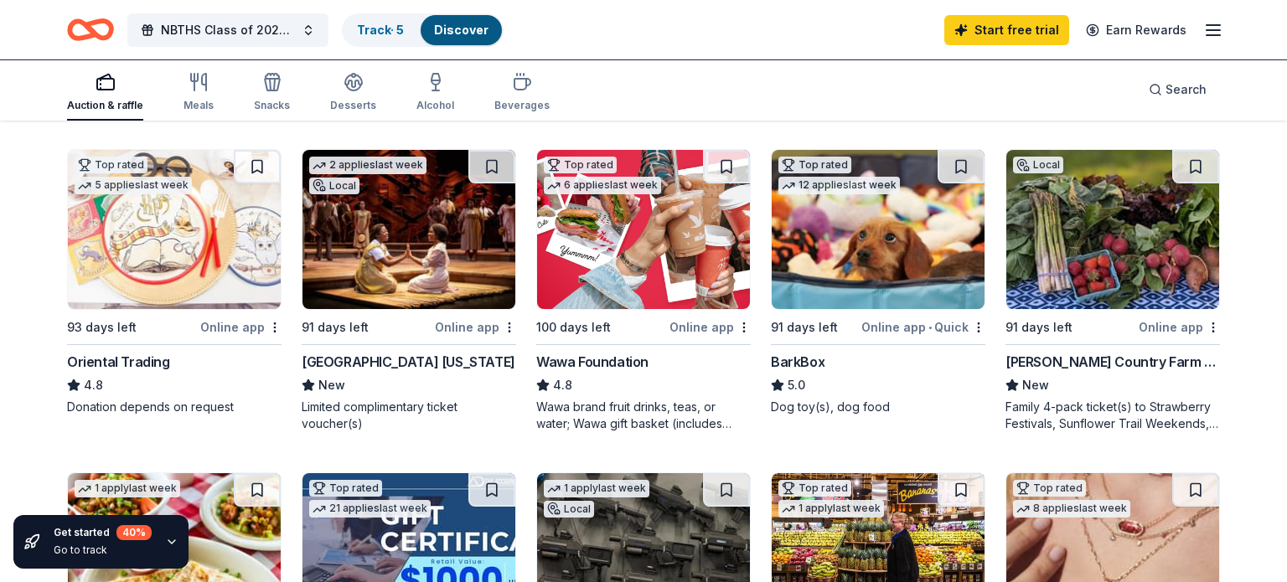
scroll to position [486, 0]
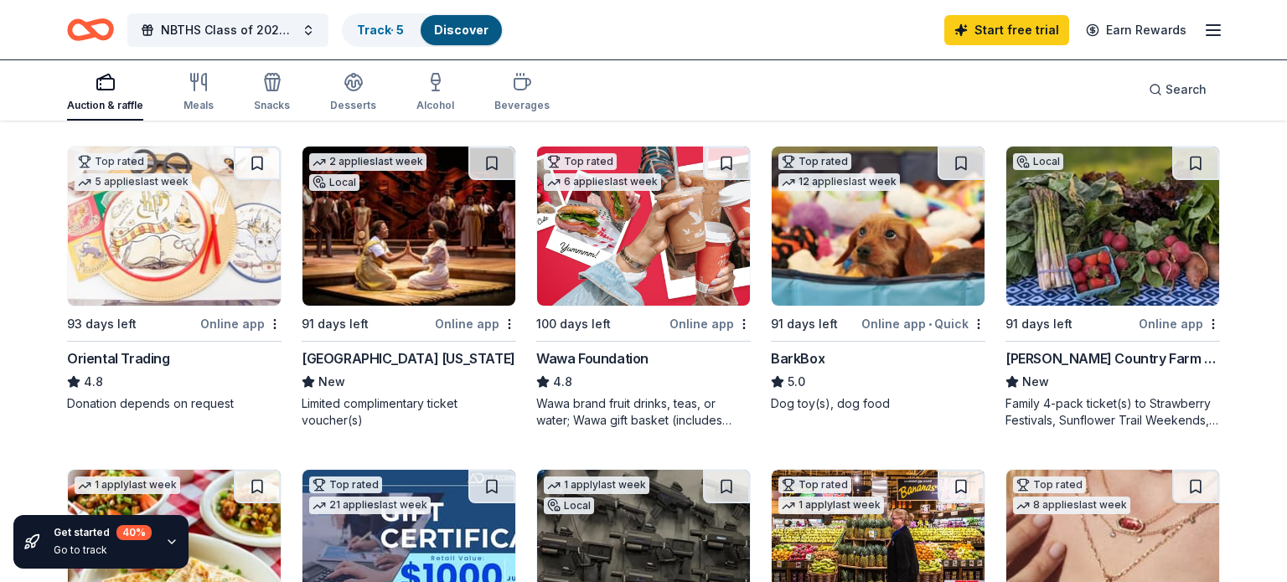
click at [550, 240] on img at bounding box center [643, 226] width 213 height 159
click at [902, 213] on img at bounding box center [878, 226] width 213 height 159
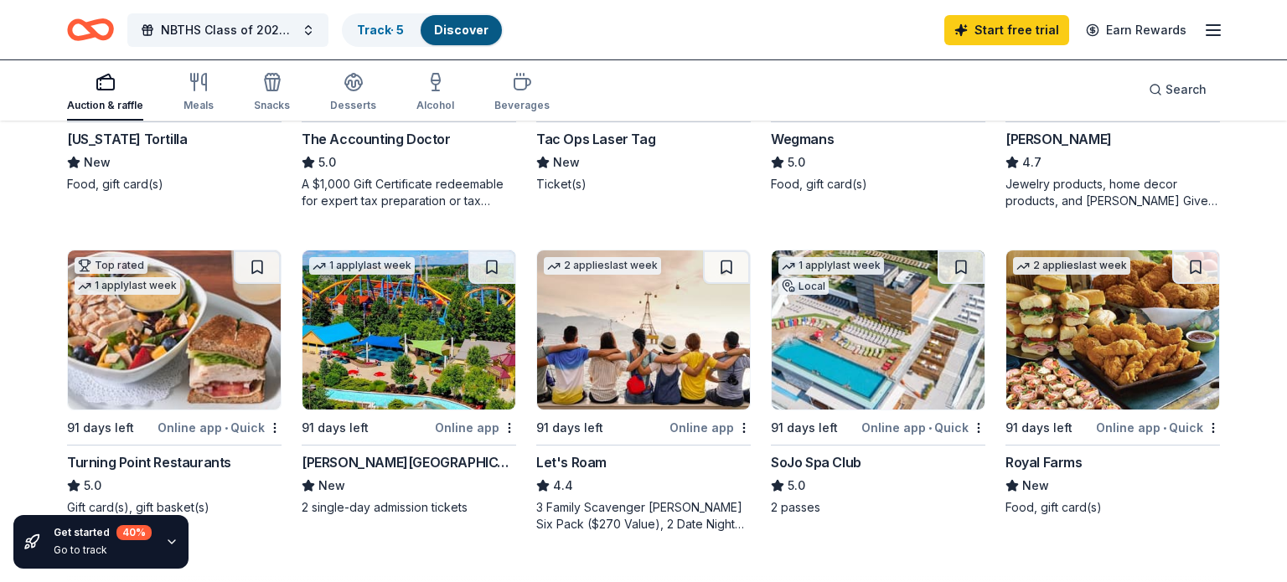
scroll to position [1030, 0]
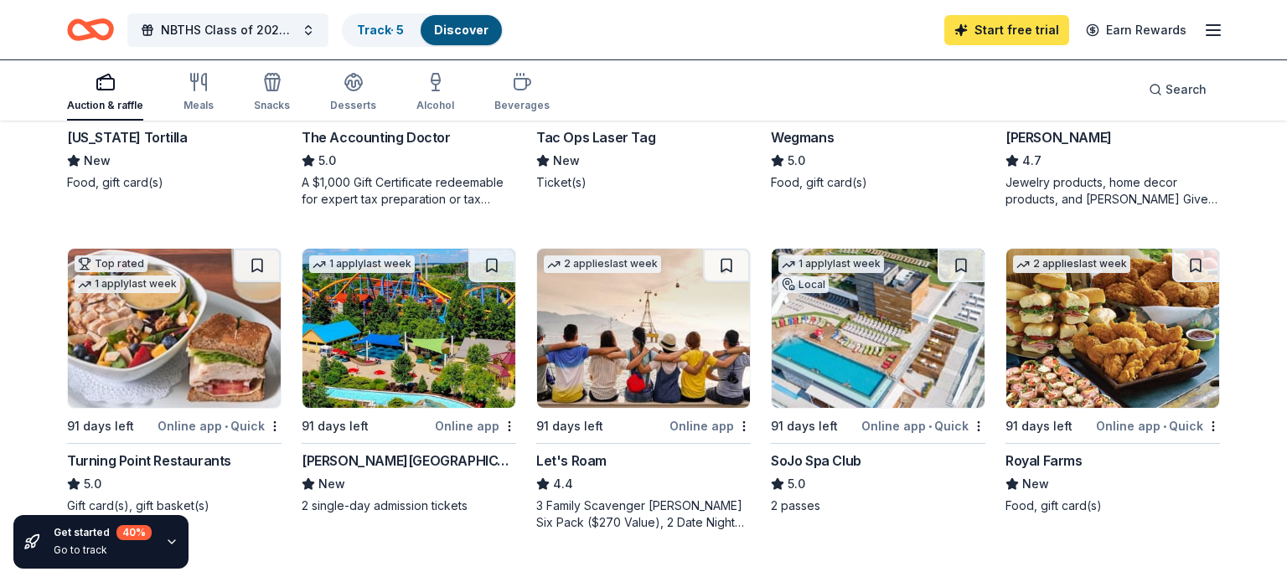
click at [968, 23] on link "Start free trial" at bounding box center [1006, 30] width 125 height 30
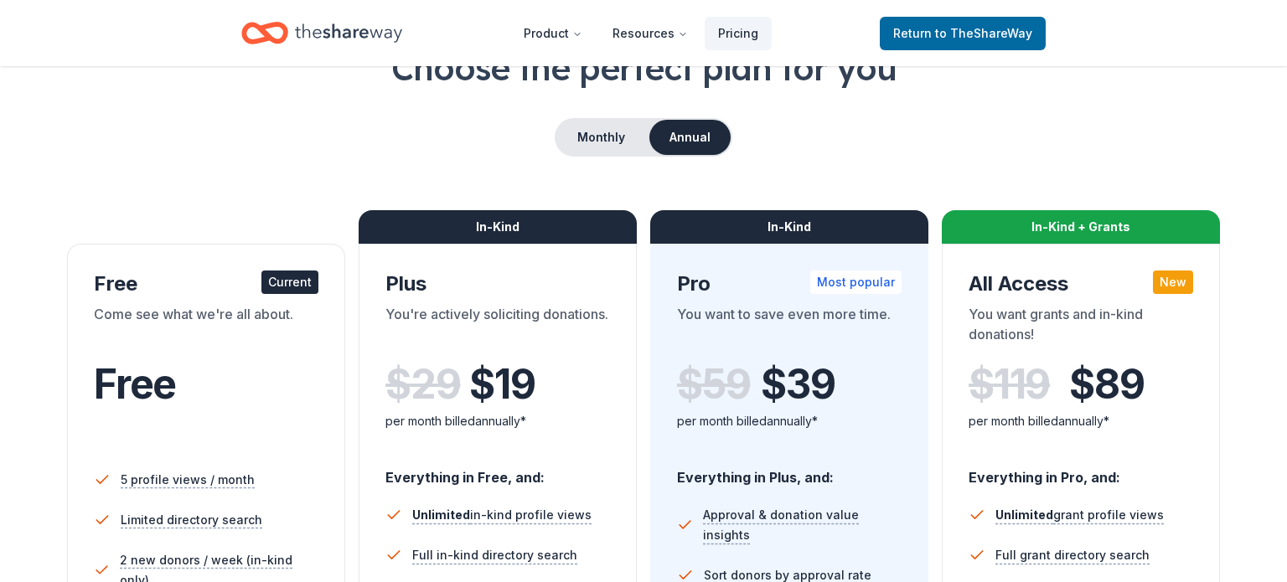
scroll to position [114, 0]
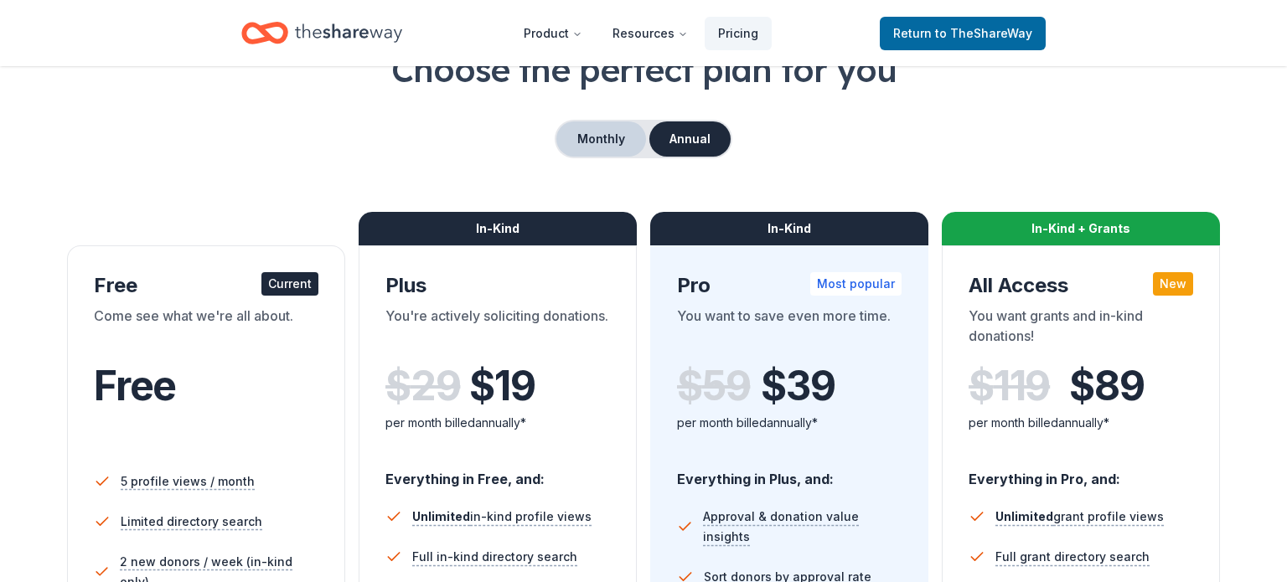
click at [606, 152] on button "Monthly" at bounding box center [601, 138] width 90 height 35
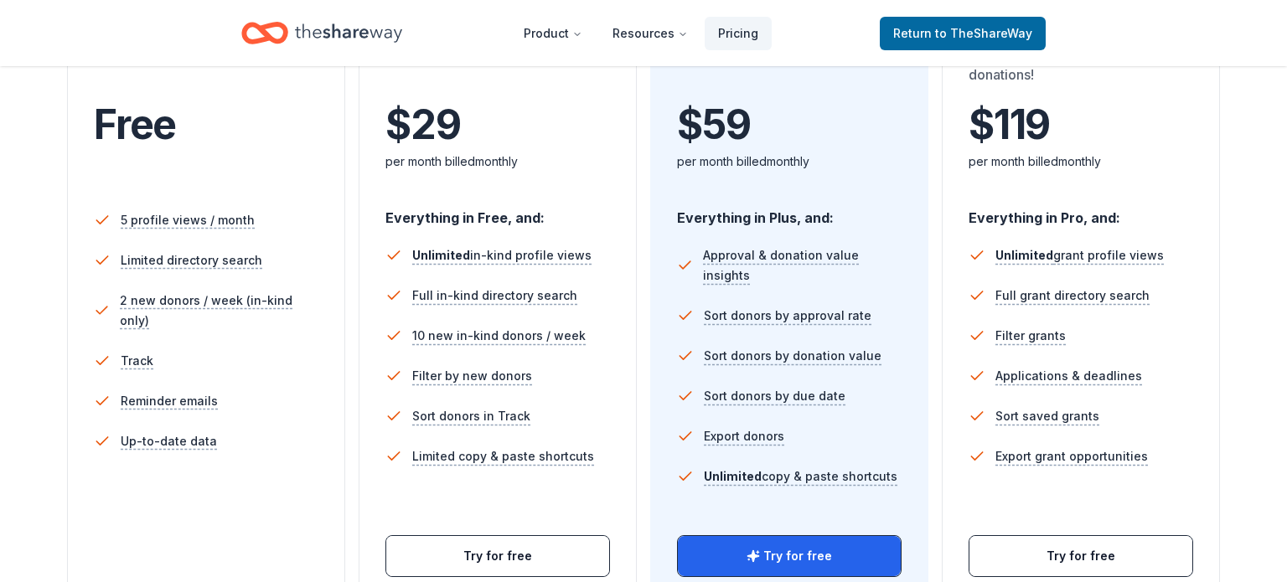
scroll to position [377, 0]
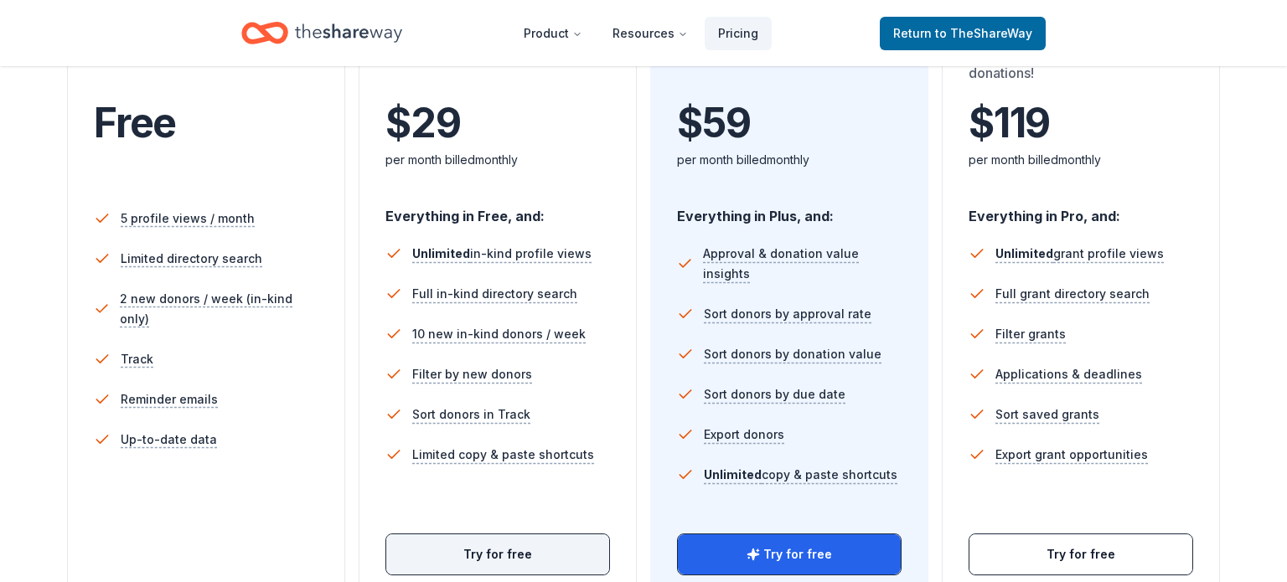
click at [463, 547] on button "Try for free" at bounding box center [497, 554] width 223 height 40
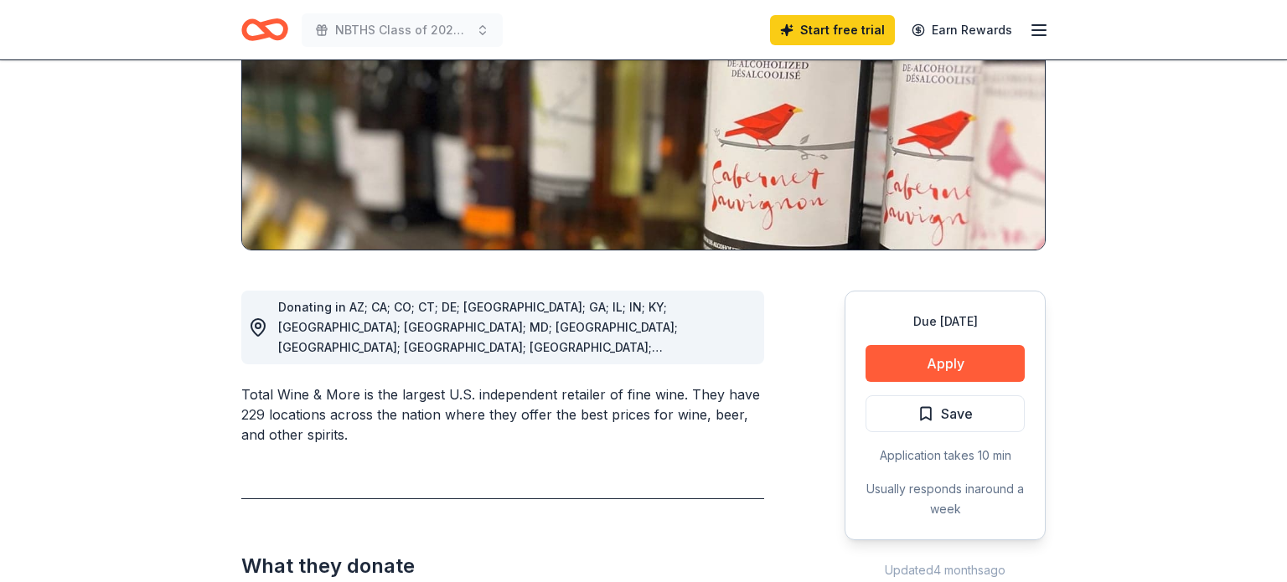
scroll to position [267, 0]
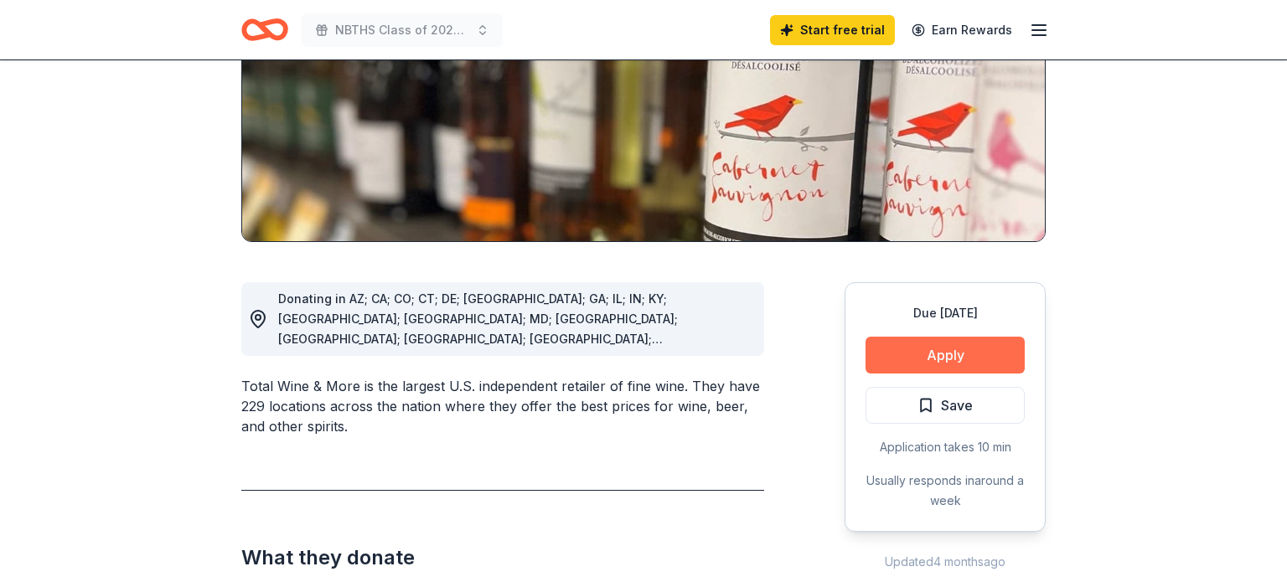
click at [975, 350] on button "Apply" at bounding box center [944, 355] width 159 height 37
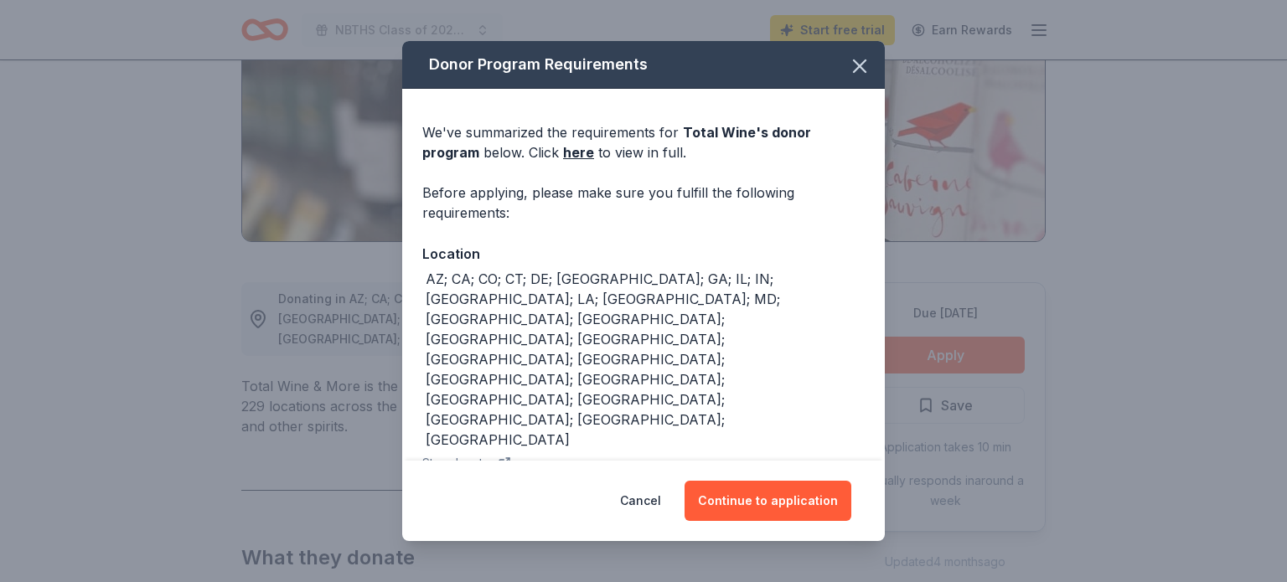
scroll to position [25, 0]
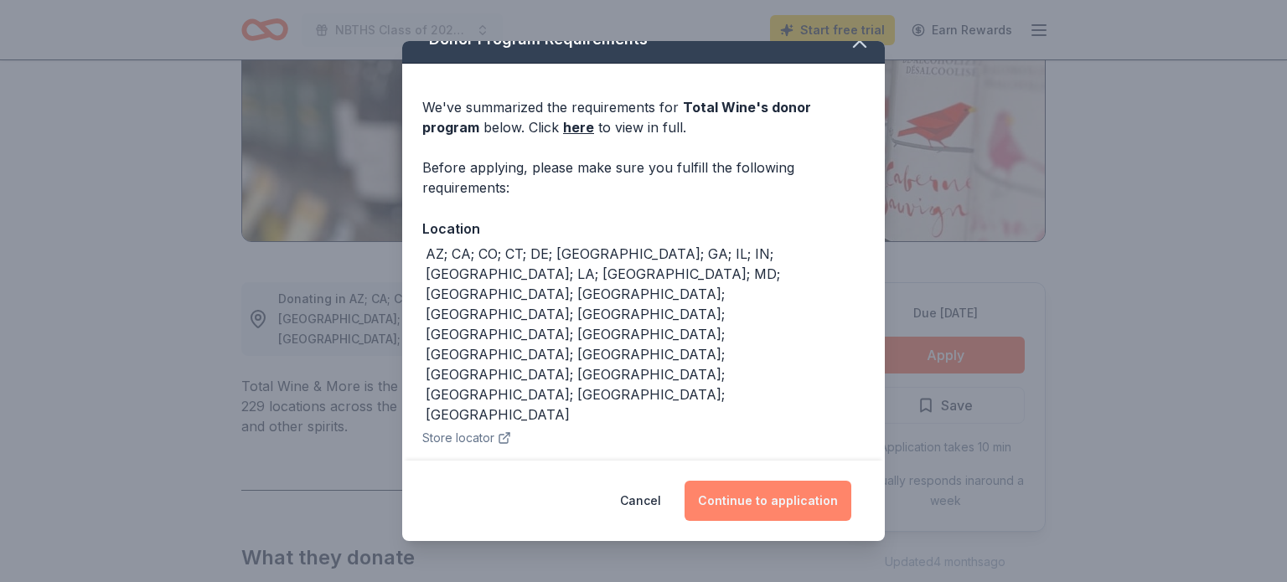
click at [728, 504] on button "Continue to application" at bounding box center [767, 501] width 167 height 40
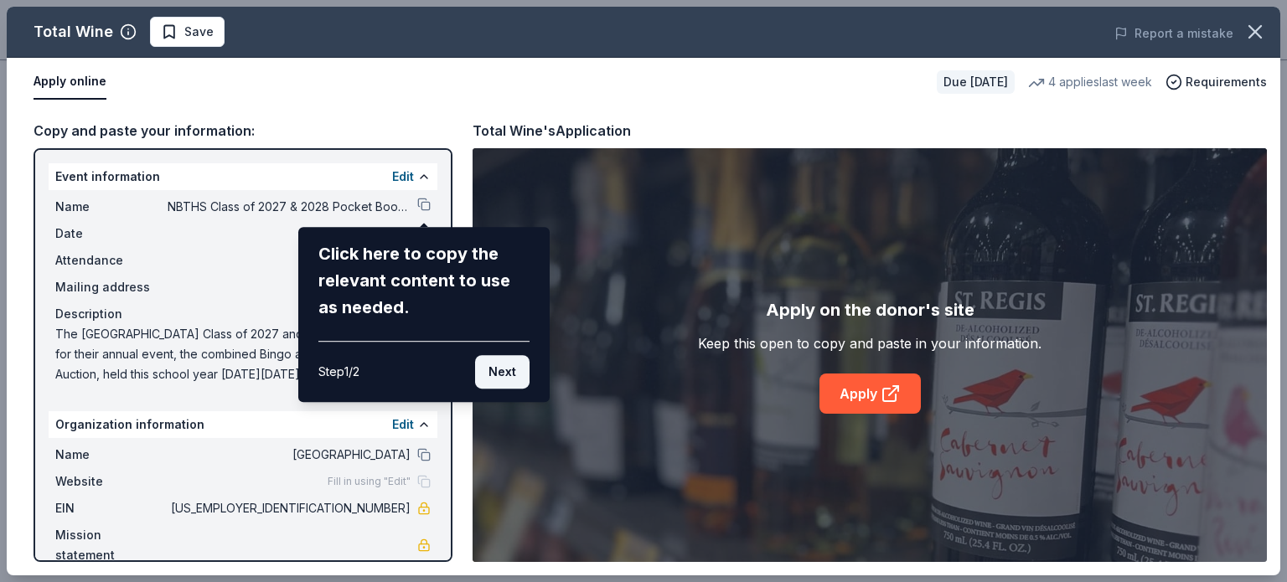
click at [493, 365] on button "Next" at bounding box center [502, 372] width 54 height 34
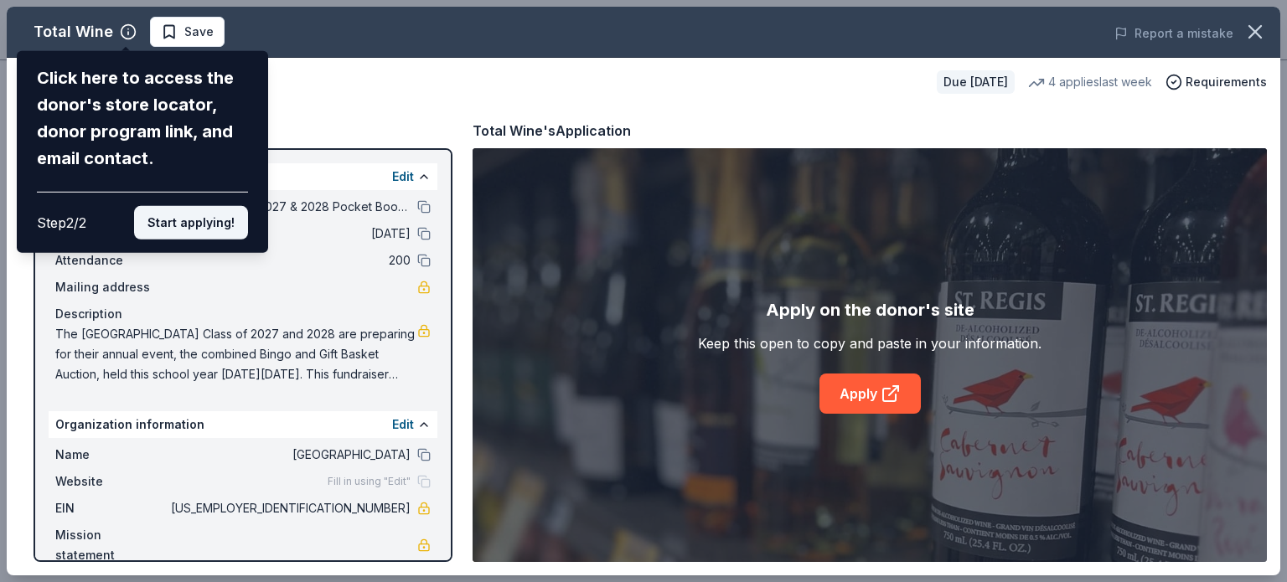
click at [204, 229] on button "Start applying!" at bounding box center [191, 223] width 114 height 34
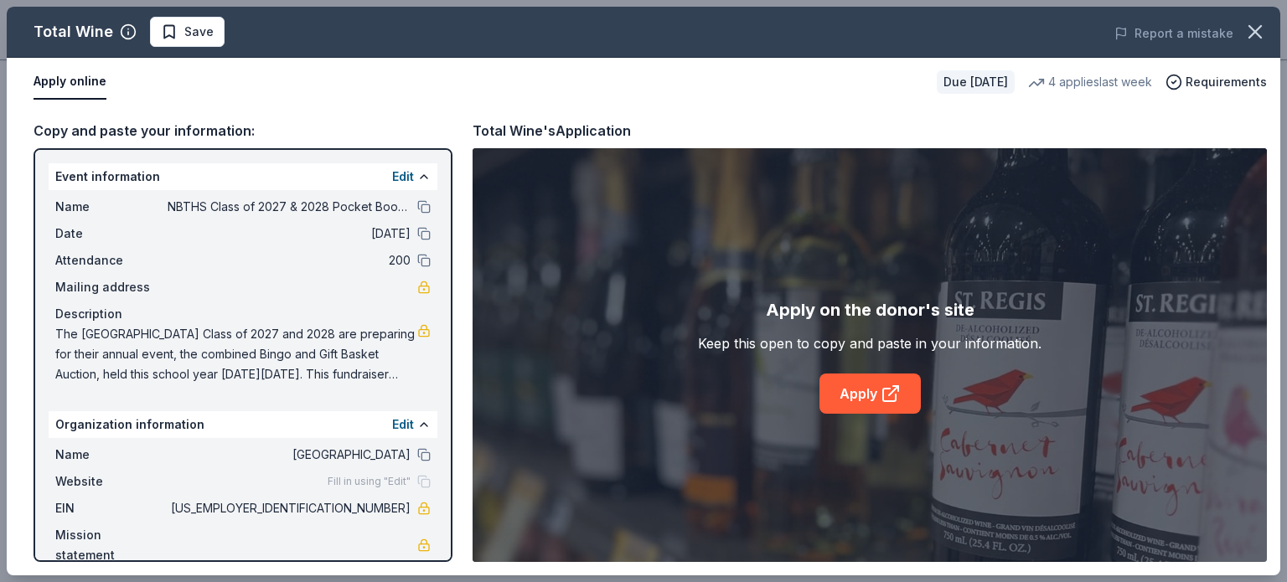
click at [427, 203] on button at bounding box center [423, 206] width 13 height 13
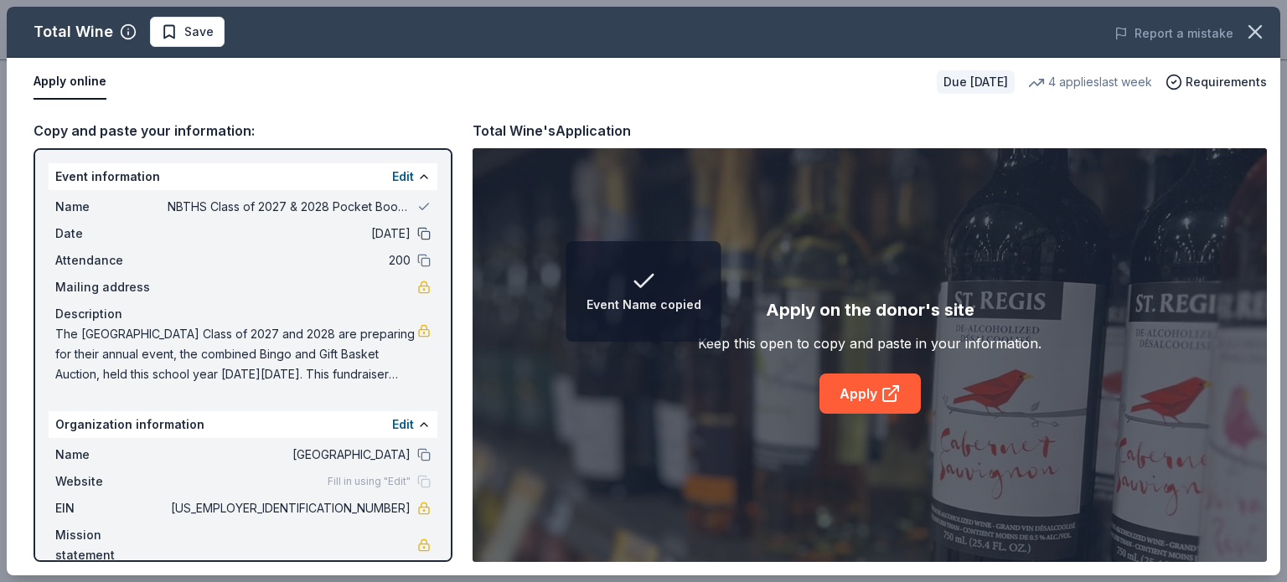
click at [426, 237] on button at bounding box center [423, 233] width 13 height 13
click at [426, 259] on button at bounding box center [423, 260] width 13 height 13
click at [240, 275] on div "Name NBTHS Class of 2027 & 2028 Pocket Book Bingo and Basket Auction Date 02/06…" at bounding box center [243, 290] width 389 height 201
click at [240, 290] on div "Mailing address" at bounding box center [242, 287] width 375 height 20
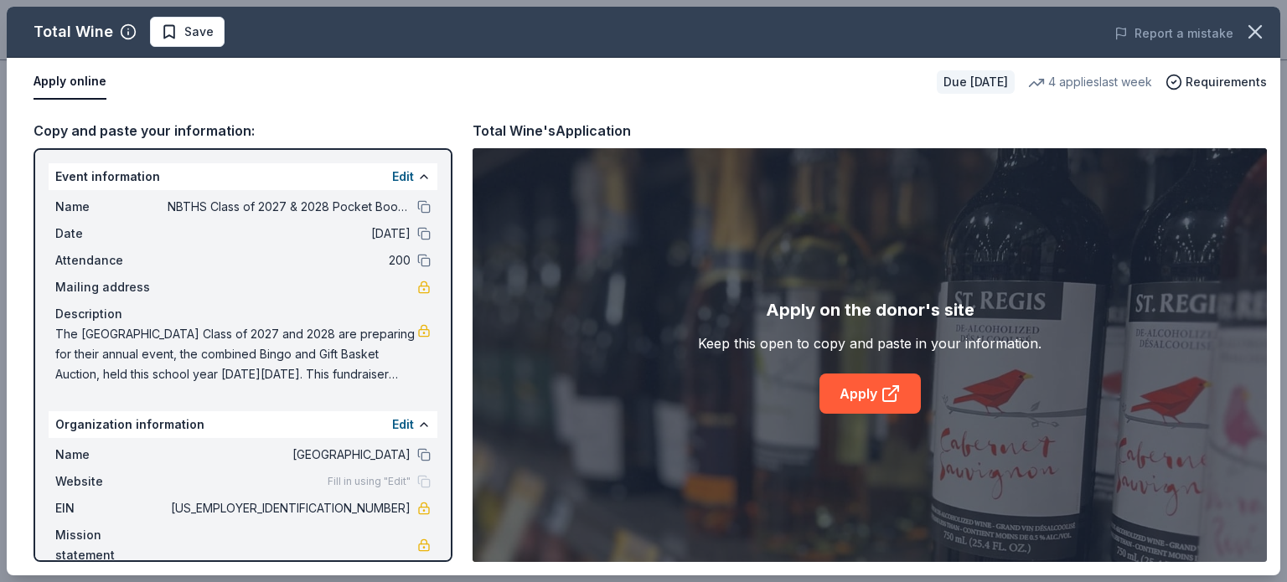
scroll to position [3, 0]
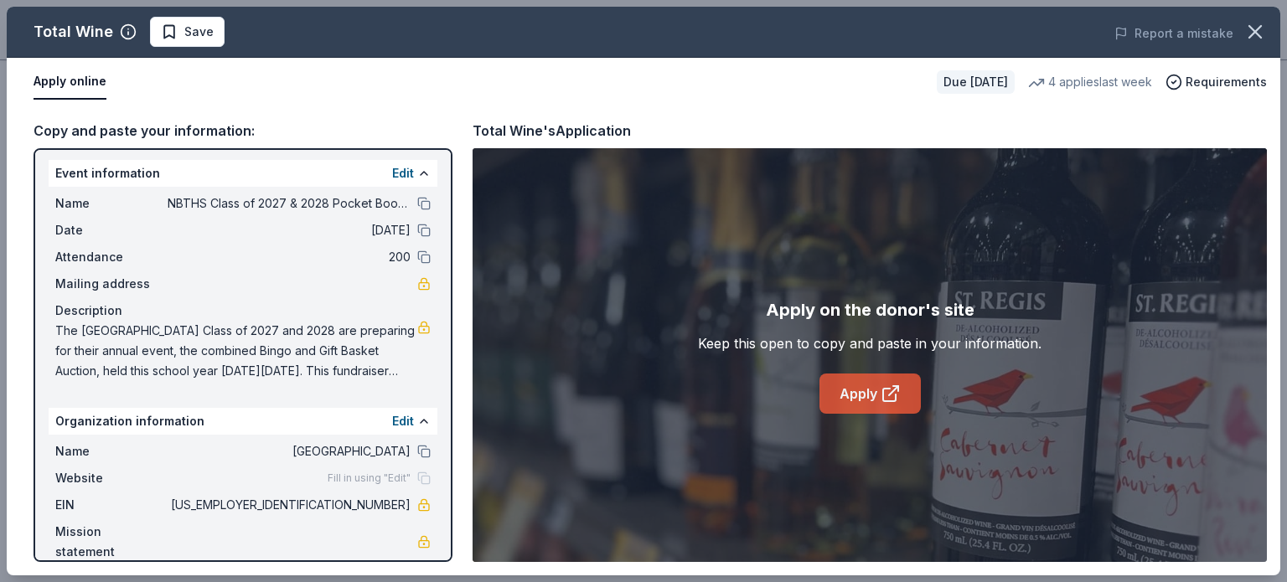
click at [886, 406] on link "Apply" at bounding box center [869, 394] width 101 height 40
click at [1257, 38] on icon "button" at bounding box center [1254, 31] width 23 height 23
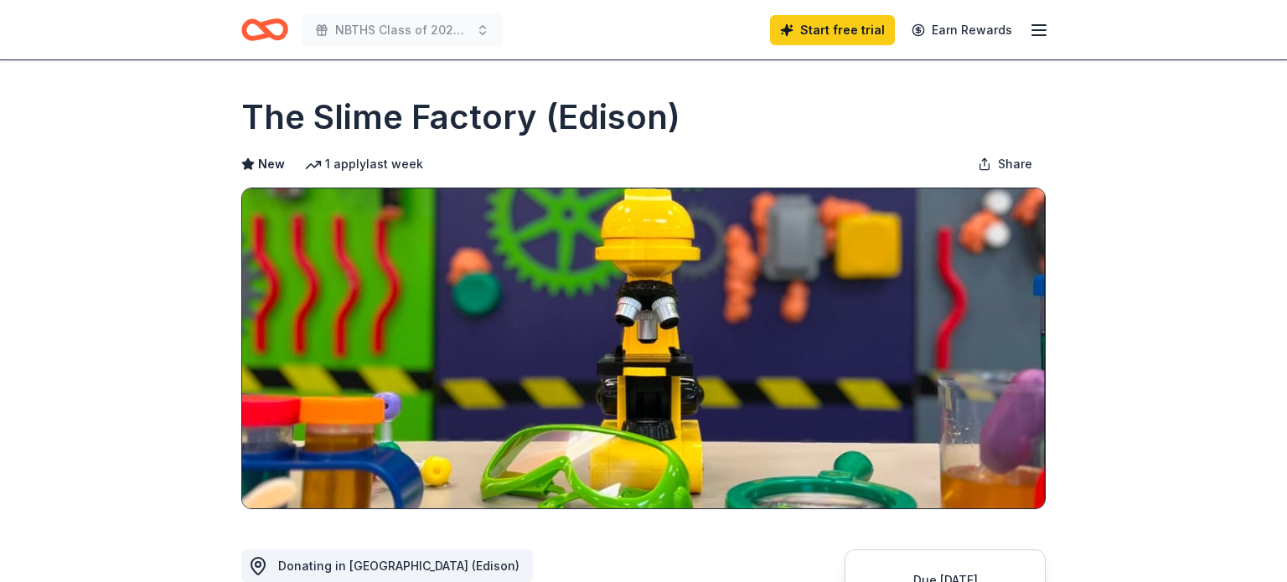
scroll to position [235, 0]
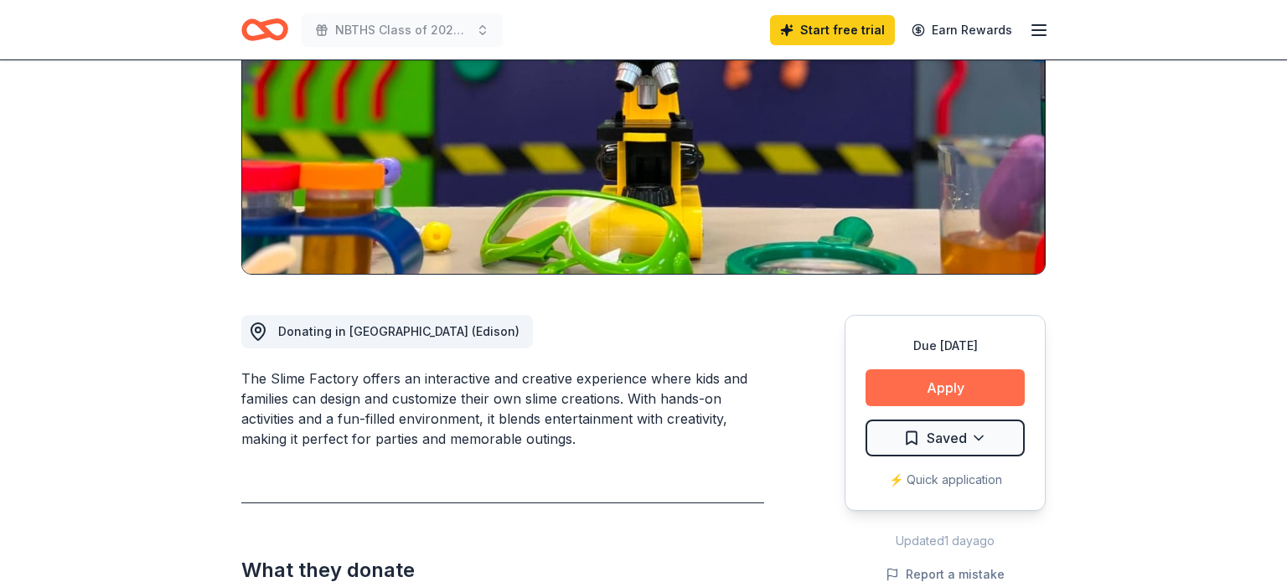
click at [916, 385] on button "Apply" at bounding box center [944, 387] width 159 height 37
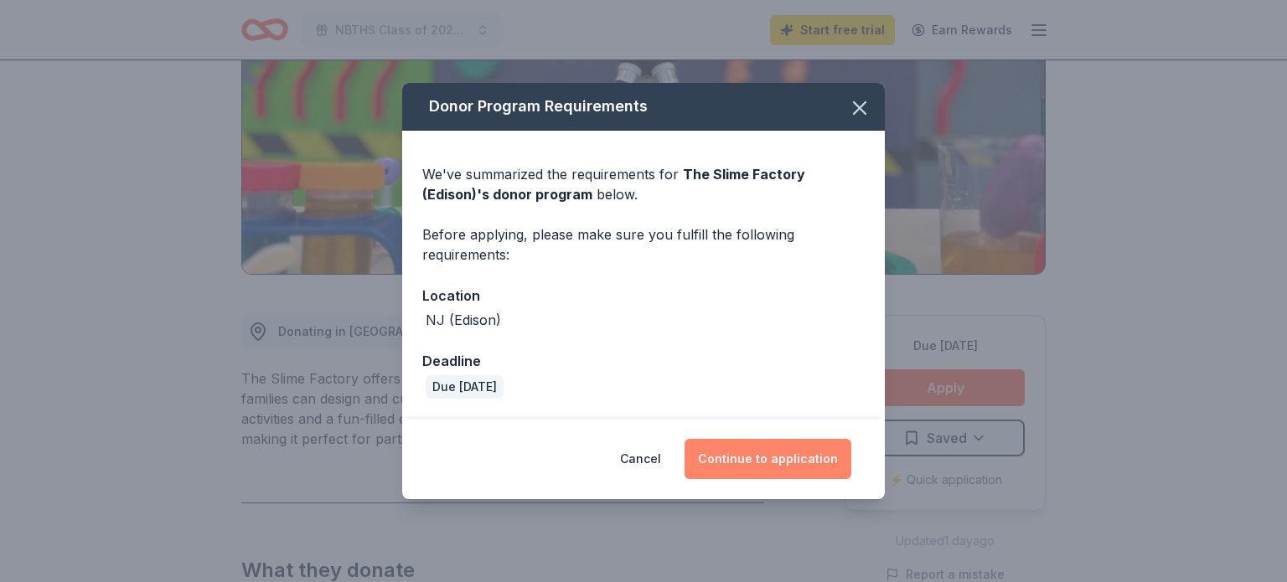
click at [814, 458] on button "Continue to application" at bounding box center [767, 459] width 167 height 40
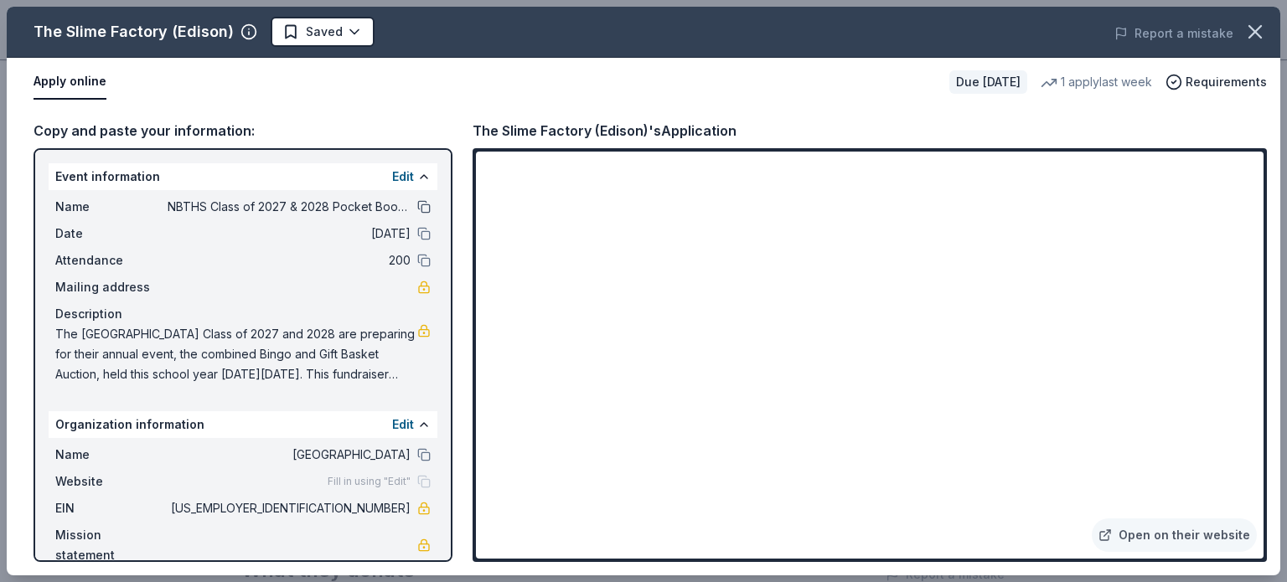
click at [426, 203] on button at bounding box center [423, 206] width 13 height 13
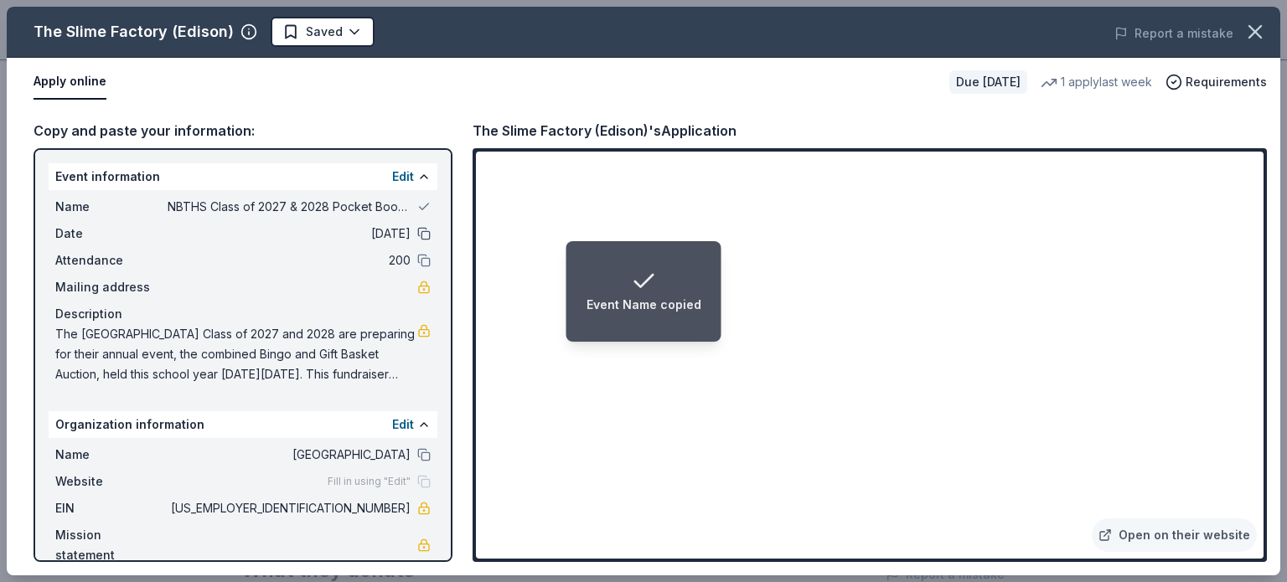
click at [426, 234] on button at bounding box center [423, 233] width 13 height 13
click at [424, 258] on button at bounding box center [423, 260] width 13 height 13
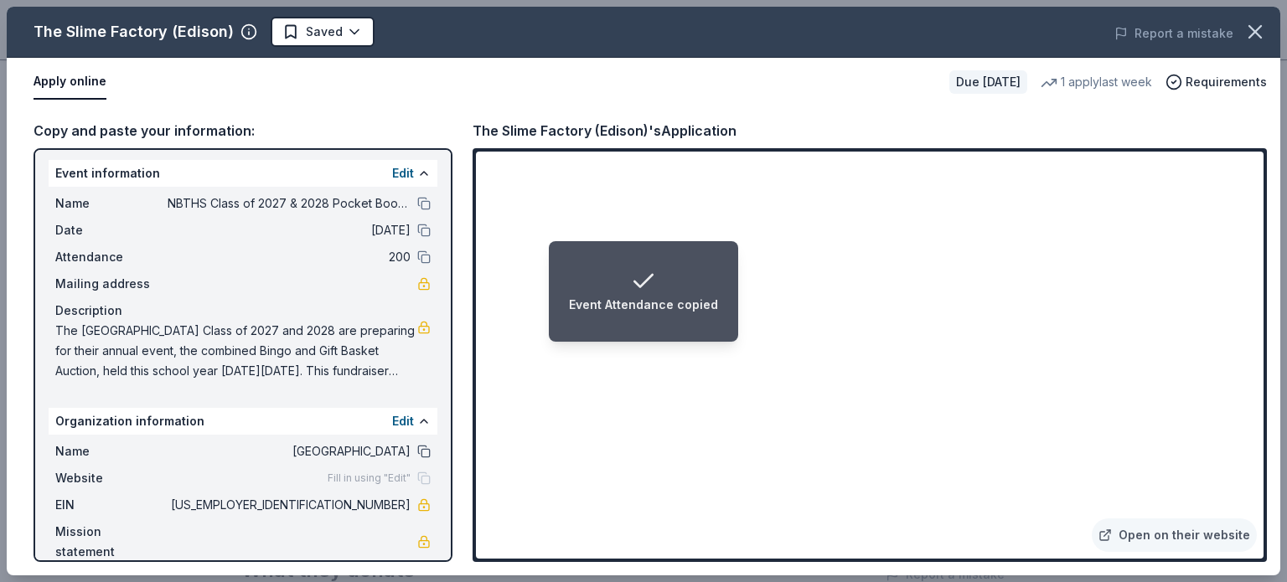
click at [420, 446] on button at bounding box center [423, 451] width 13 height 13
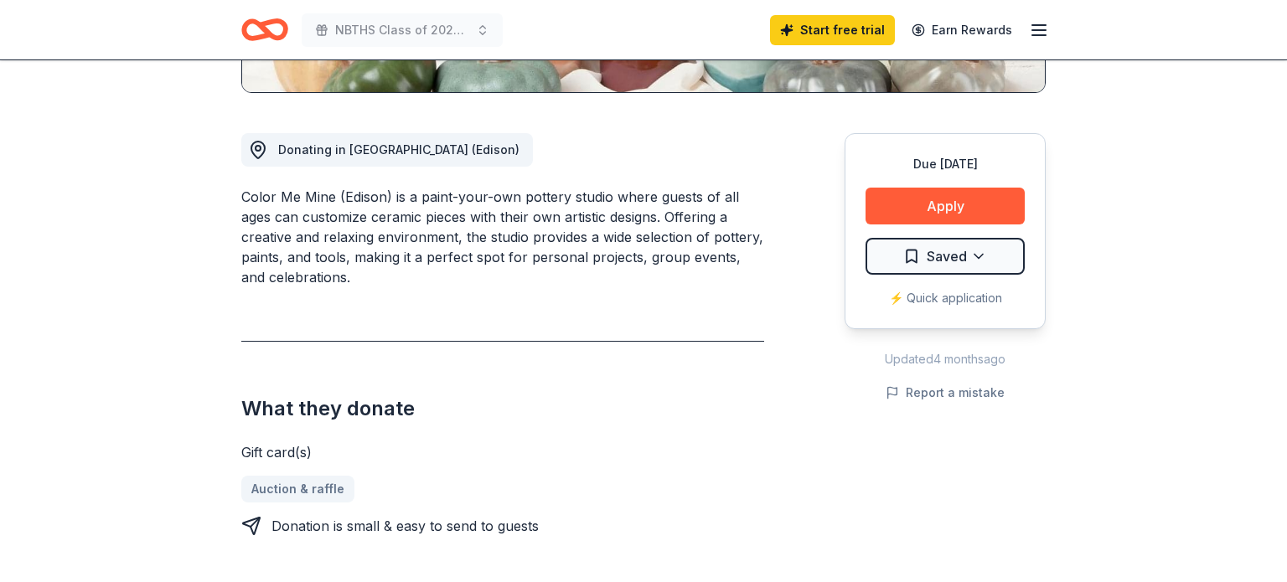
scroll to position [426, 0]
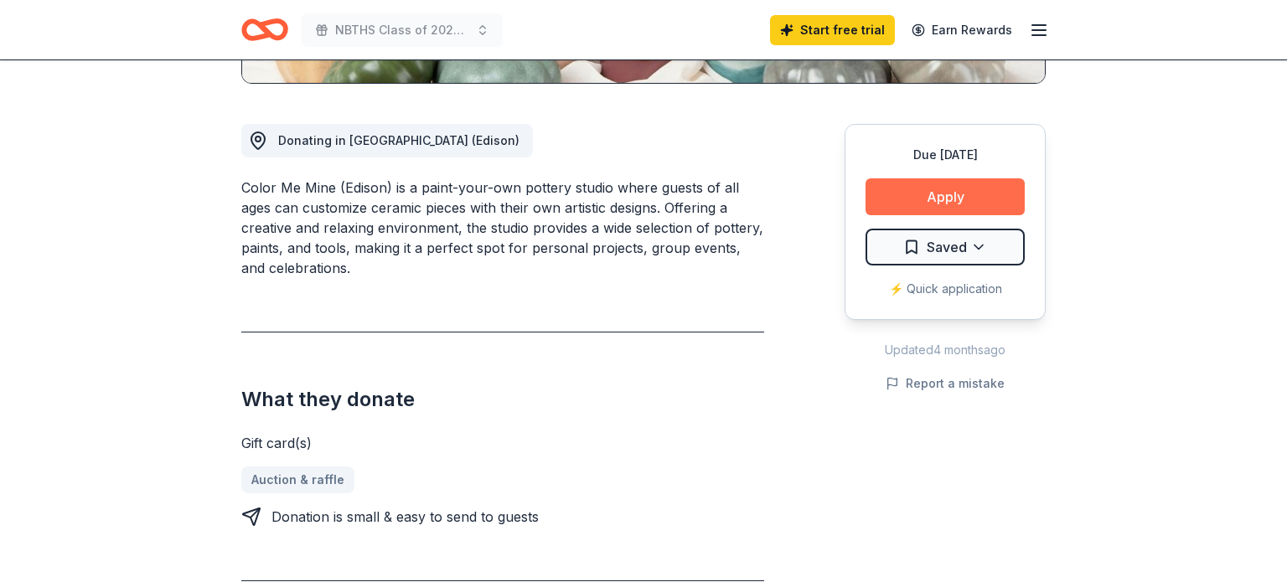
click at [916, 204] on button "Apply" at bounding box center [944, 196] width 159 height 37
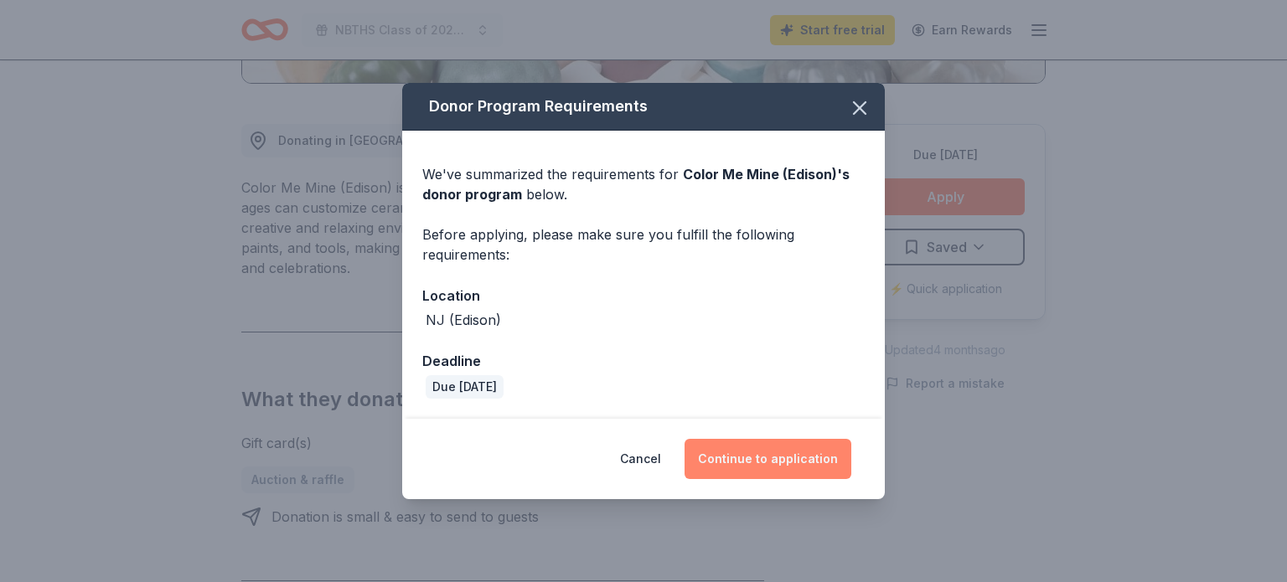
click at [735, 453] on button "Continue to application" at bounding box center [767, 459] width 167 height 40
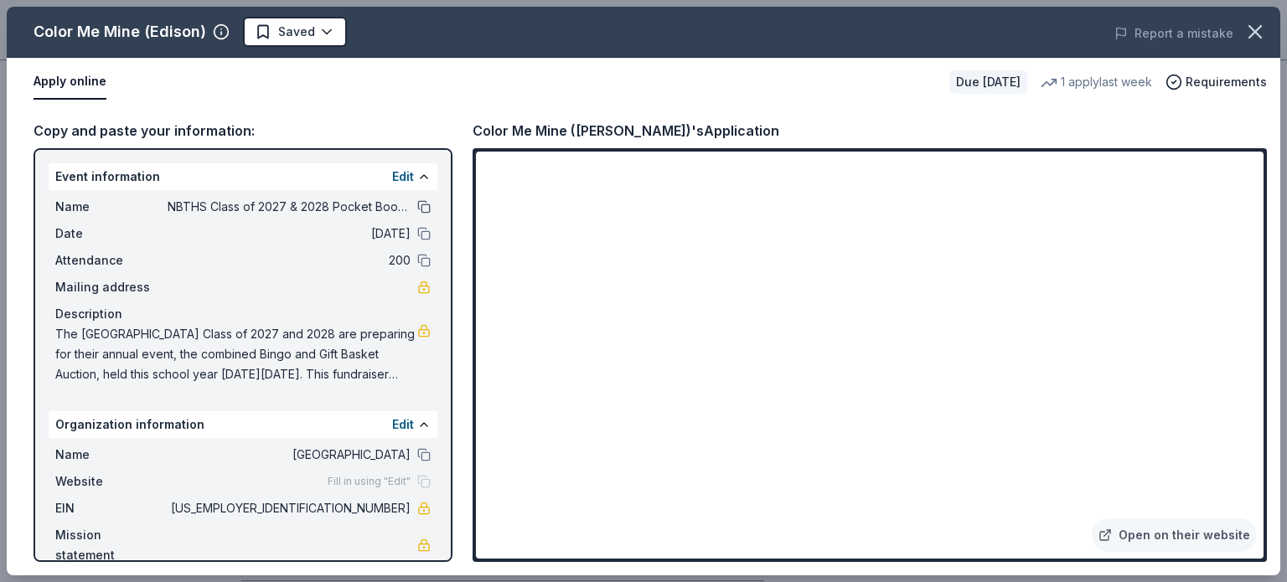
click at [421, 204] on button at bounding box center [423, 206] width 13 height 13
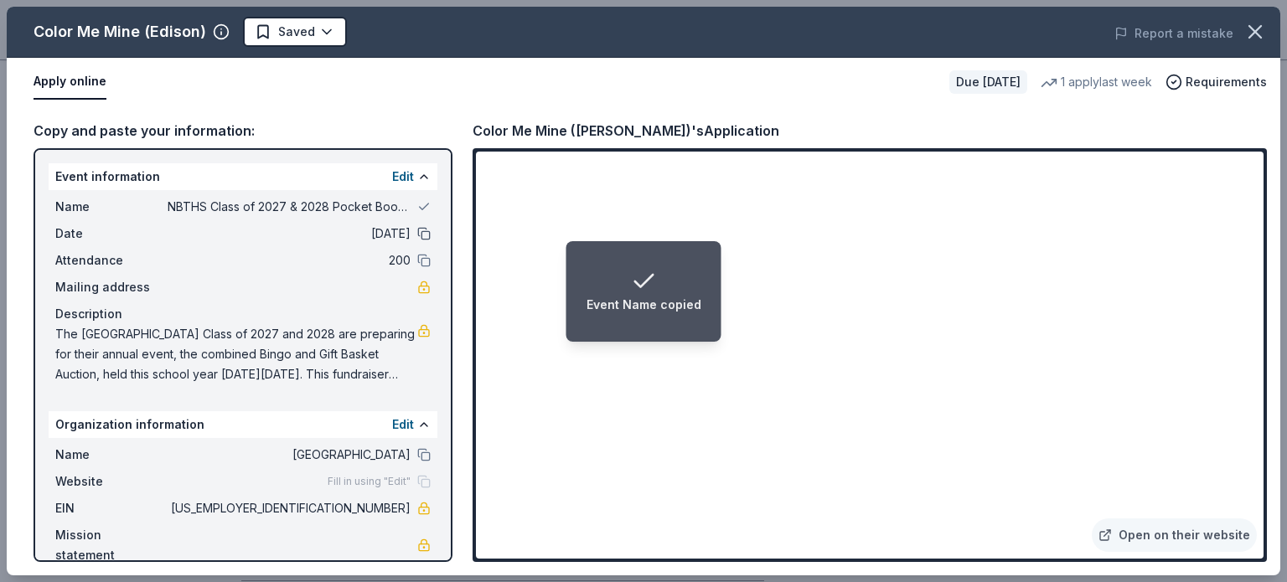
click at [419, 232] on button at bounding box center [423, 233] width 13 height 13
click at [421, 257] on button at bounding box center [423, 260] width 13 height 13
click at [420, 454] on button at bounding box center [423, 454] width 13 height 13
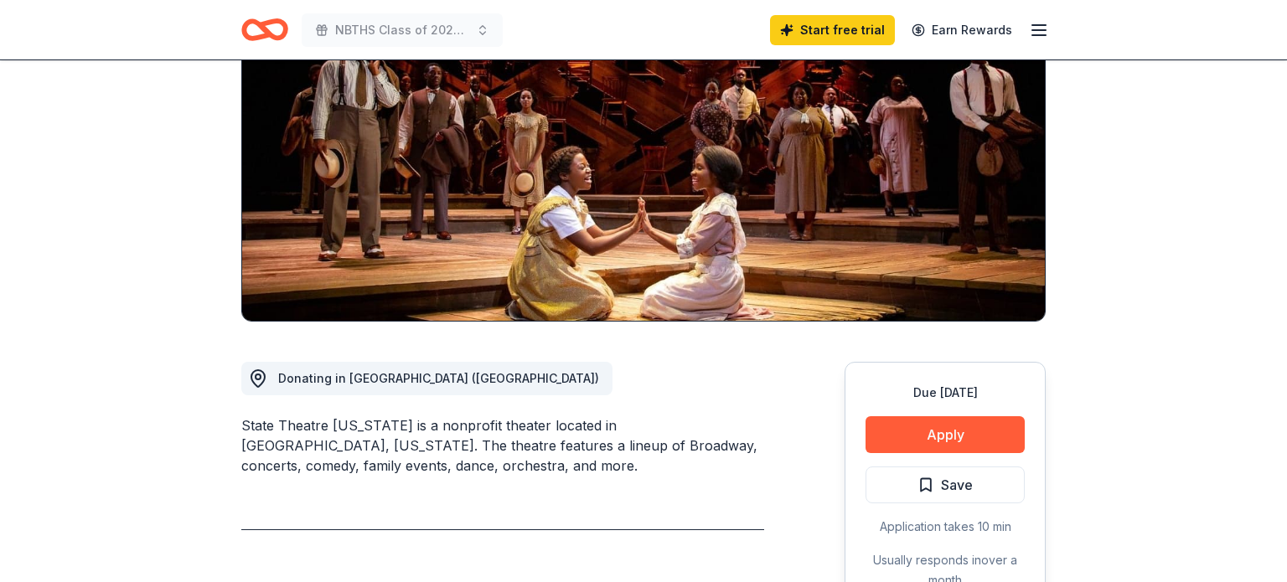
scroll to position [191, 0]
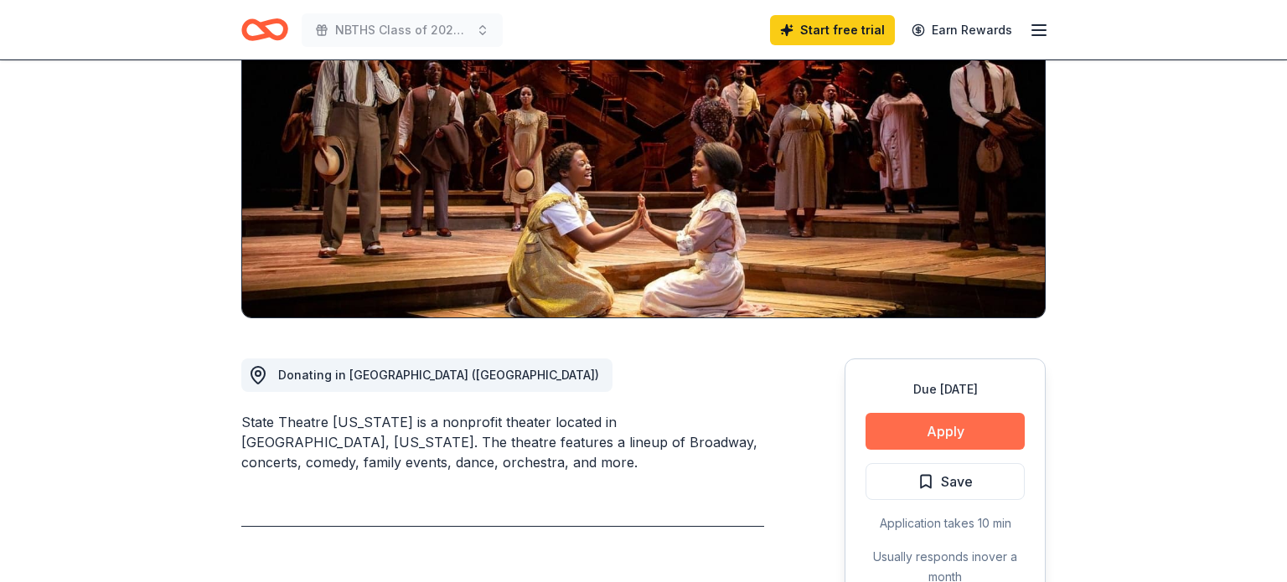
click at [887, 433] on button "Apply" at bounding box center [944, 431] width 159 height 37
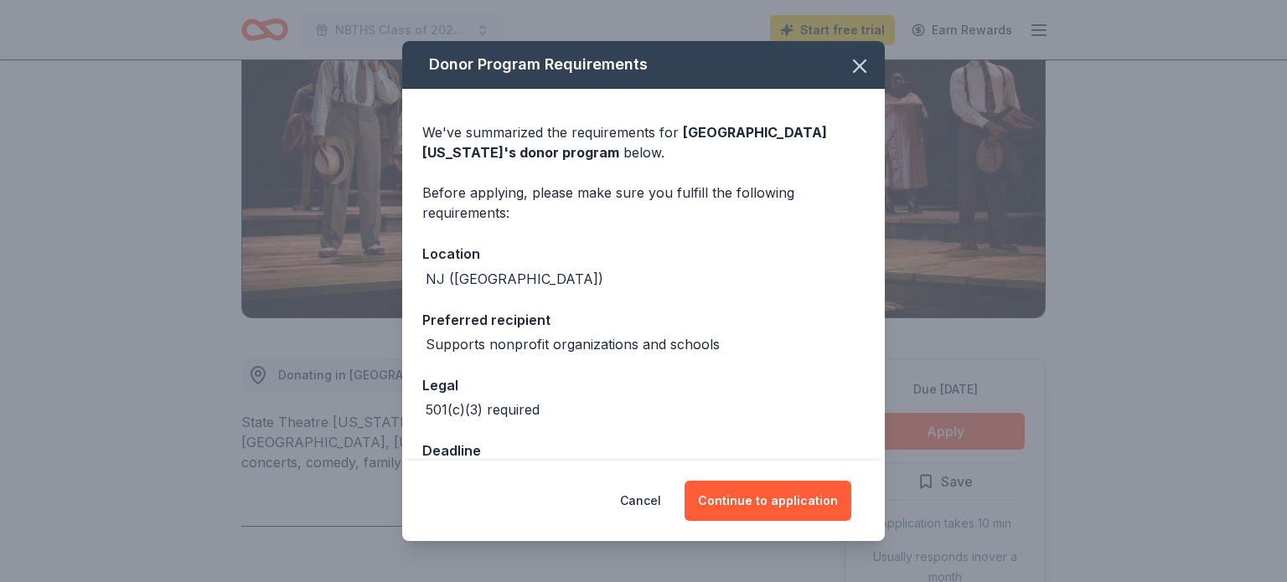
scroll to position [47, 0]
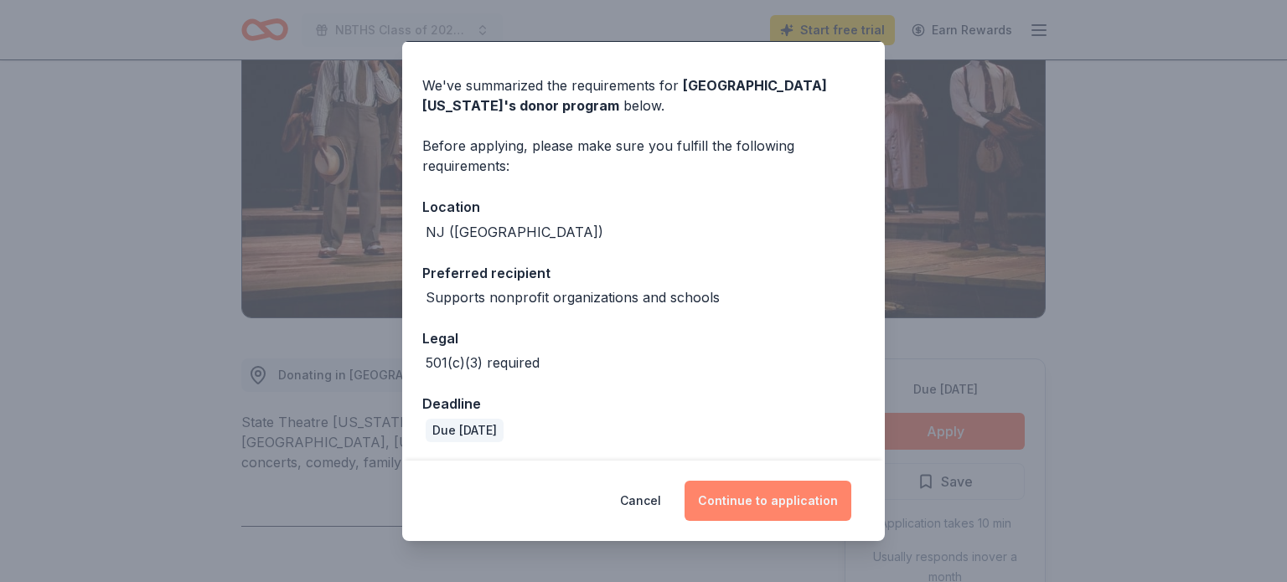
click at [763, 507] on button "Continue to application" at bounding box center [767, 501] width 167 height 40
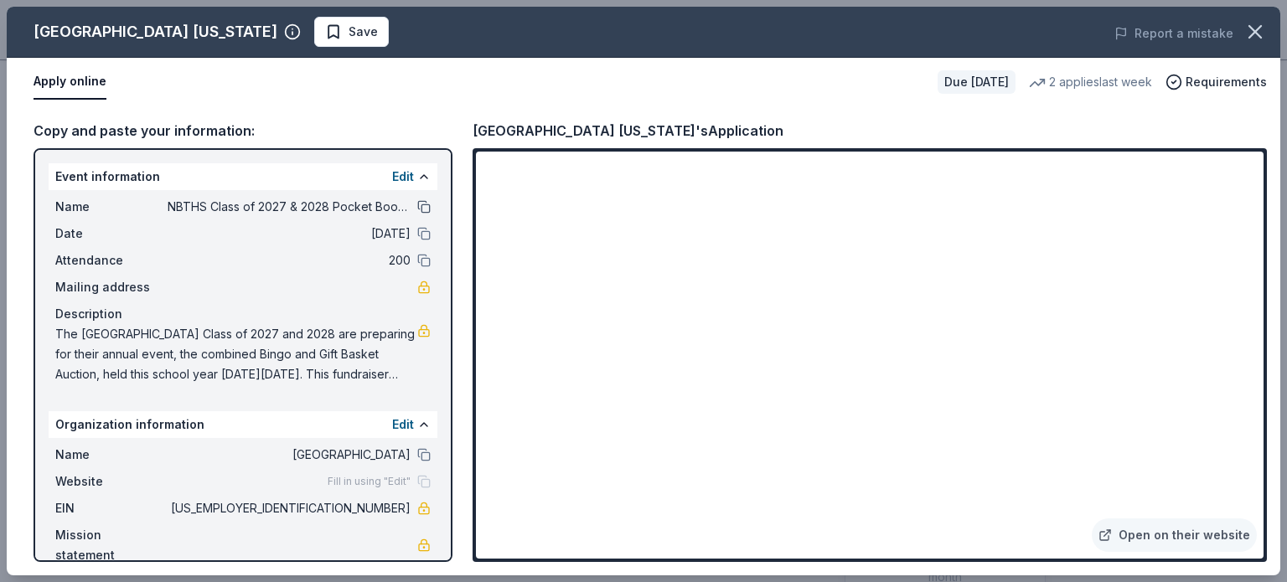
click at [425, 205] on button at bounding box center [423, 206] width 13 height 13
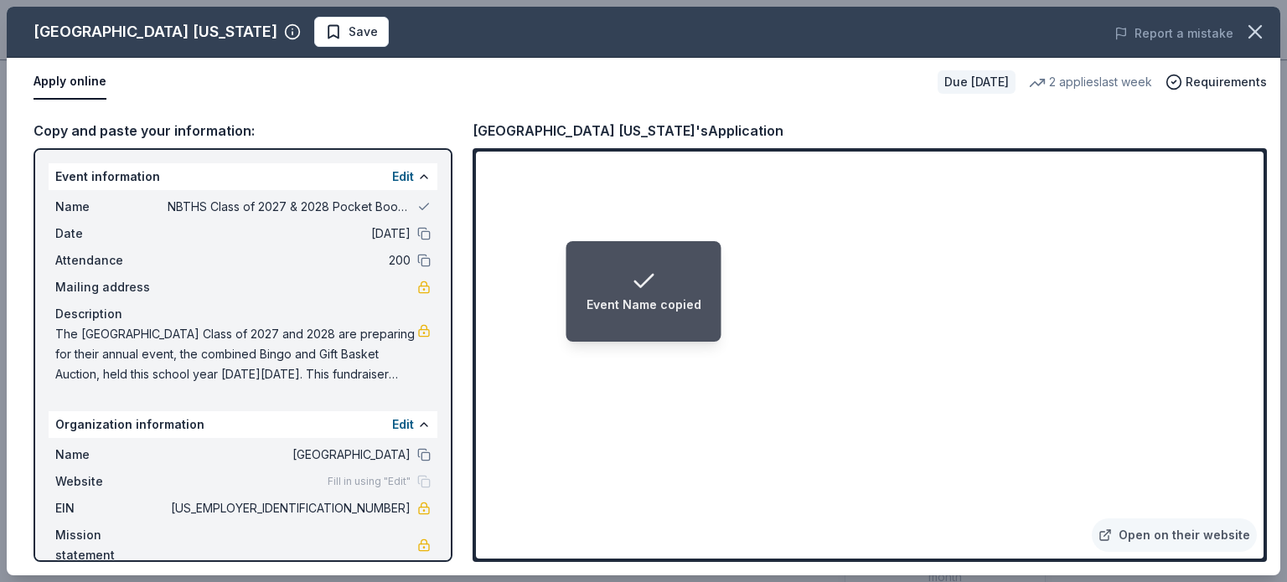
click at [423, 225] on div "Date 02/06/26" at bounding box center [242, 234] width 375 height 20
click at [423, 227] on button at bounding box center [423, 233] width 13 height 13
click at [420, 257] on button at bounding box center [423, 260] width 13 height 13
click at [419, 209] on button at bounding box center [423, 206] width 13 height 13
click at [418, 452] on button at bounding box center [423, 454] width 13 height 13
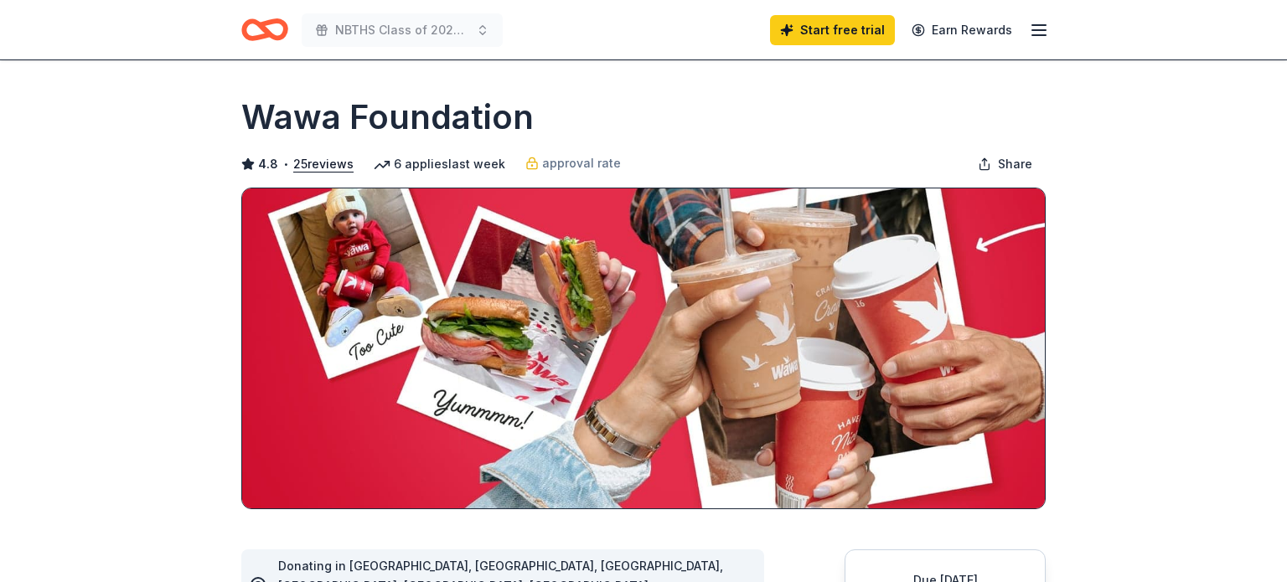
scroll to position [255, 0]
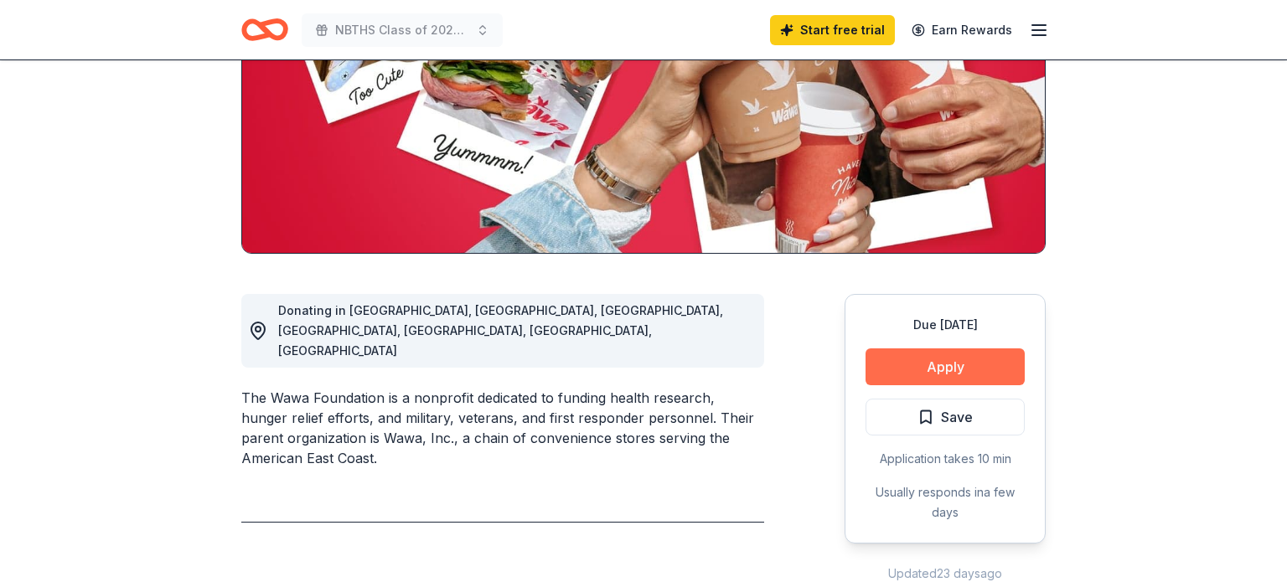
click at [868, 353] on button "Apply" at bounding box center [944, 366] width 159 height 37
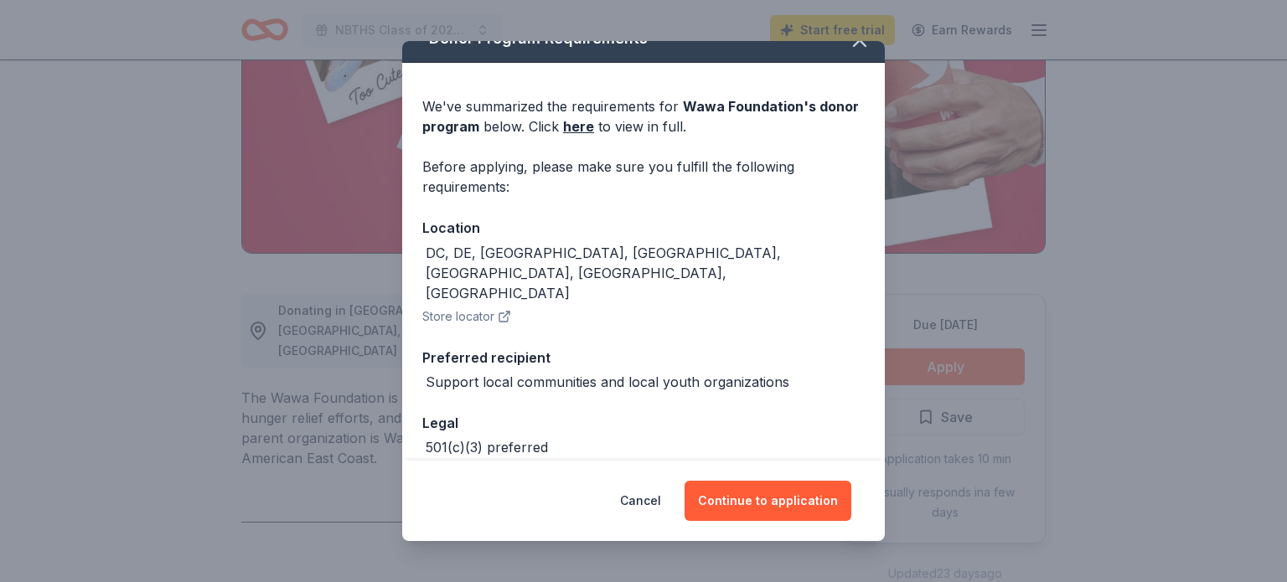
scroll to position [70, 0]
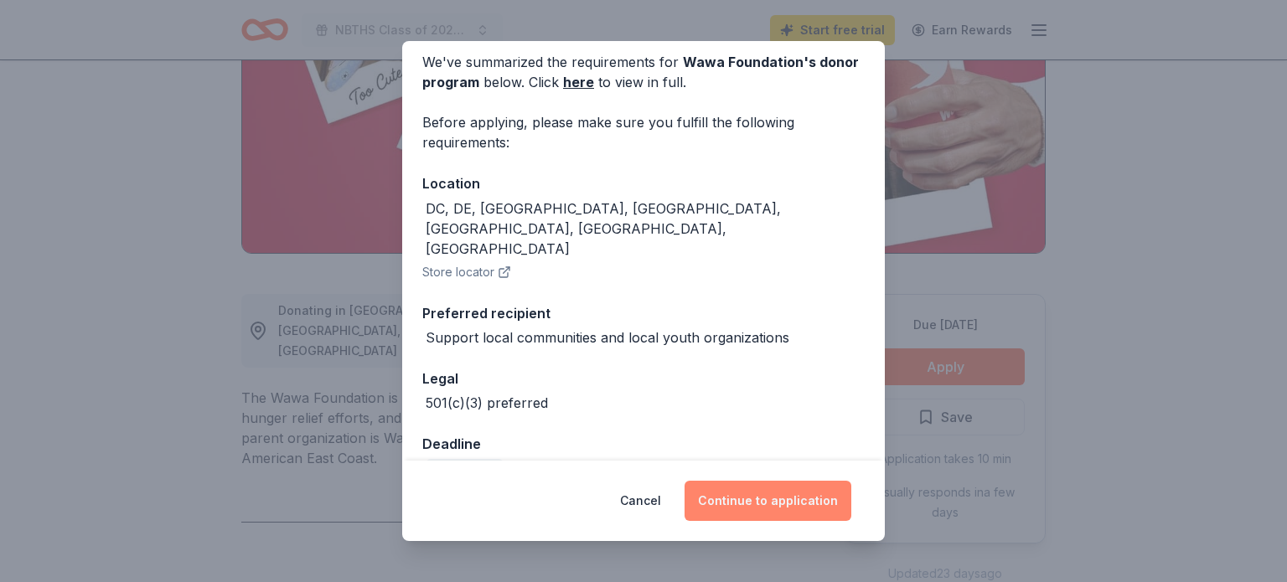
click at [716, 492] on button "Continue to application" at bounding box center [767, 501] width 167 height 40
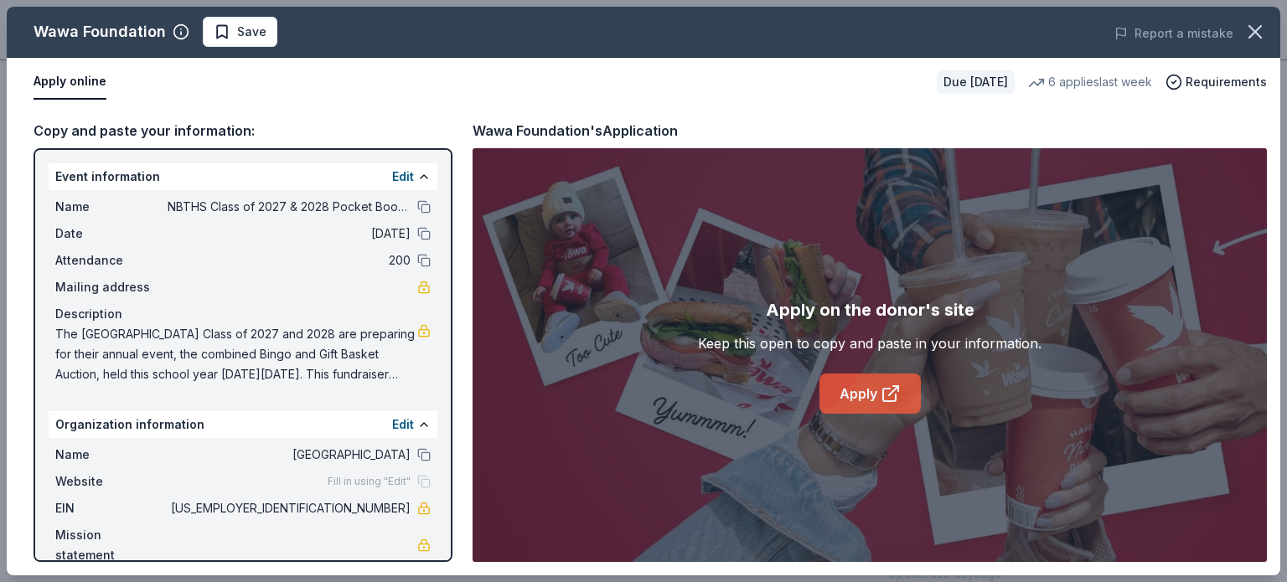
click at [905, 374] on link "Apply" at bounding box center [869, 394] width 101 height 40
click at [911, 390] on link "Apply" at bounding box center [869, 394] width 101 height 40
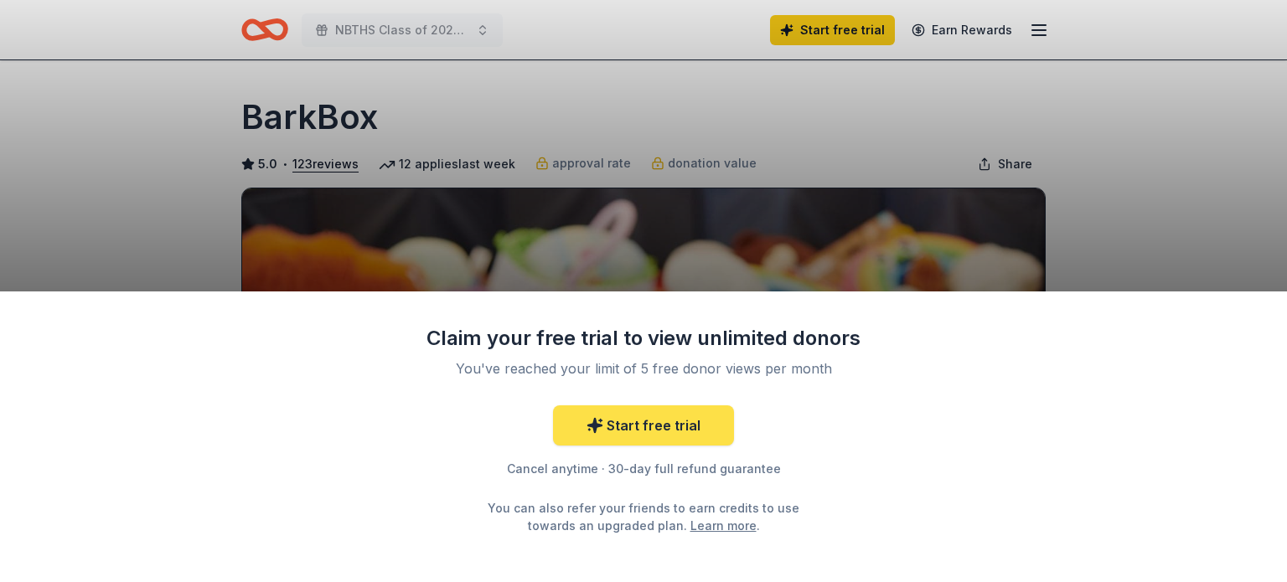
click at [688, 427] on link "Start free trial" at bounding box center [643, 425] width 181 height 40
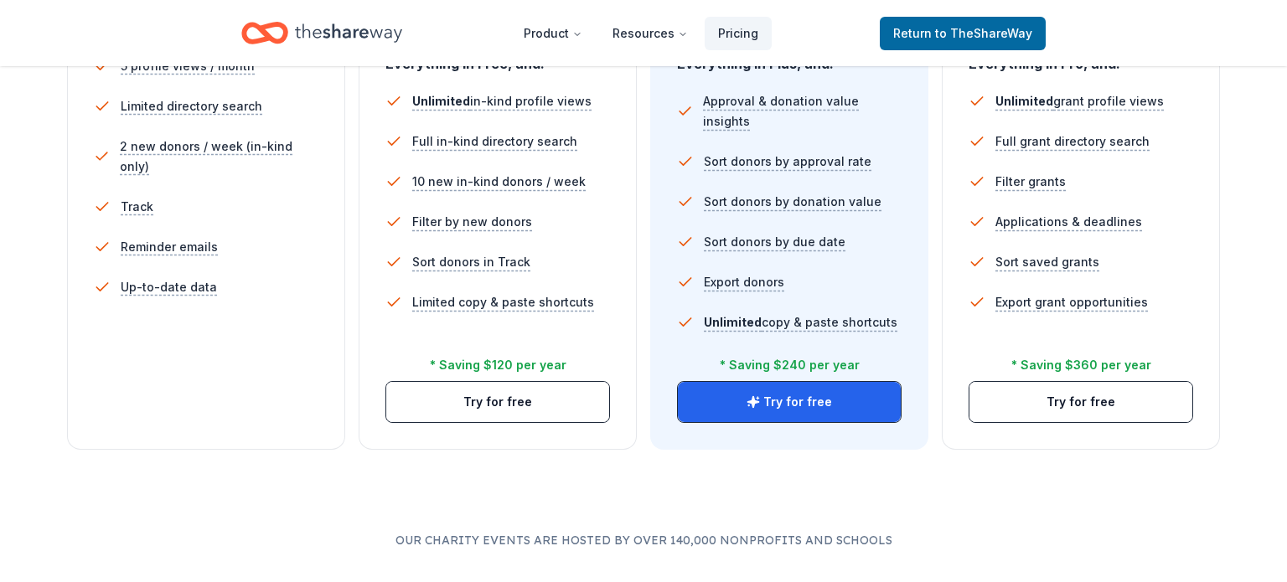
scroll to position [528, 0]
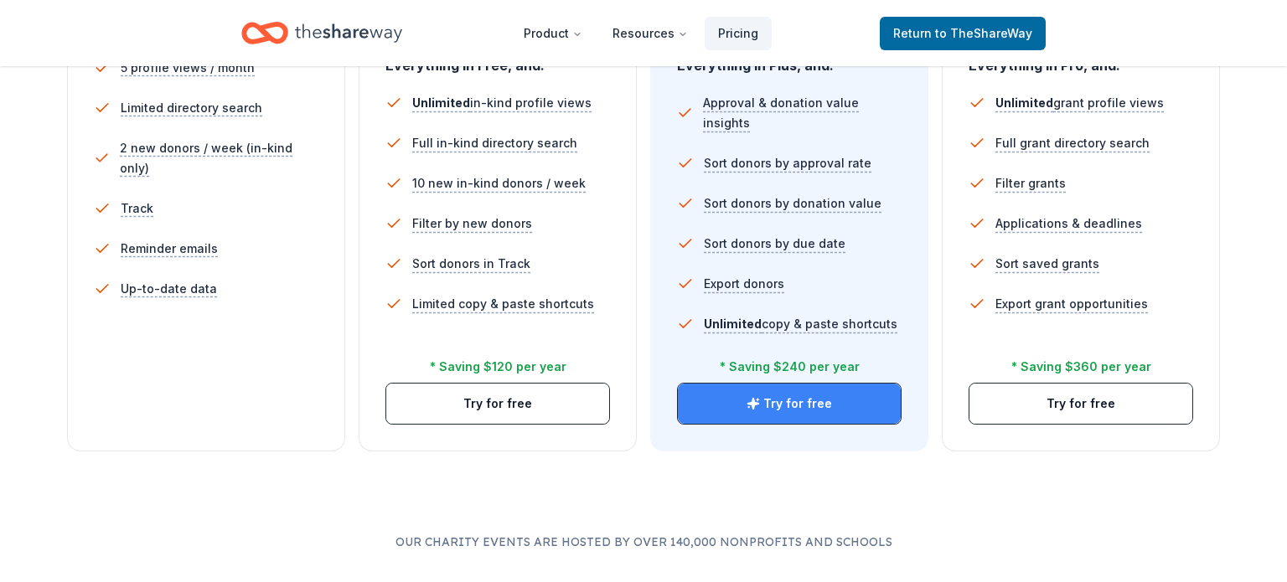
click at [780, 404] on button "Try for free" at bounding box center [789, 404] width 223 height 40
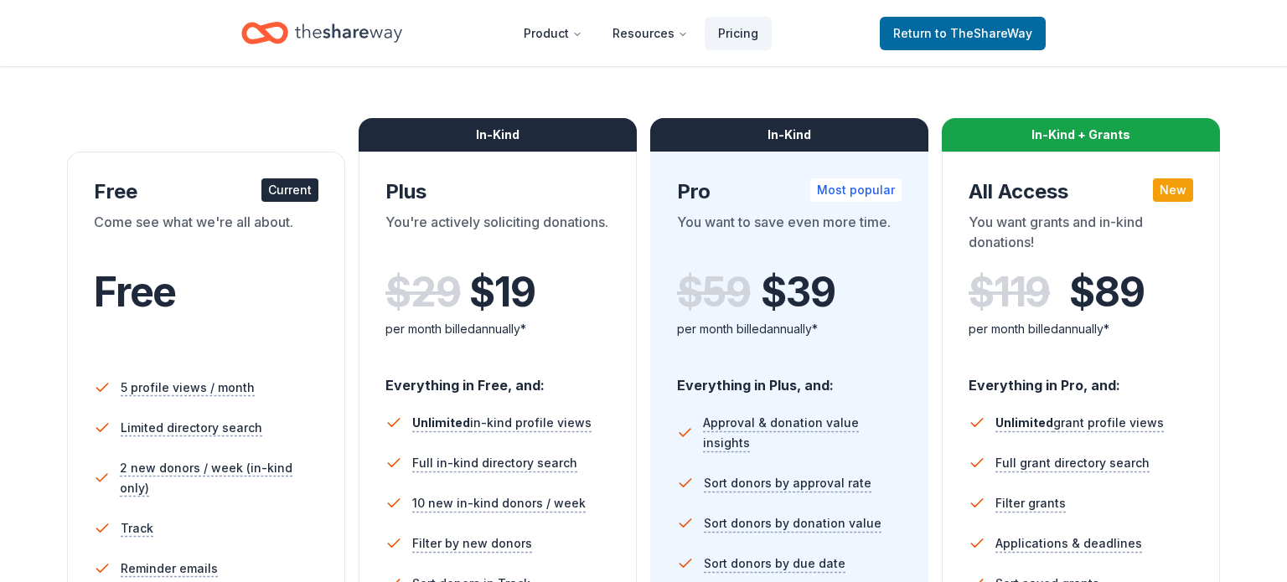
scroll to position [210, 0]
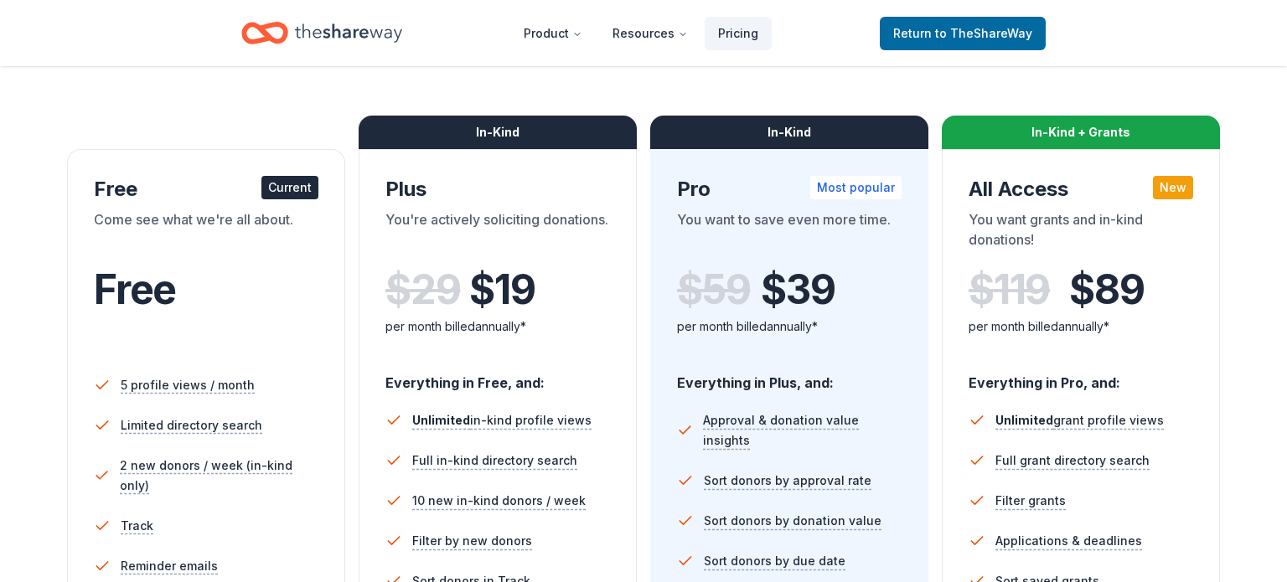
click at [471, 254] on div "You're actively soliciting donations." at bounding box center [497, 232] width 225 height 47
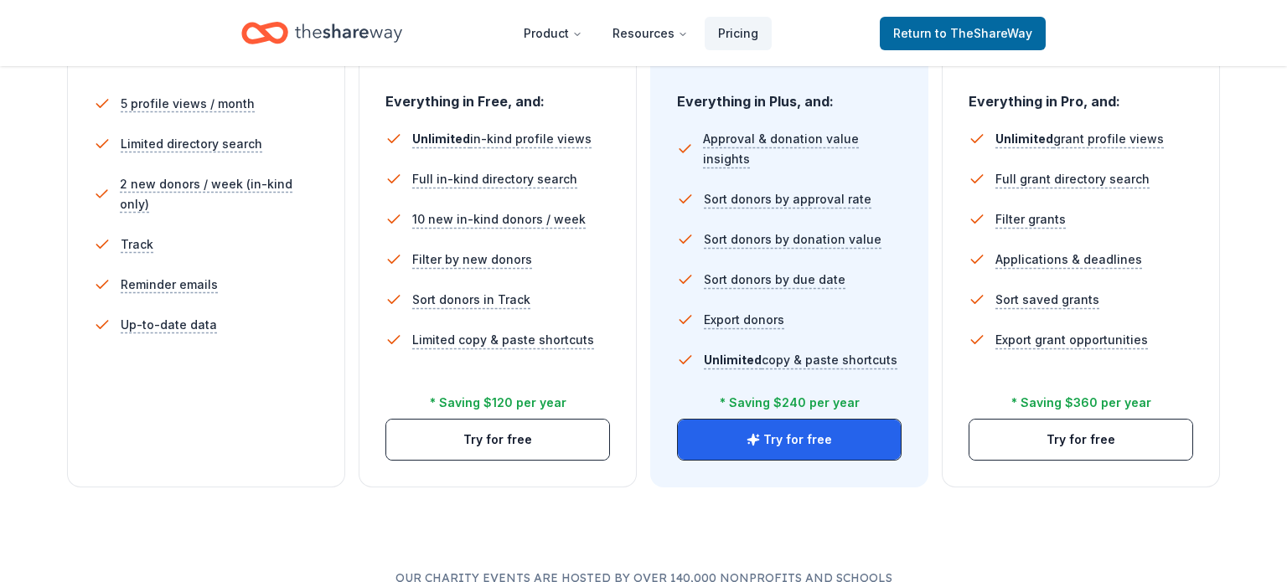
scroll to position [493, 0]
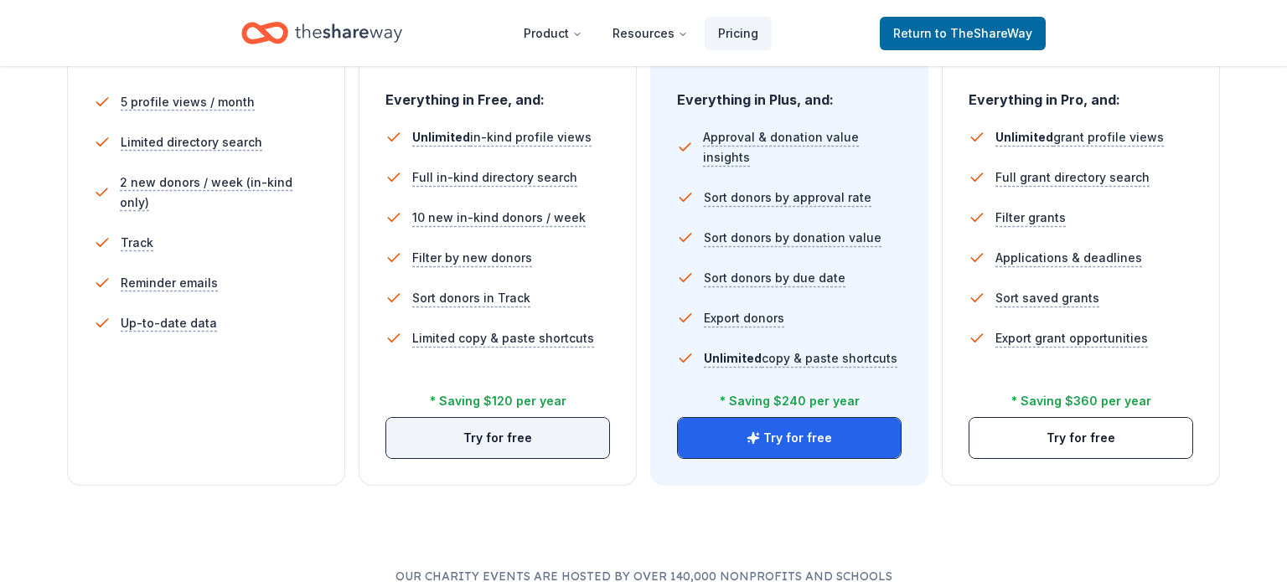
click at [453, 446] on button "Try for free" at bounding box center [497, 438] width 223 height 40
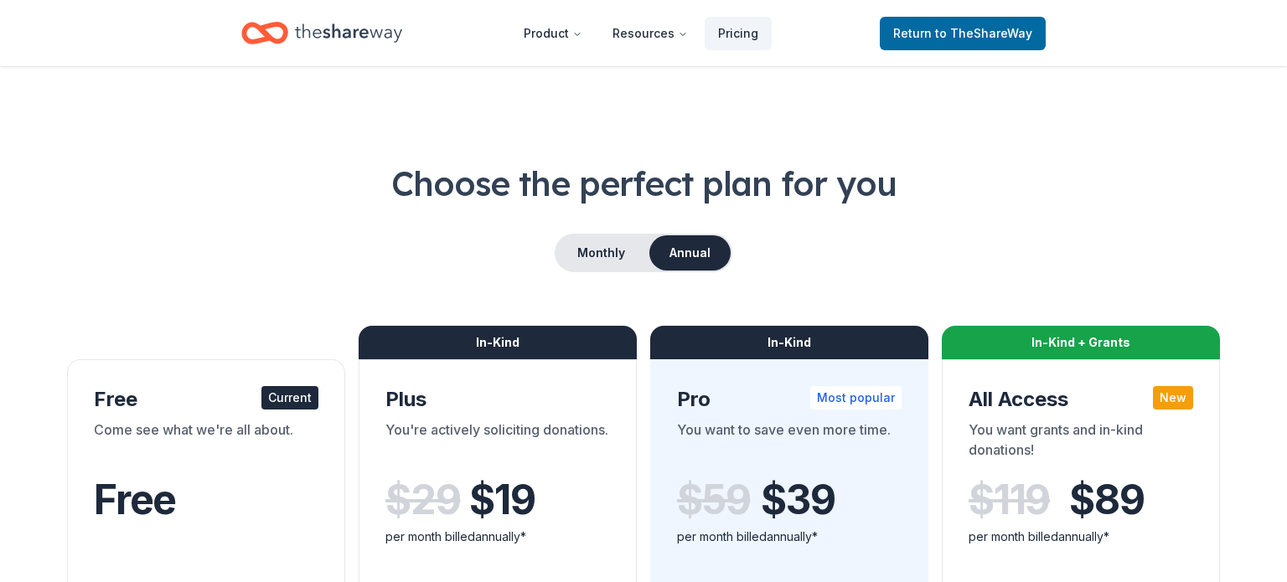
scroll to position [493, 0]
